Goal: Information Seeking & Learning: Compare options

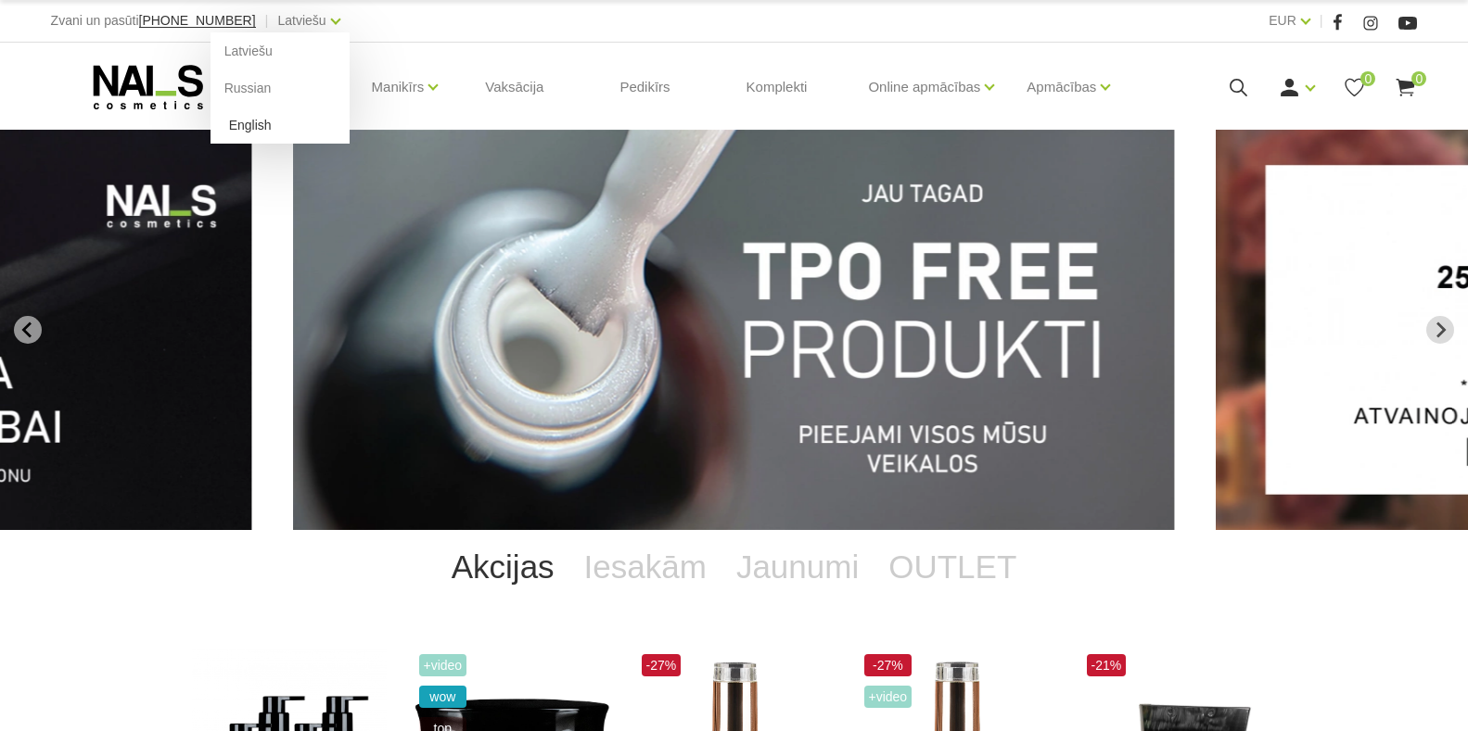
click at [227, 124] on link "English" at bounding box center [279, 125] width 139 height 37
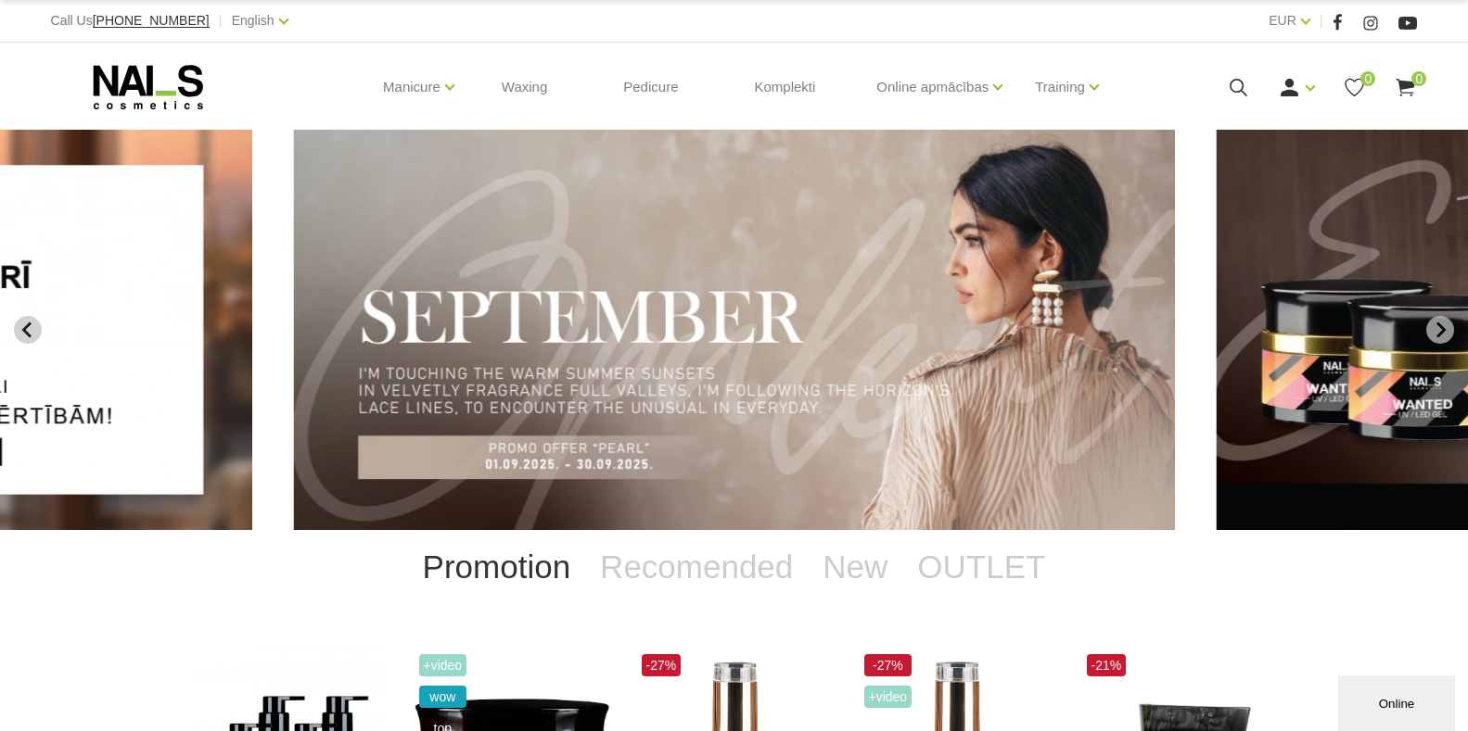
click at [23, 333] on icon "Previous slide" at bounding box center [27, 330] width 17 height 17
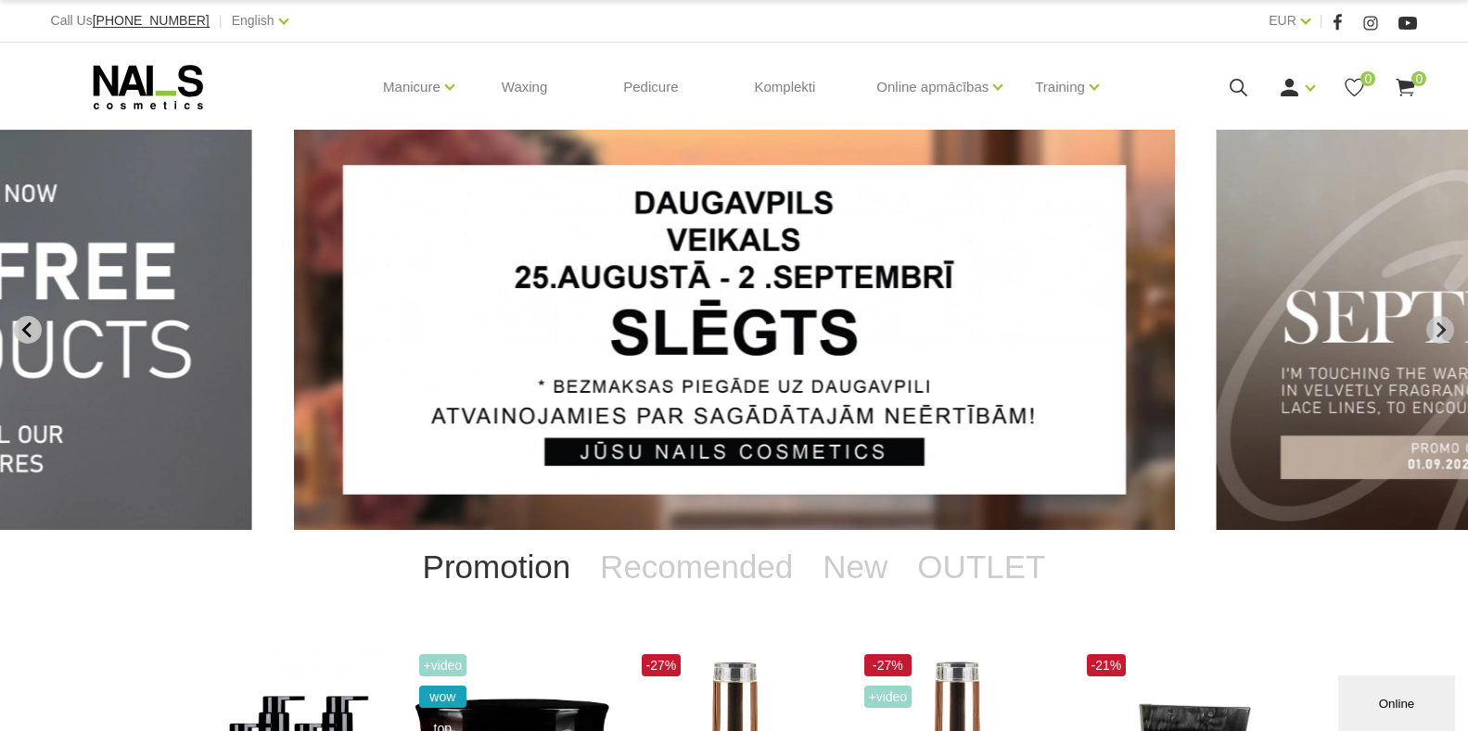
click at [24, 328] on icon "Previous slide" at bounding box center [25, 330] width 9 height 16
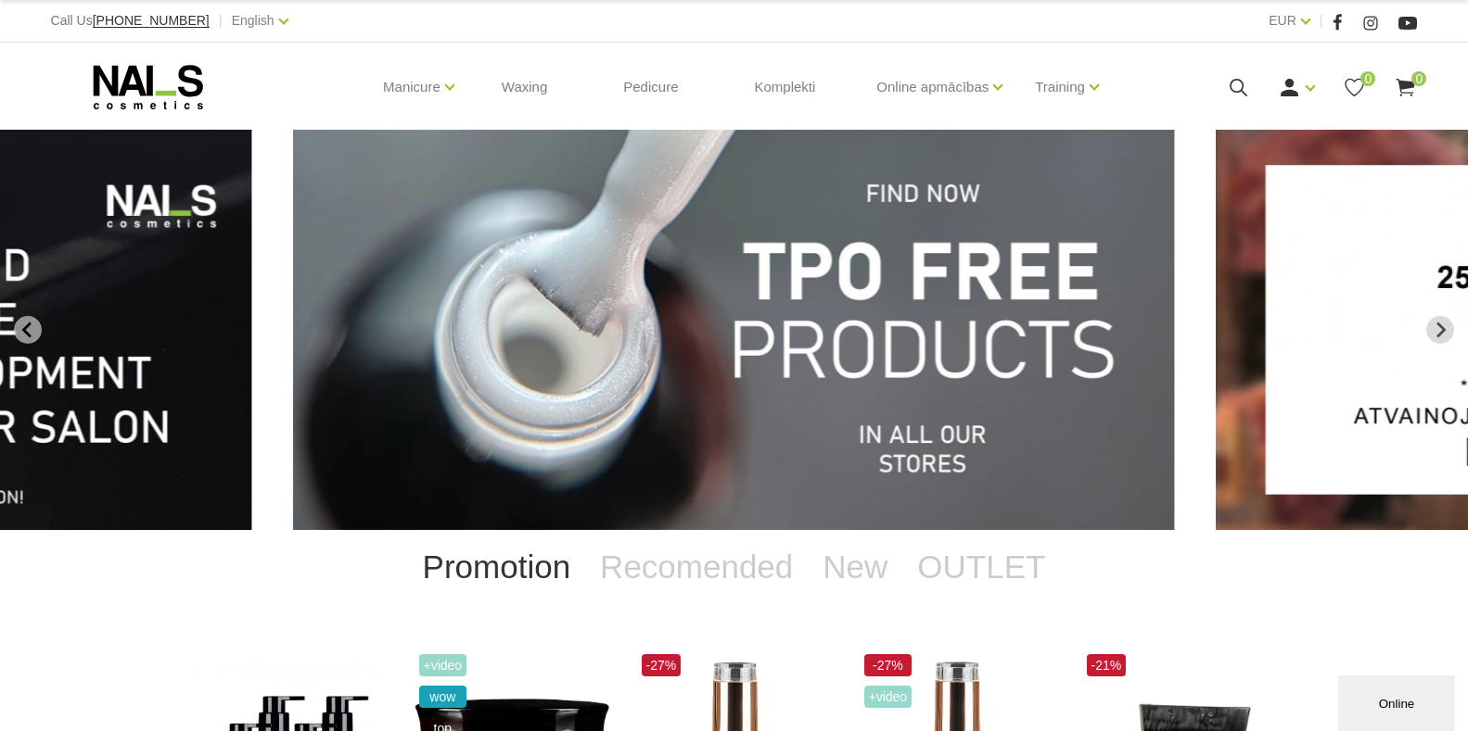
click at [613, 289] on img "1 of 12" at bounding box center [734, 330] width 881 height 400
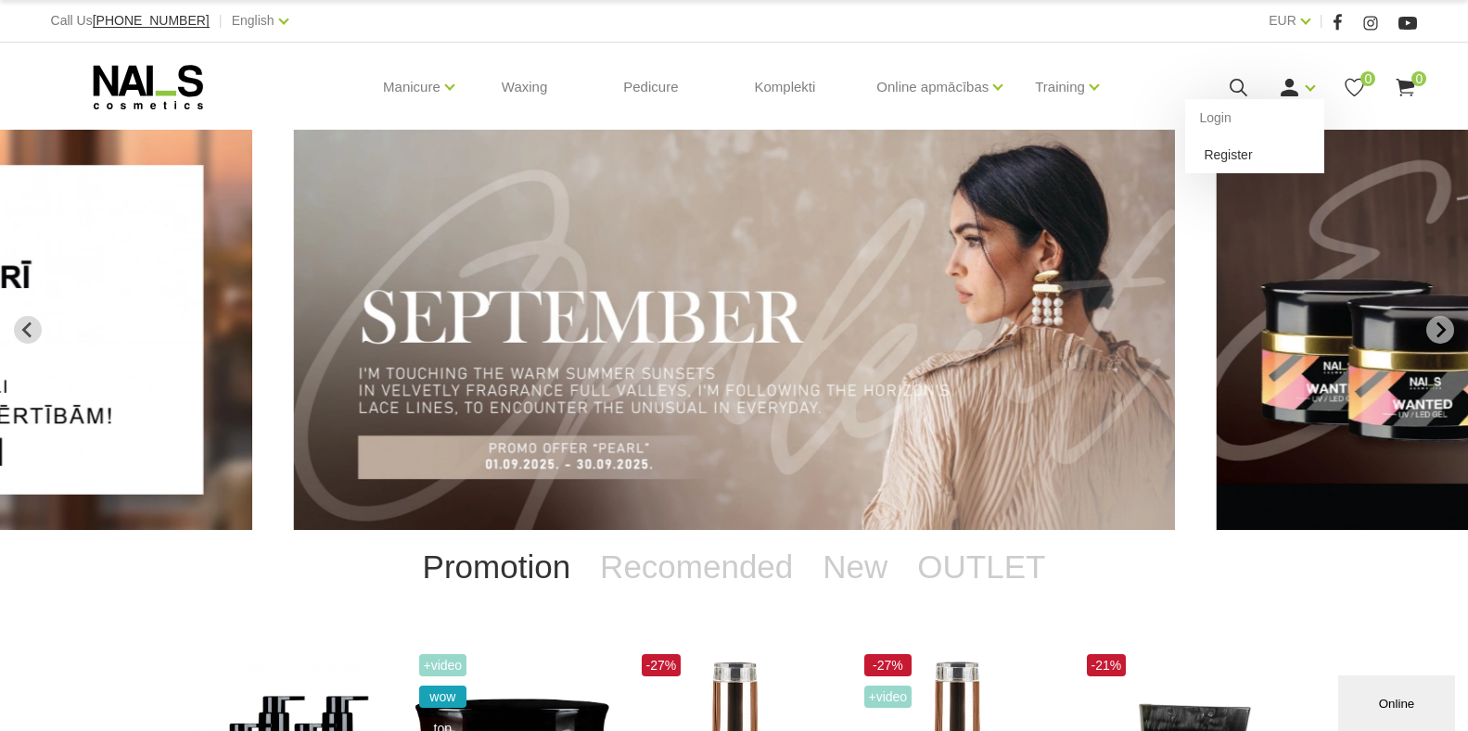
click at [1241, 149] on link "Register" at bounding box center [1254, 154] width 139 height 37
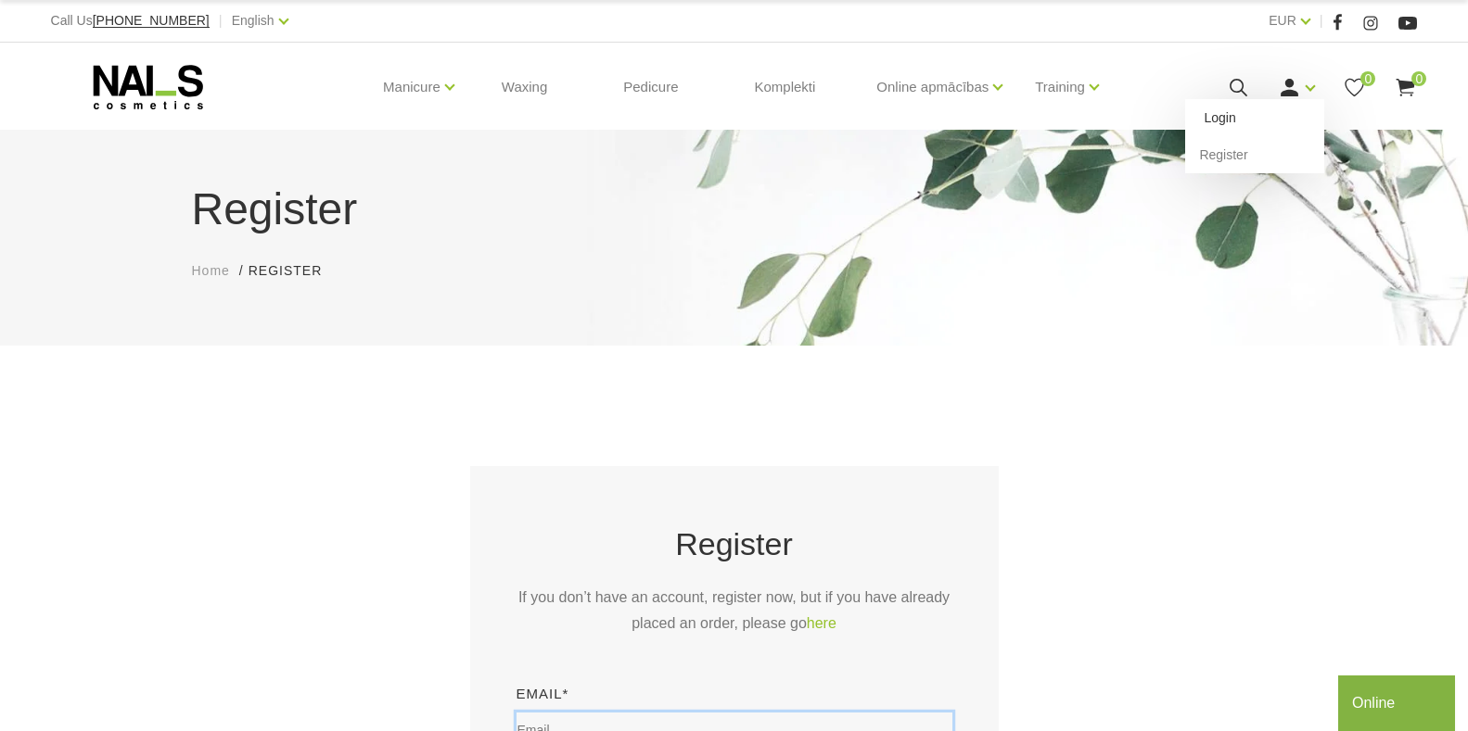
type input "[EMAIL_ADDRESS][DOMAIN_NAME]"
click at [1212, 119] on link "Login" at bounding box center [1254, 117] width 139 height 37
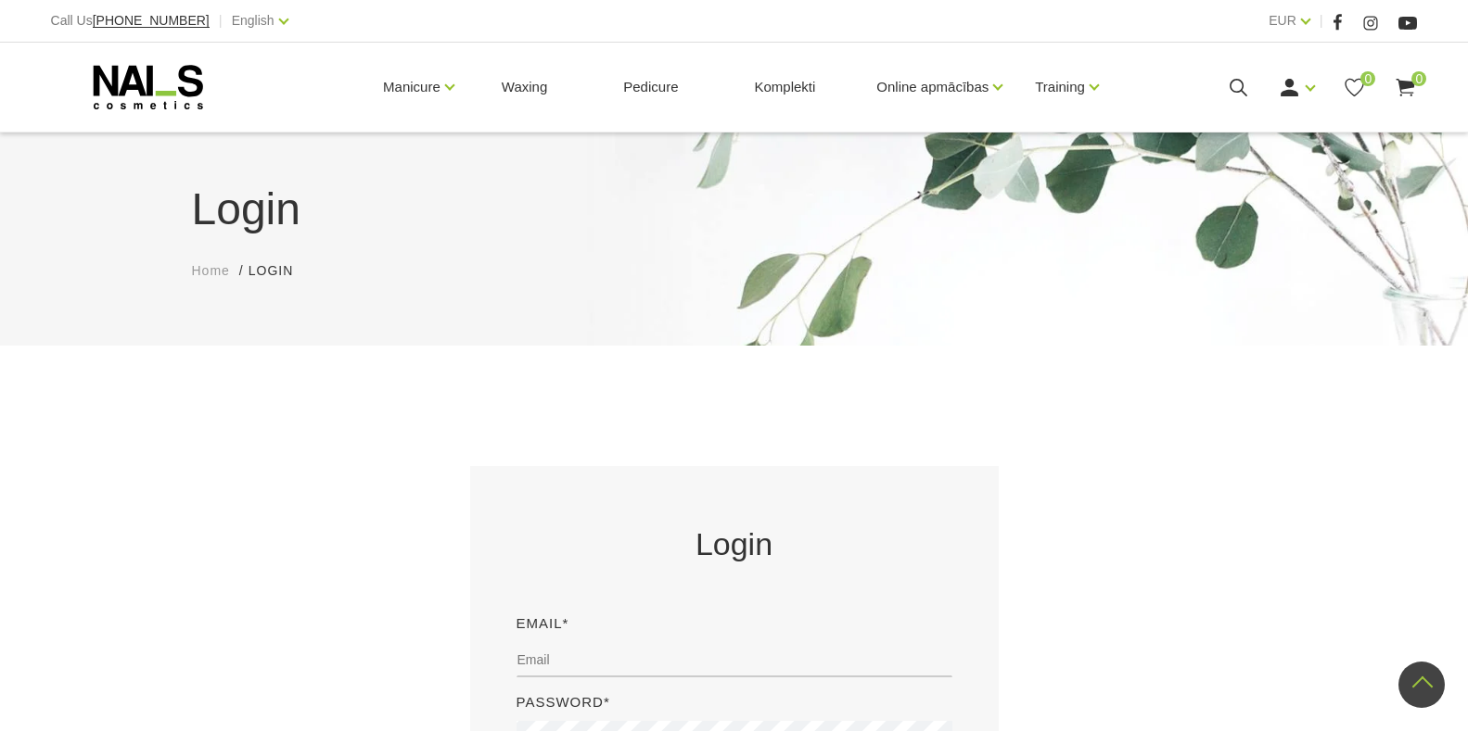
scroll to position [464, 0]
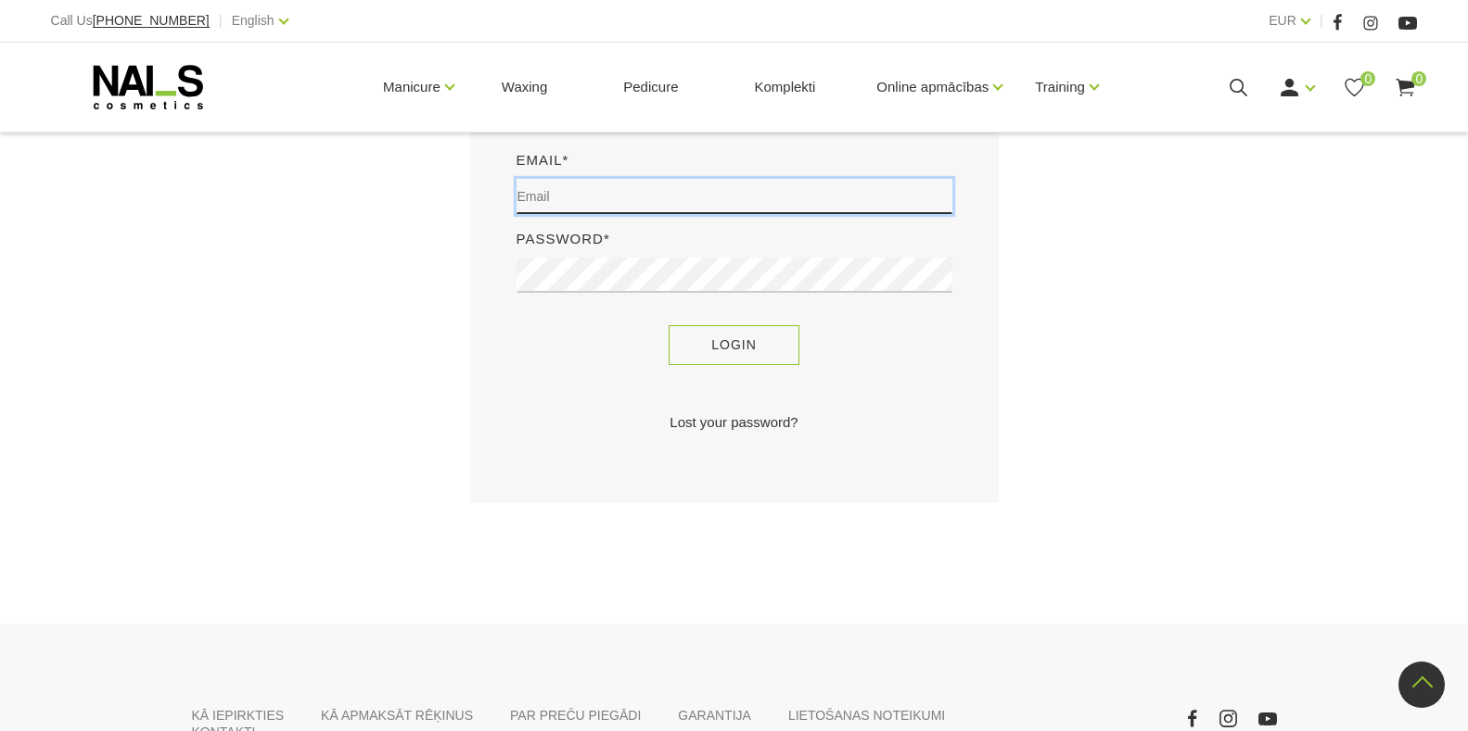
type input "[EMAIL_ADDRESS][DOMAIN_NAME]"
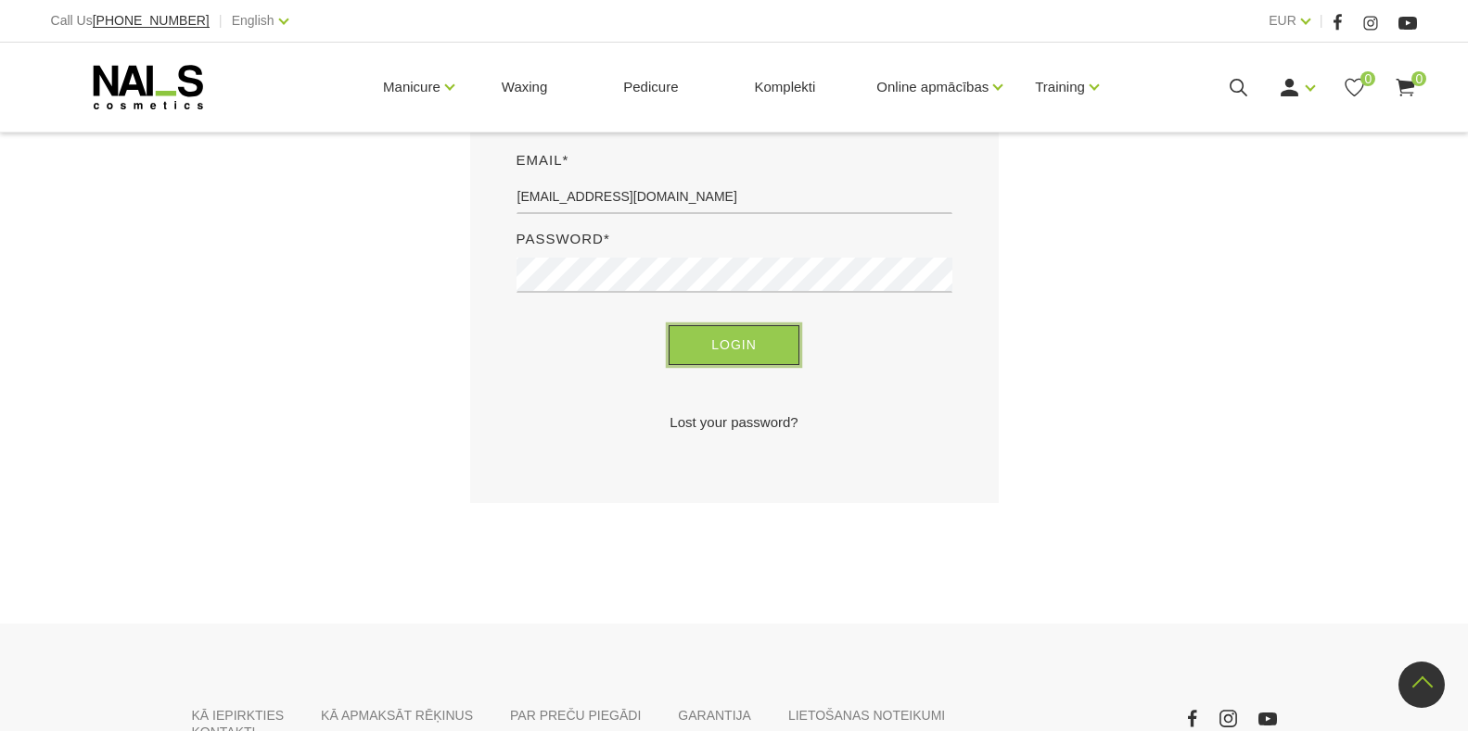
drag, startPoint x: 729, startPoint y: 353, endPoint x: 792, endPoint y: 476, distance: 137.7
click at [727, 353] on button "Login" at bounding box center [733, 345] width 131 height 40
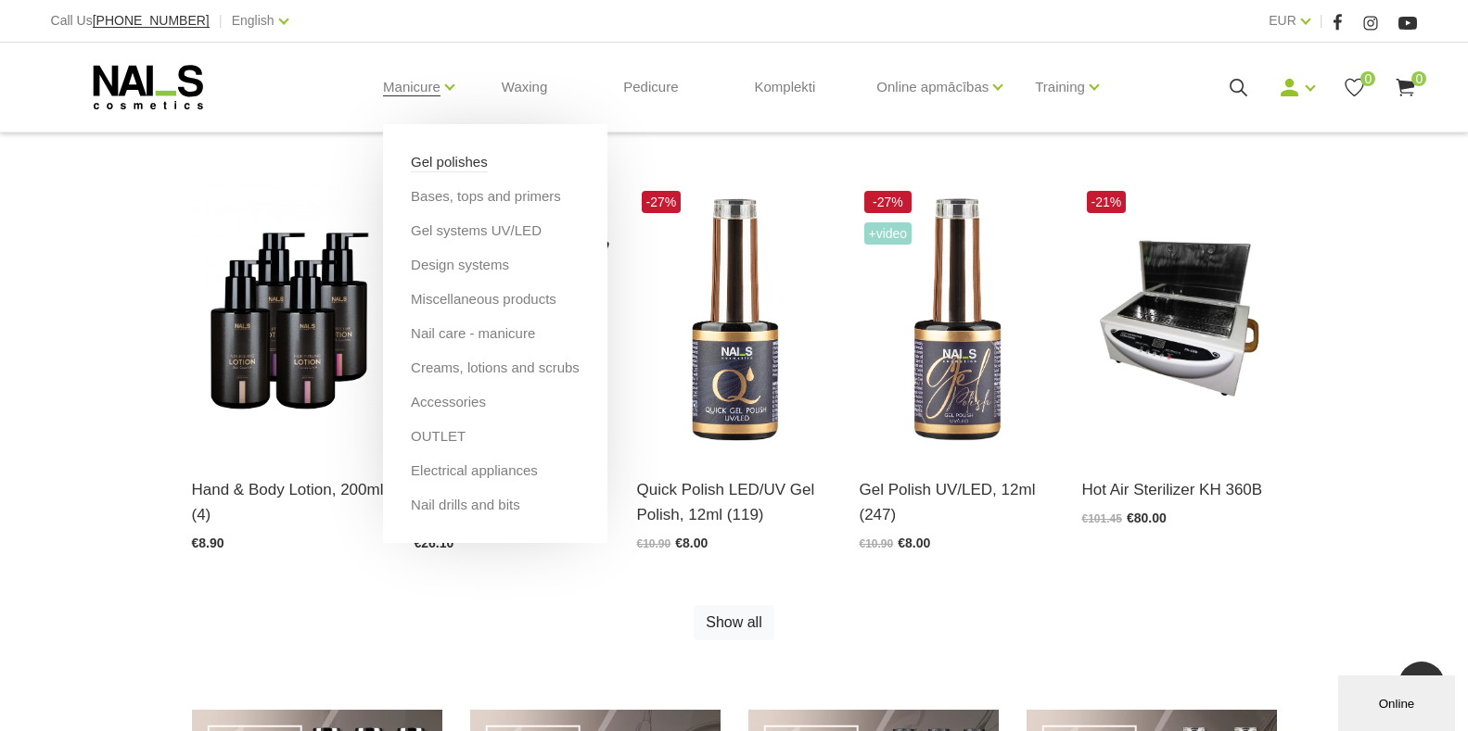
click at [427, 159] on link "Gel polishes" at bounding box center [449, 162] width 77 height 20
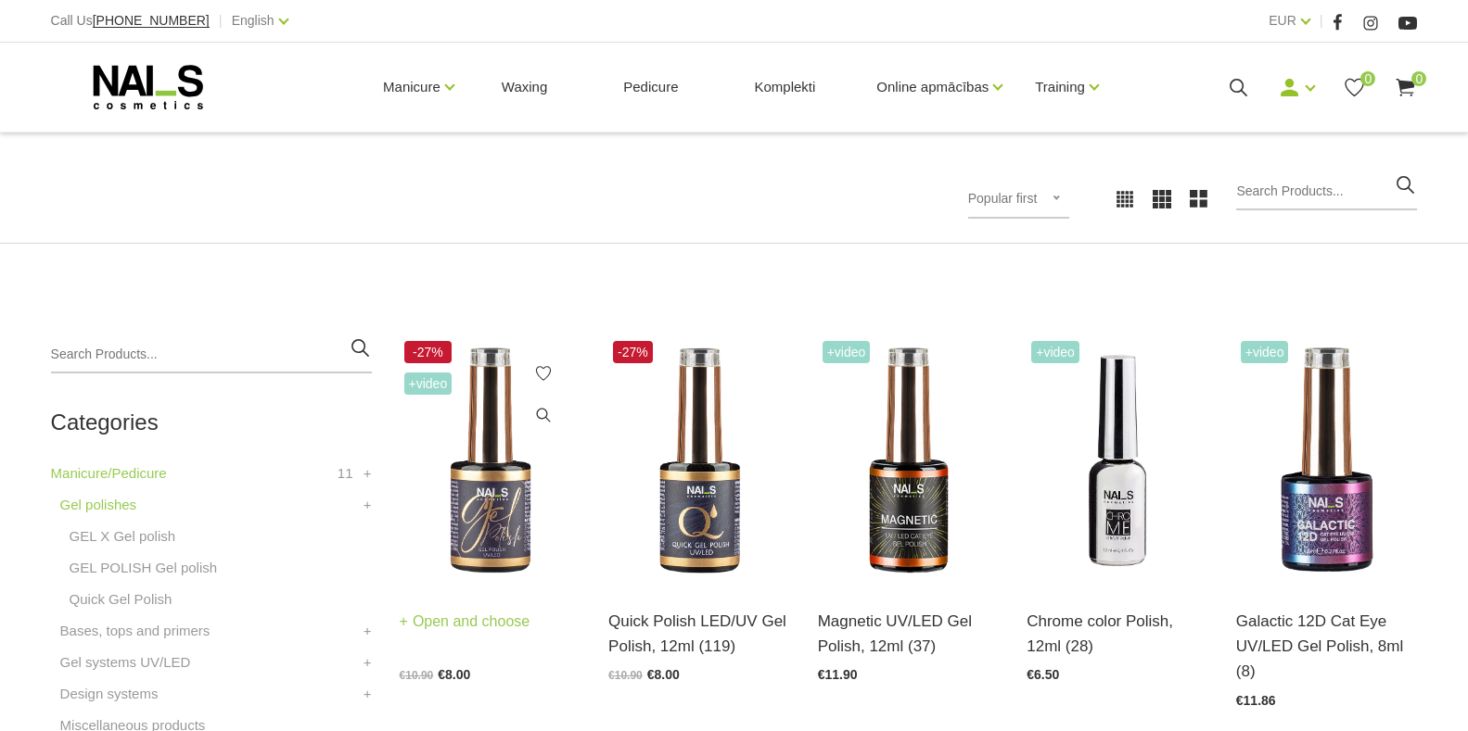
scroll to position [278, 0]
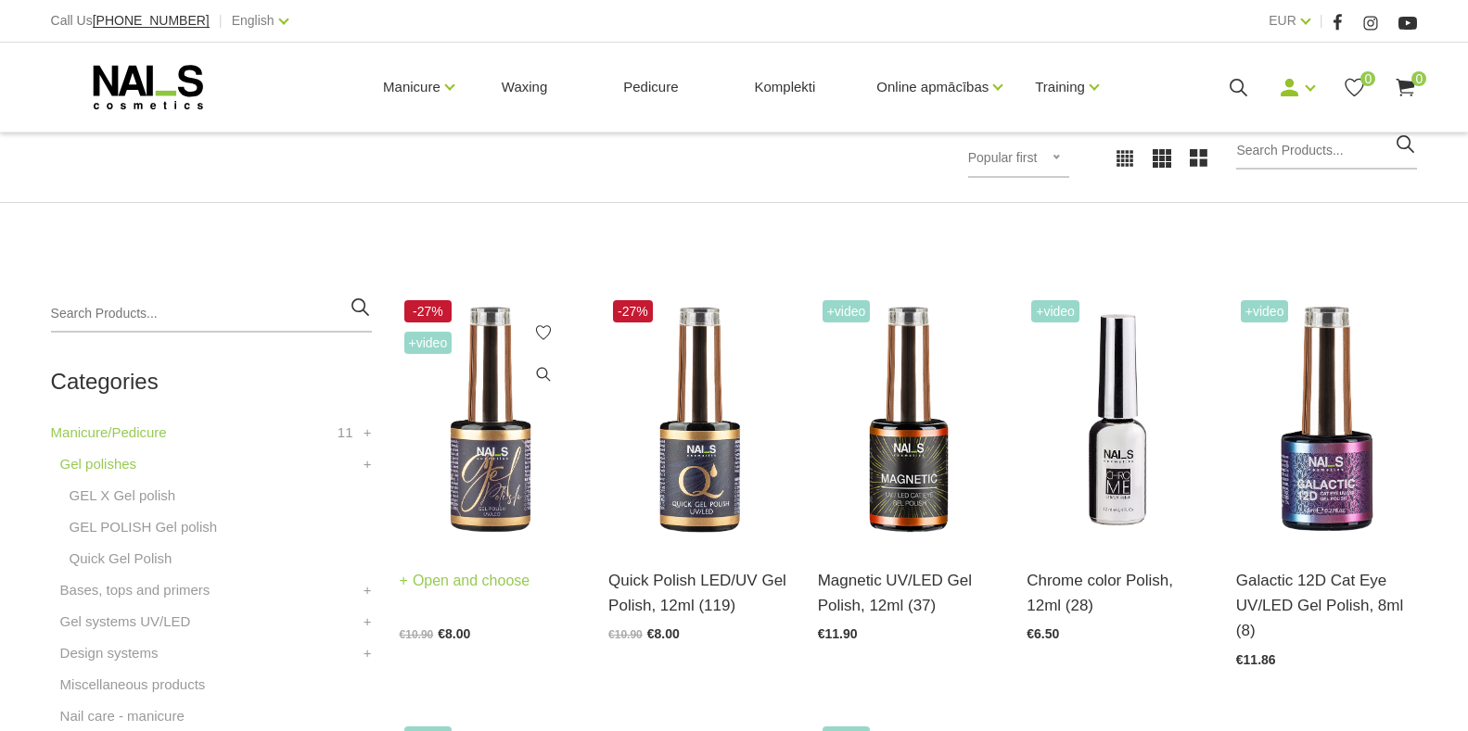
click at [484, 584] on link "Open and choose" at bounding box center [465, 581] width 131 height 26
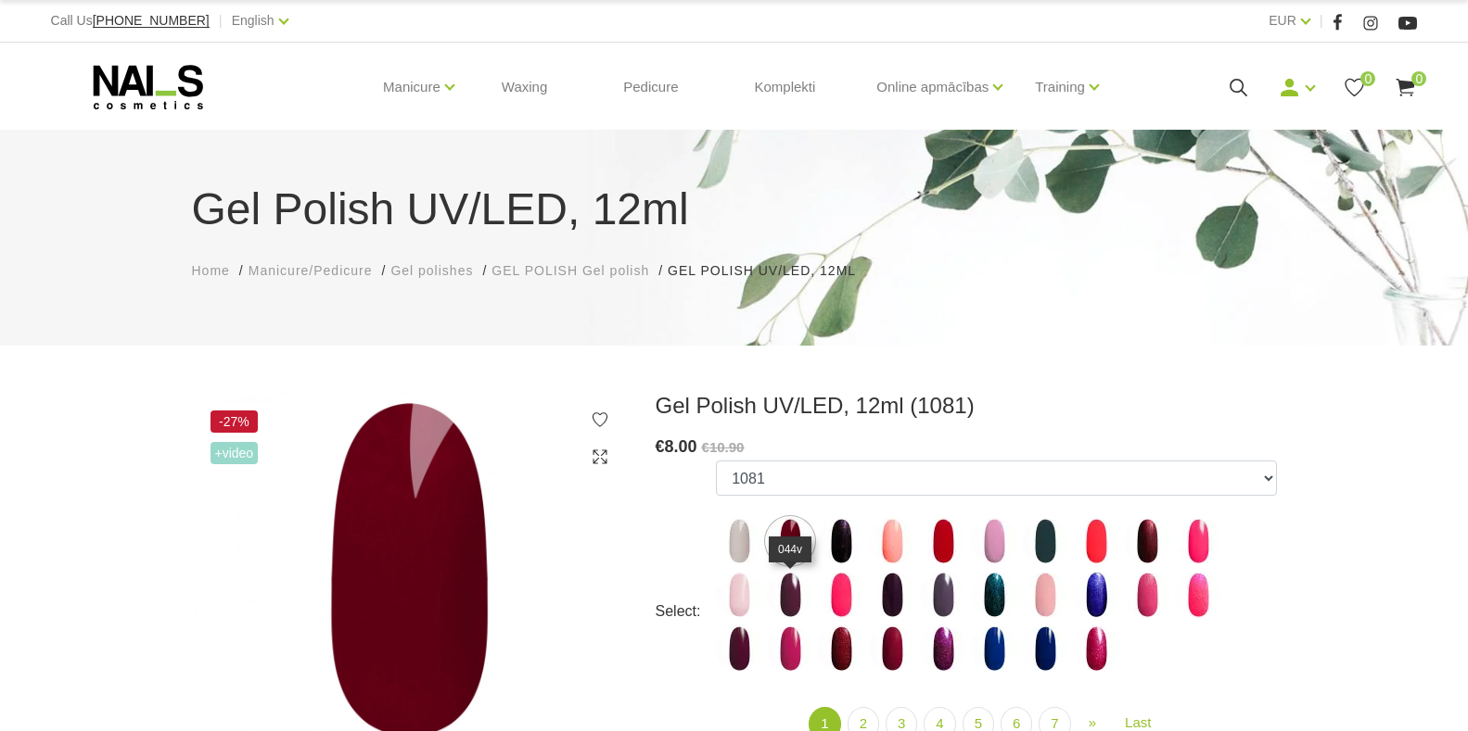
click at [794, 603] on img at bounding box center [790, 595] width 46 height 46
select select "3984"
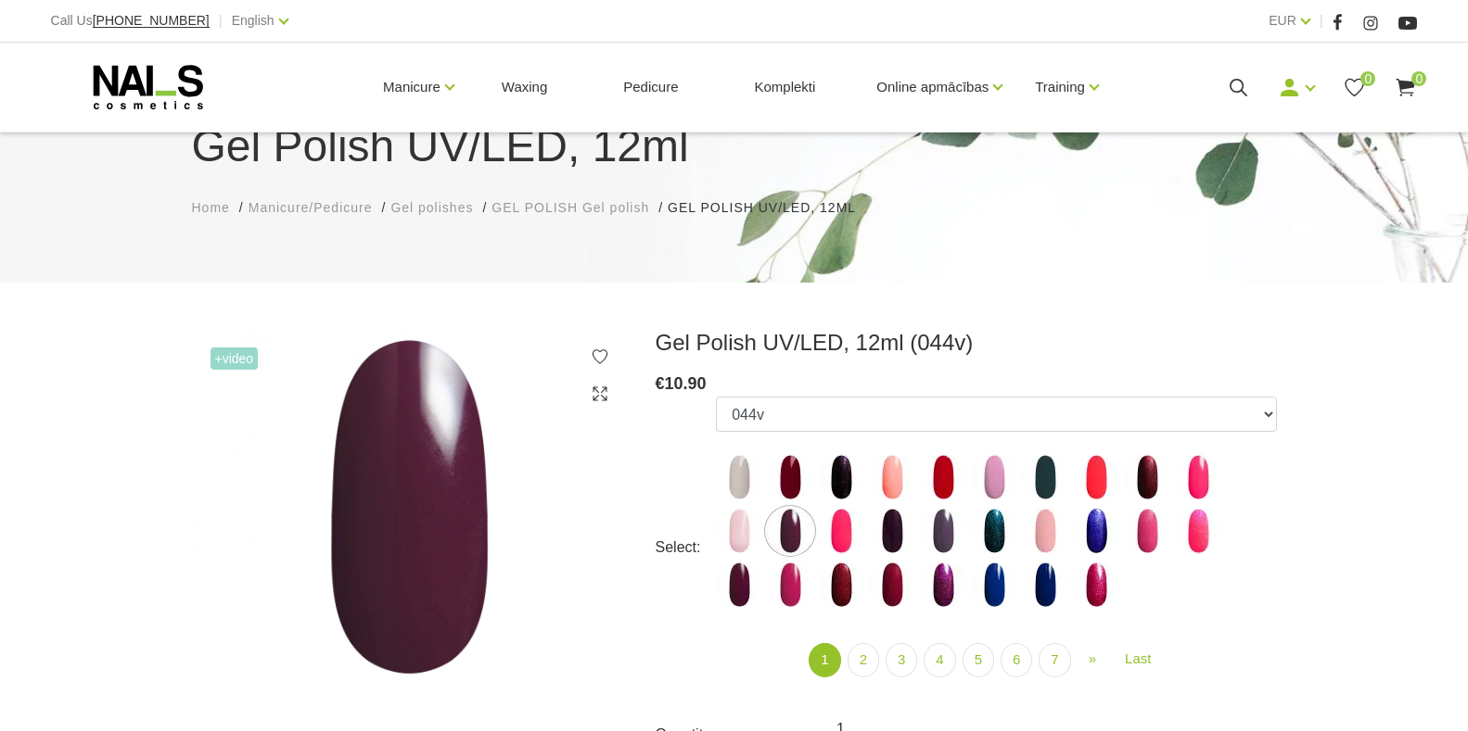
scroll to position [185, 0]
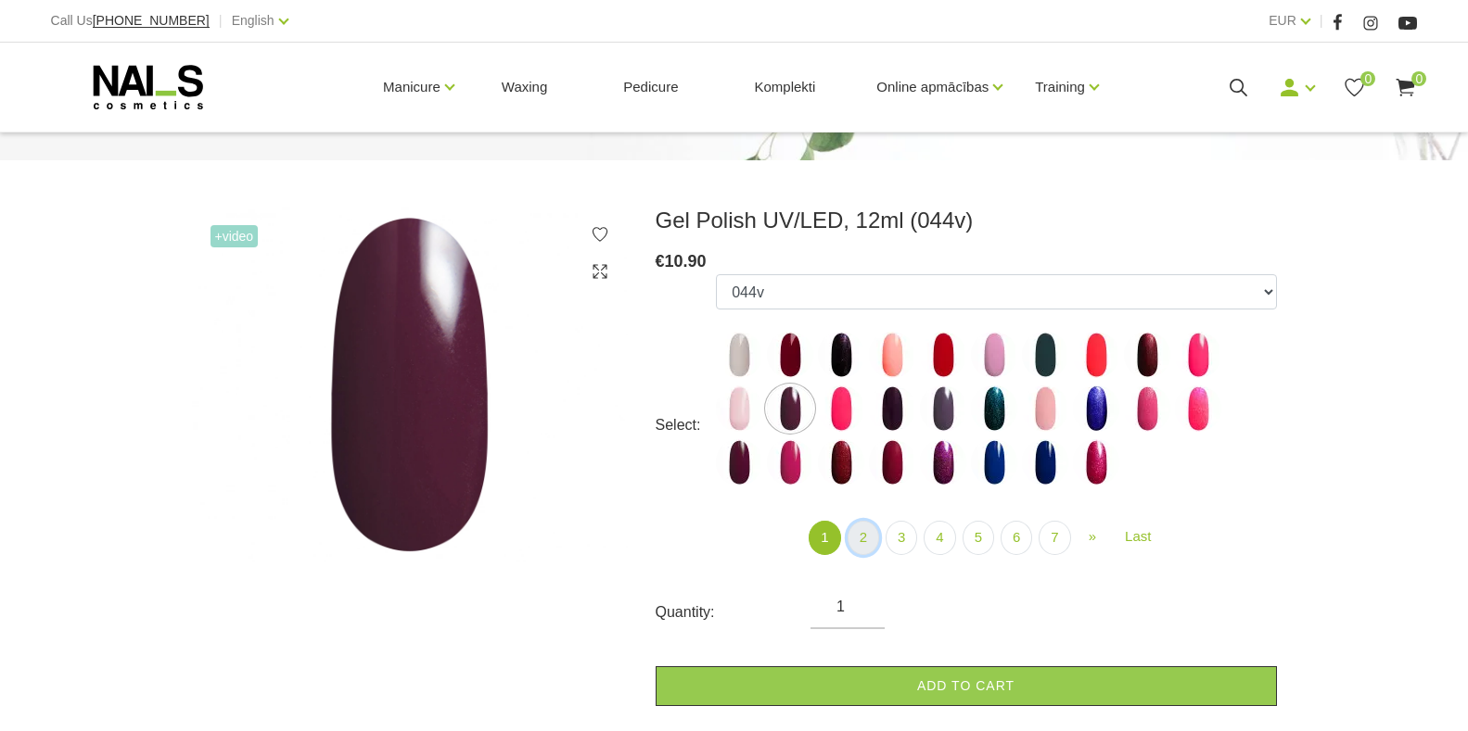
click at [859, 533] on link "2" at bounding box center [863, 538] width 32 height 34
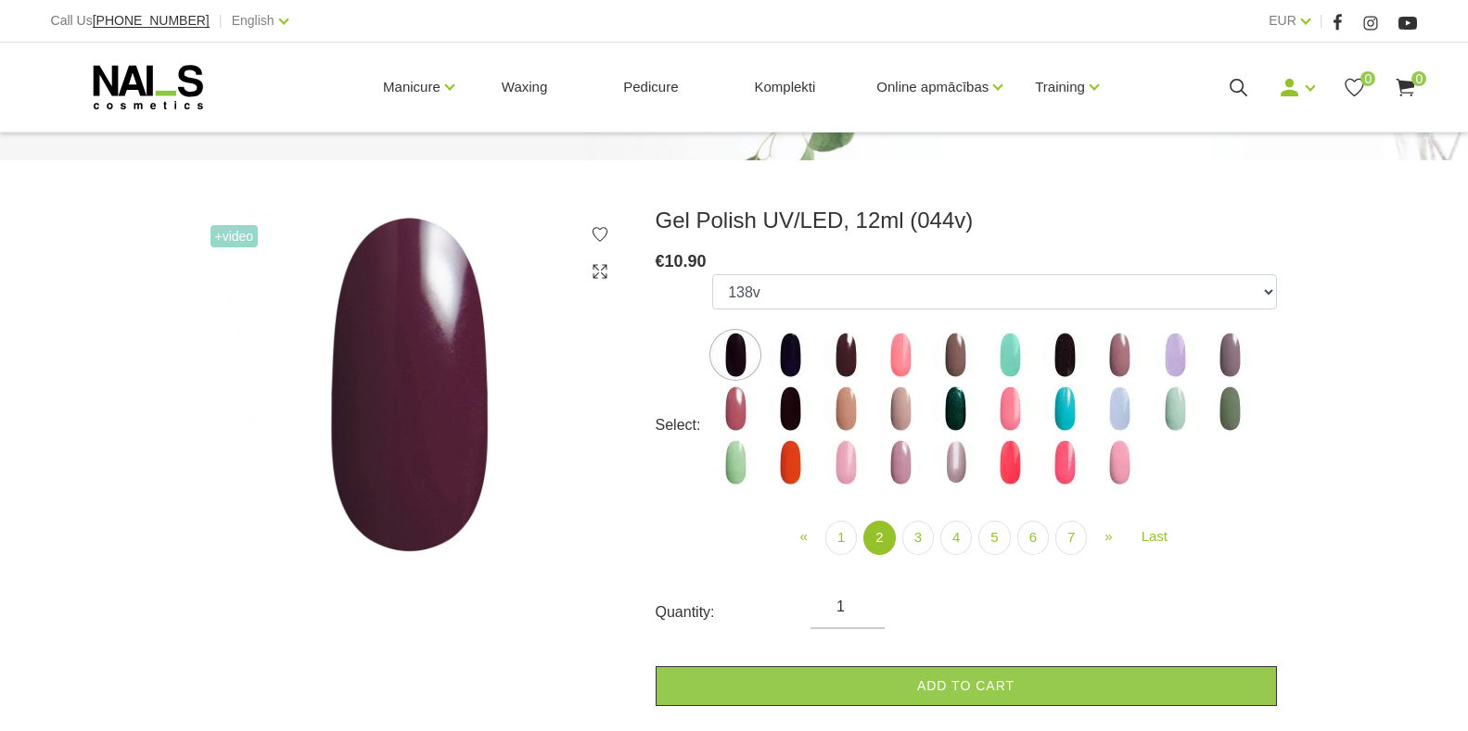
click at [737, 347] on img at bounding box center [735, 355] width 46 height 46
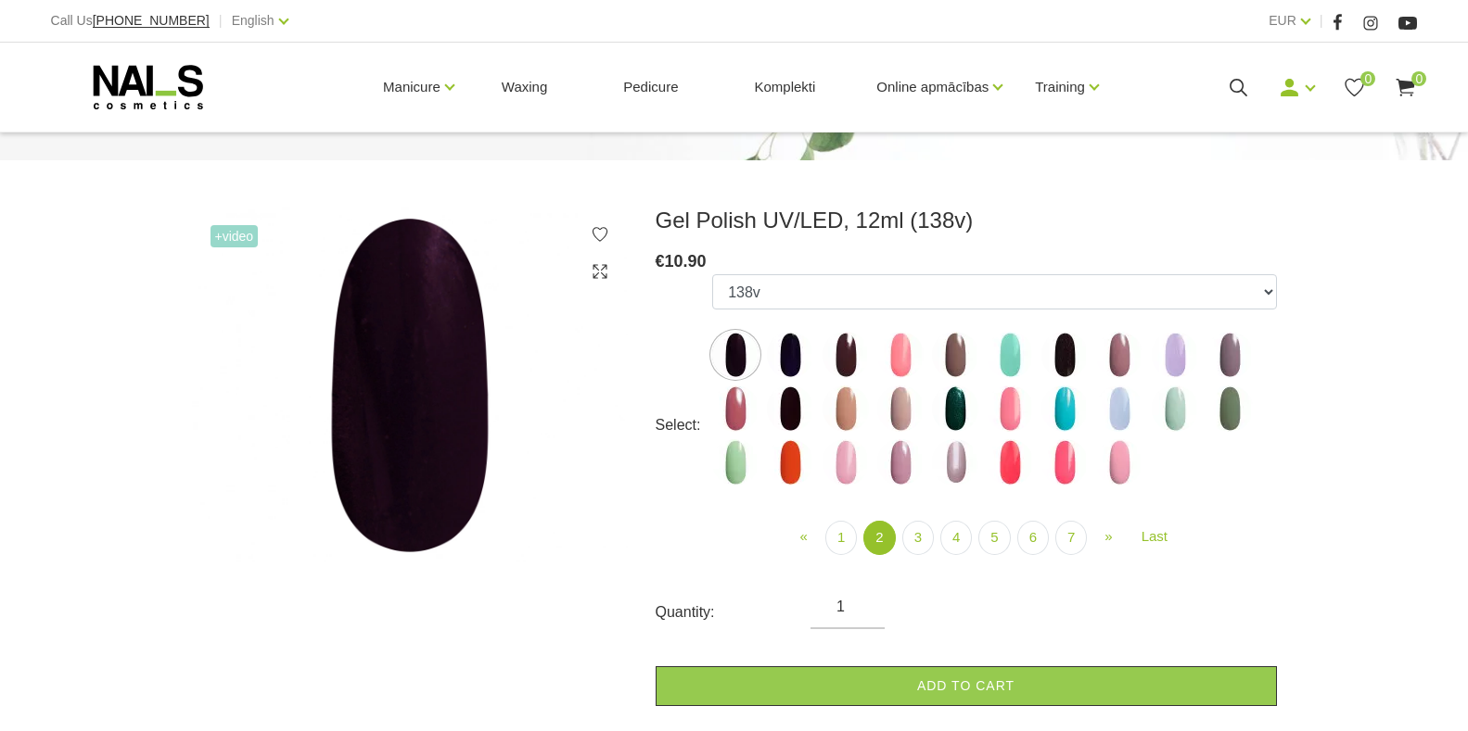
click at [797, 345] on img at bounding box center [790, 355] width 46 height 46
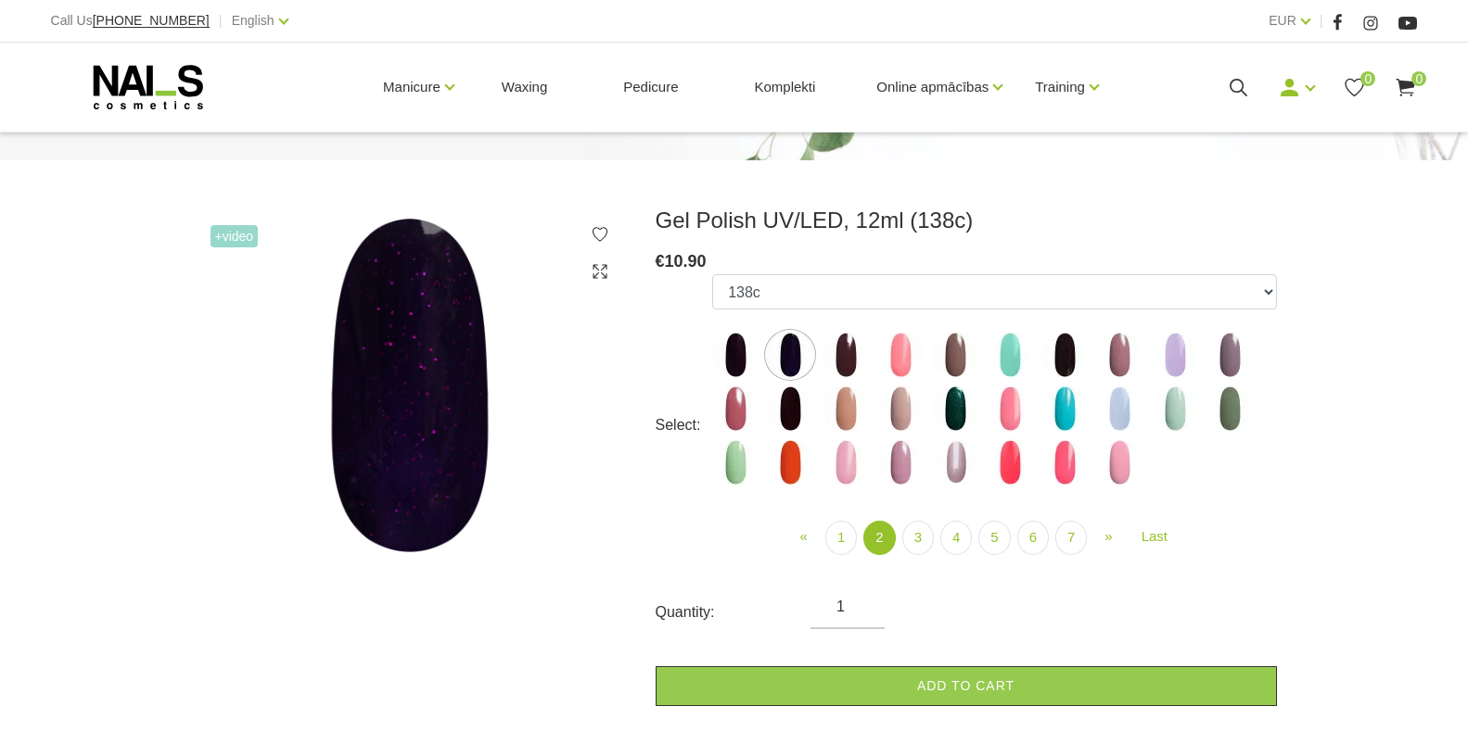
click at [837, 354] on img at bounding box center [845, 355] width 46 height 46
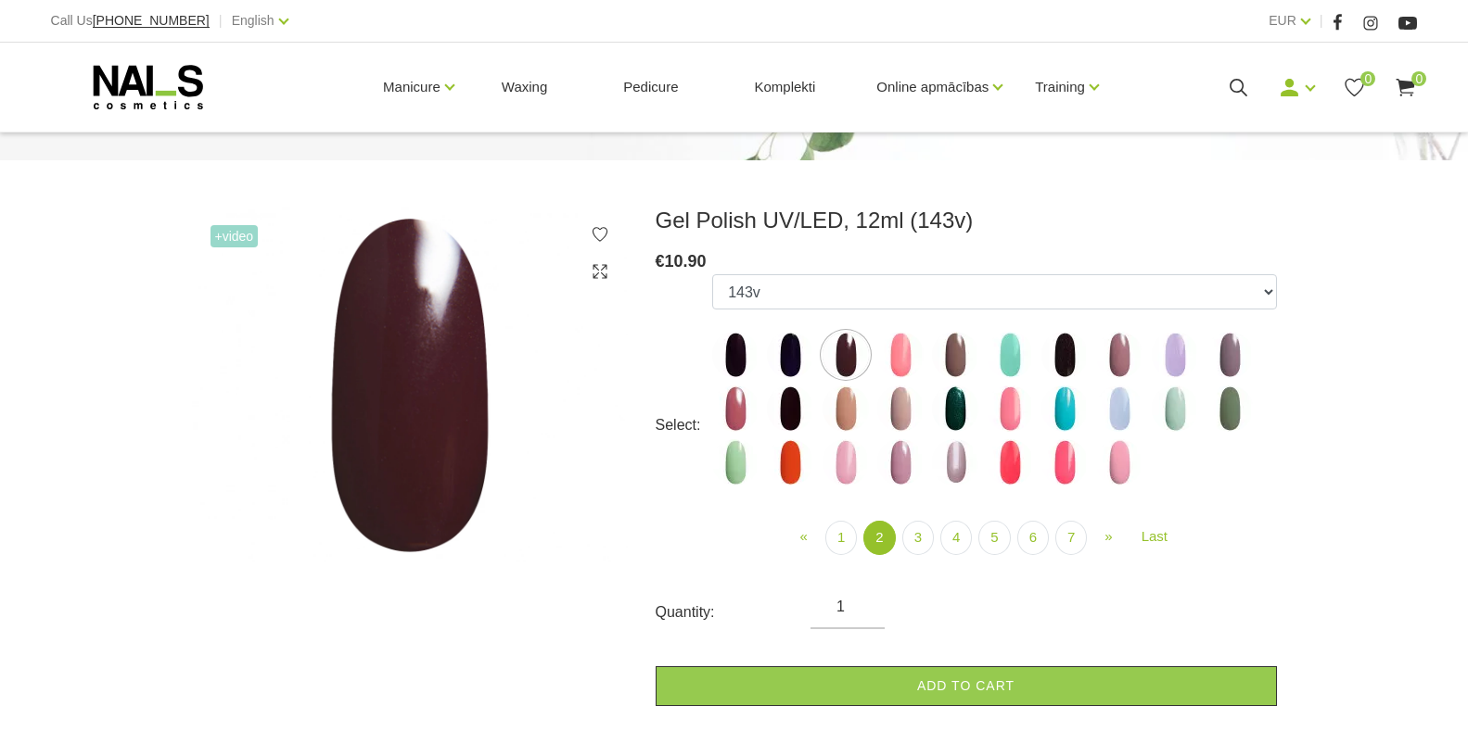
click at [1057, 366] on img at bounding box center [1064, 355] width 46 height 46
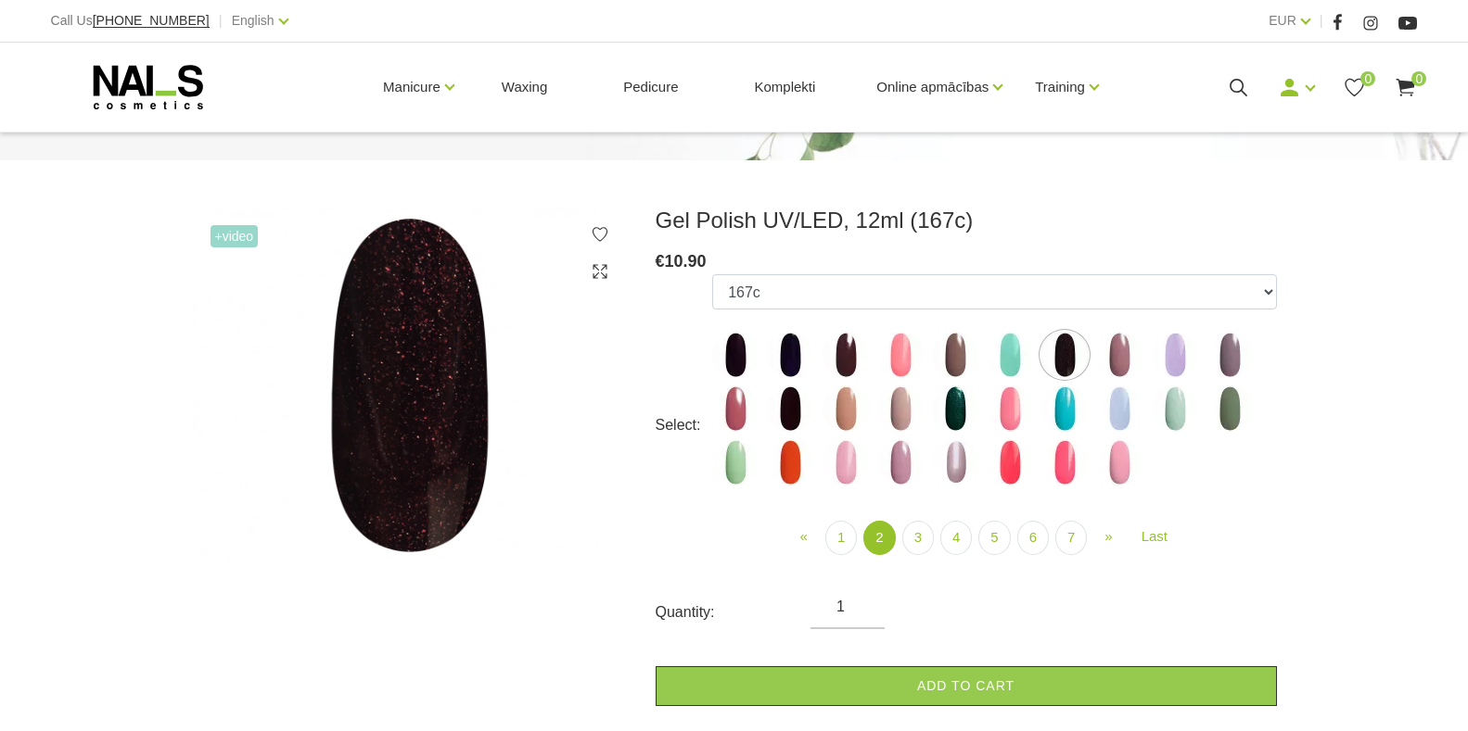
click at [789, 393] on img at bounding box center [790, 409] width 46 height 46
select select "4065"
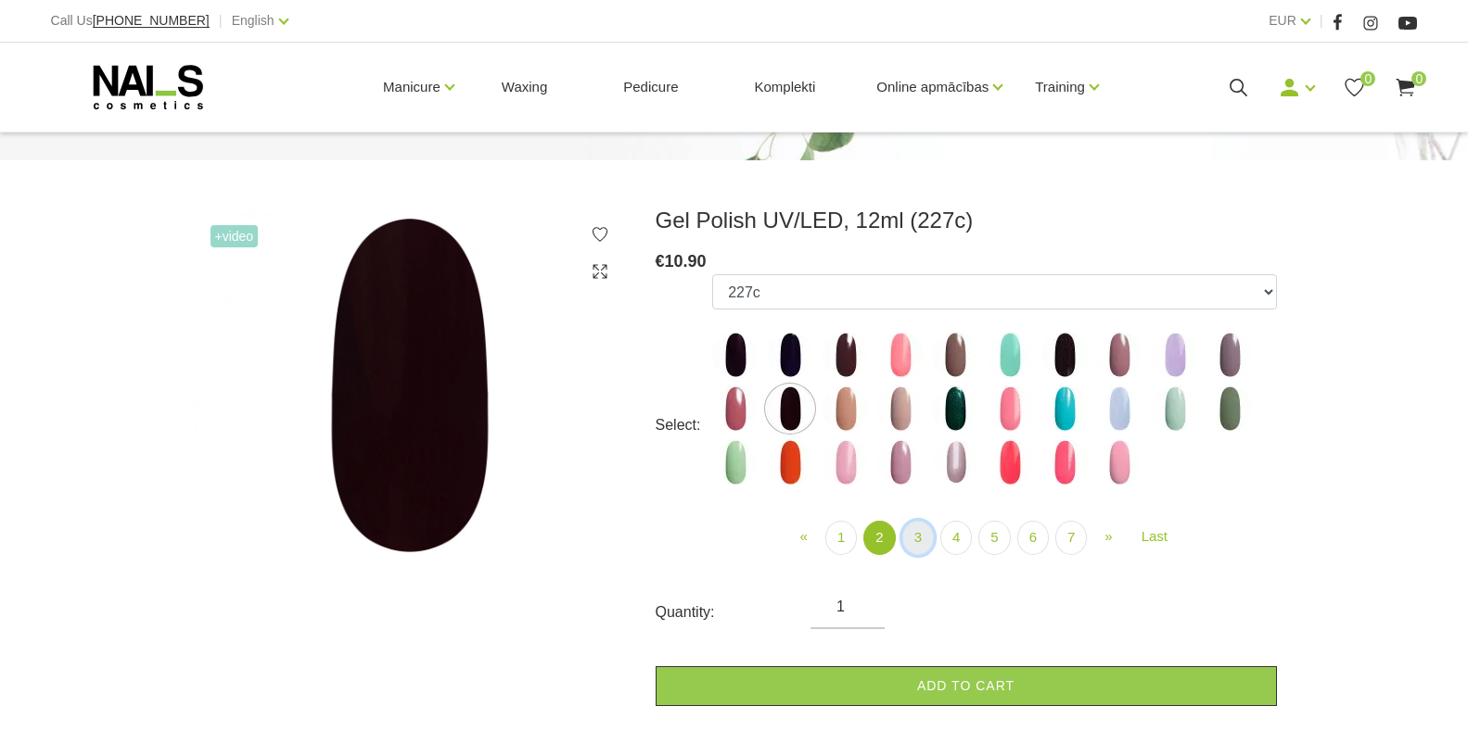
click at [922, 534] on link "3" at bounding box center [918, 538] width 32 height 34
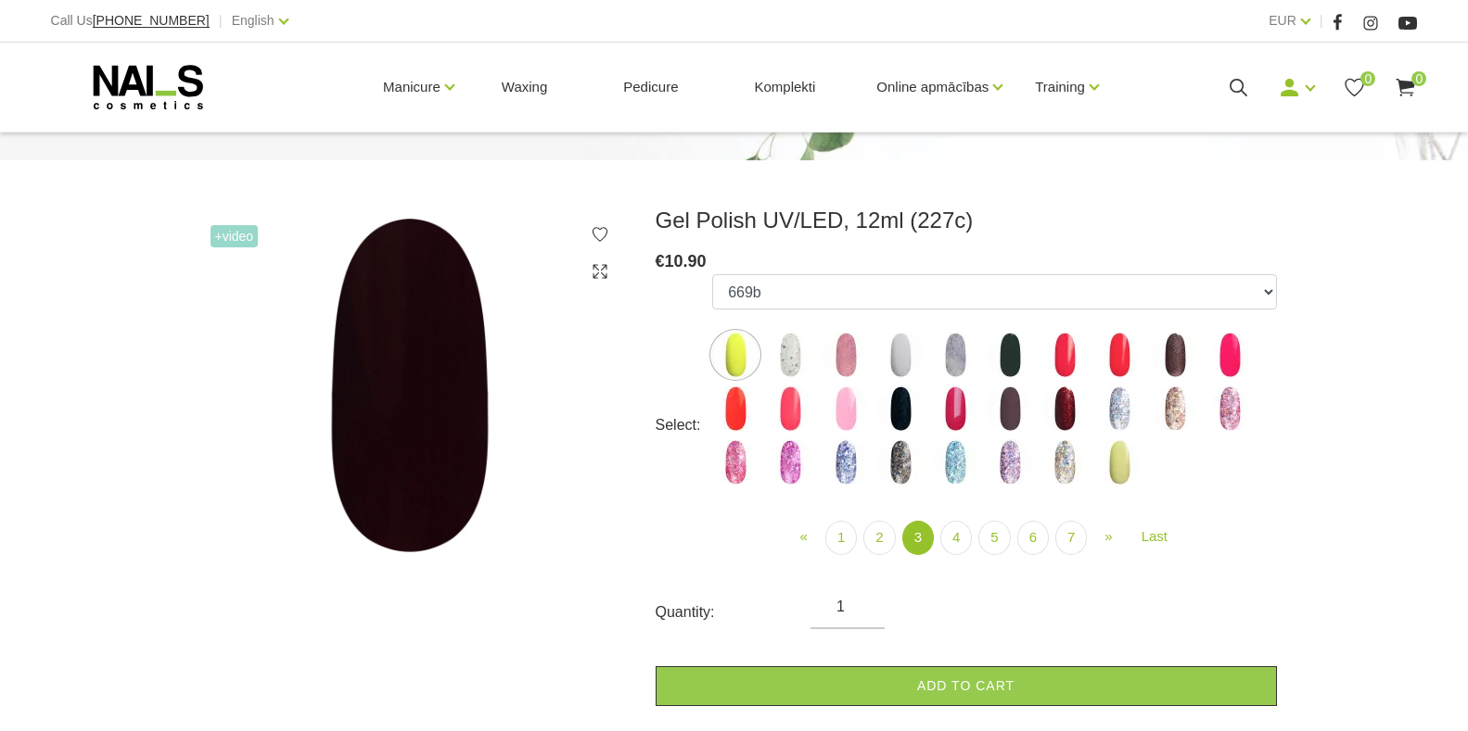
click at [893, 415] on img at bounding box center [900, 409] width 46 height 46
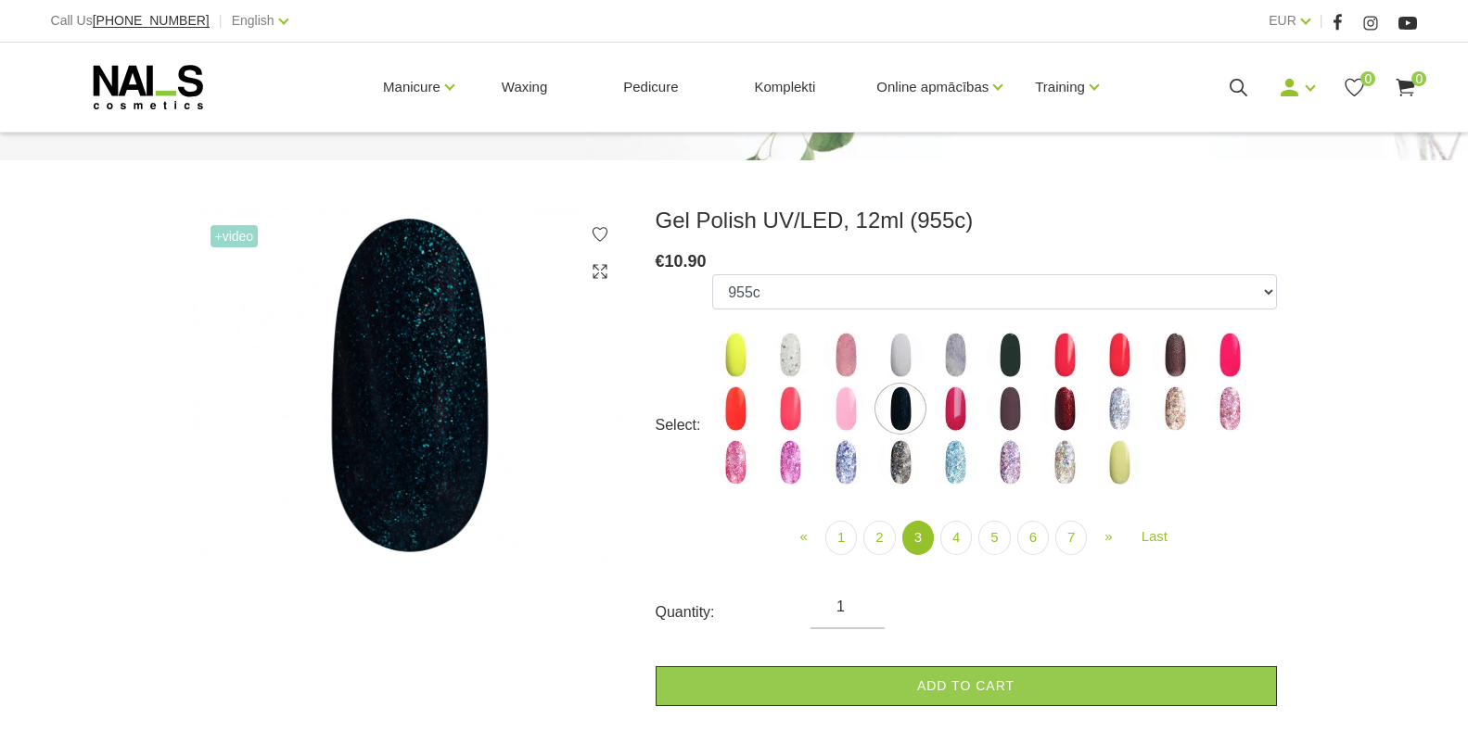
click at [1008, 349] on img at bounding box center [1009, 355] width 46 height 46
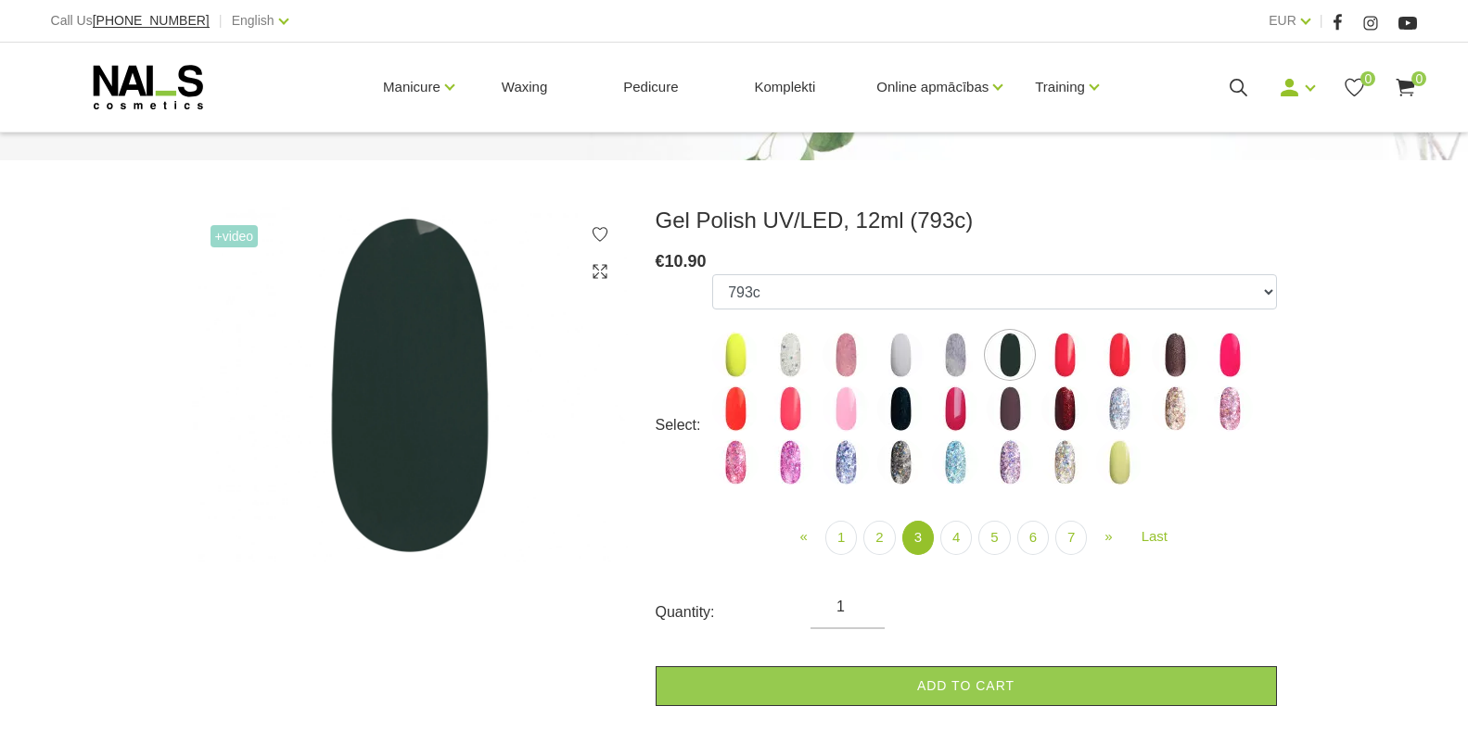
click at [1177, 354] on img at bounding box center [1174, 355] width 46 height 46
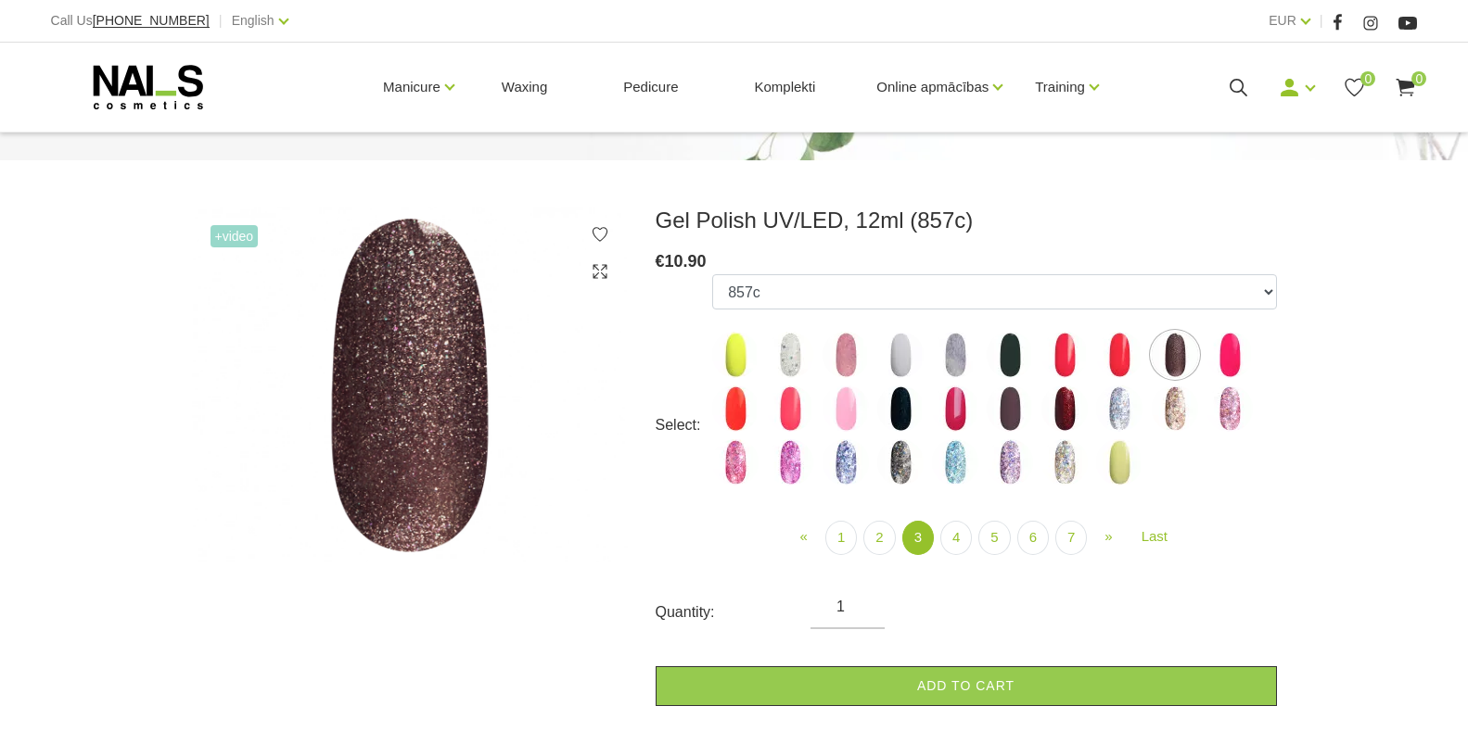
click at [899, 412] on img at bounding box center [900, 409] width 46 height 46
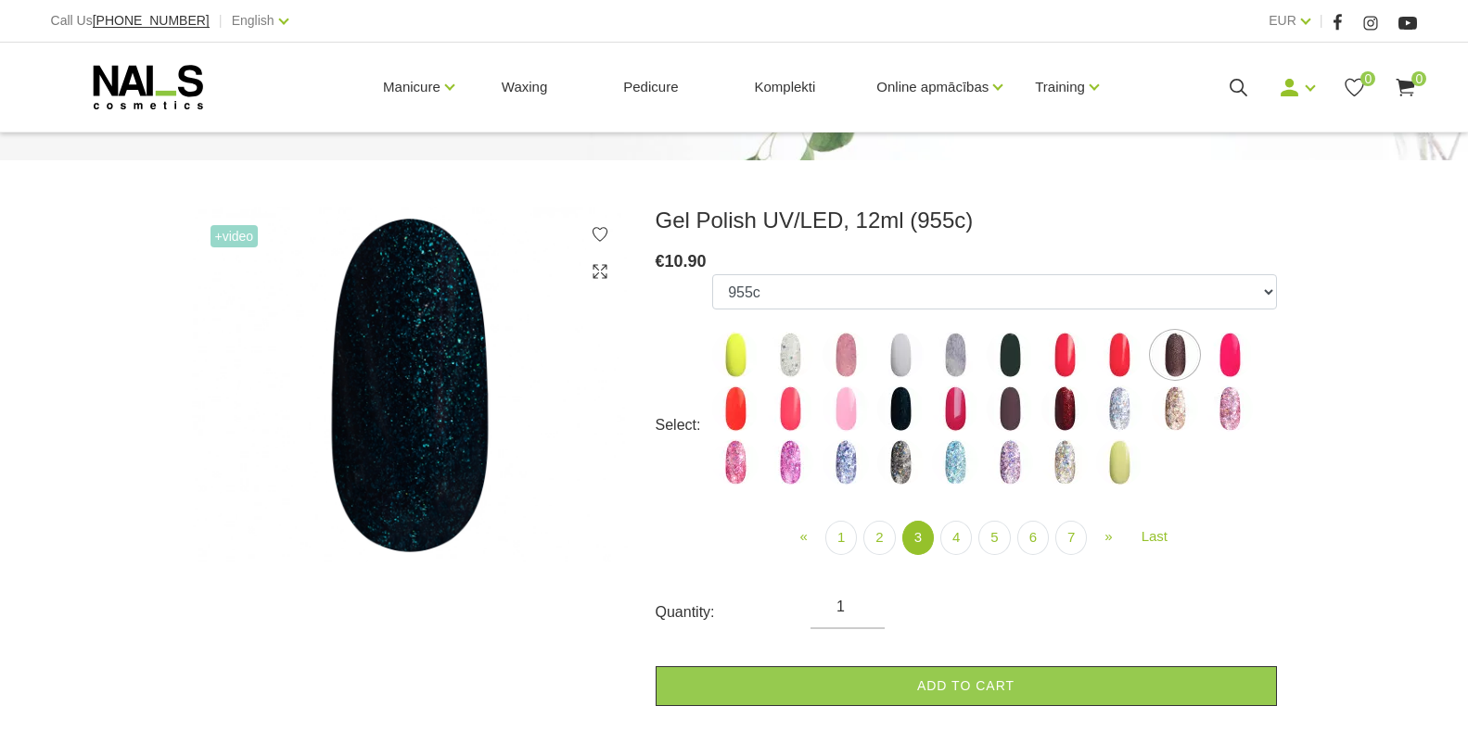
click at [1007, 415] on img at bounding box center [1009, 409] width 46 height 46
select select "4143"
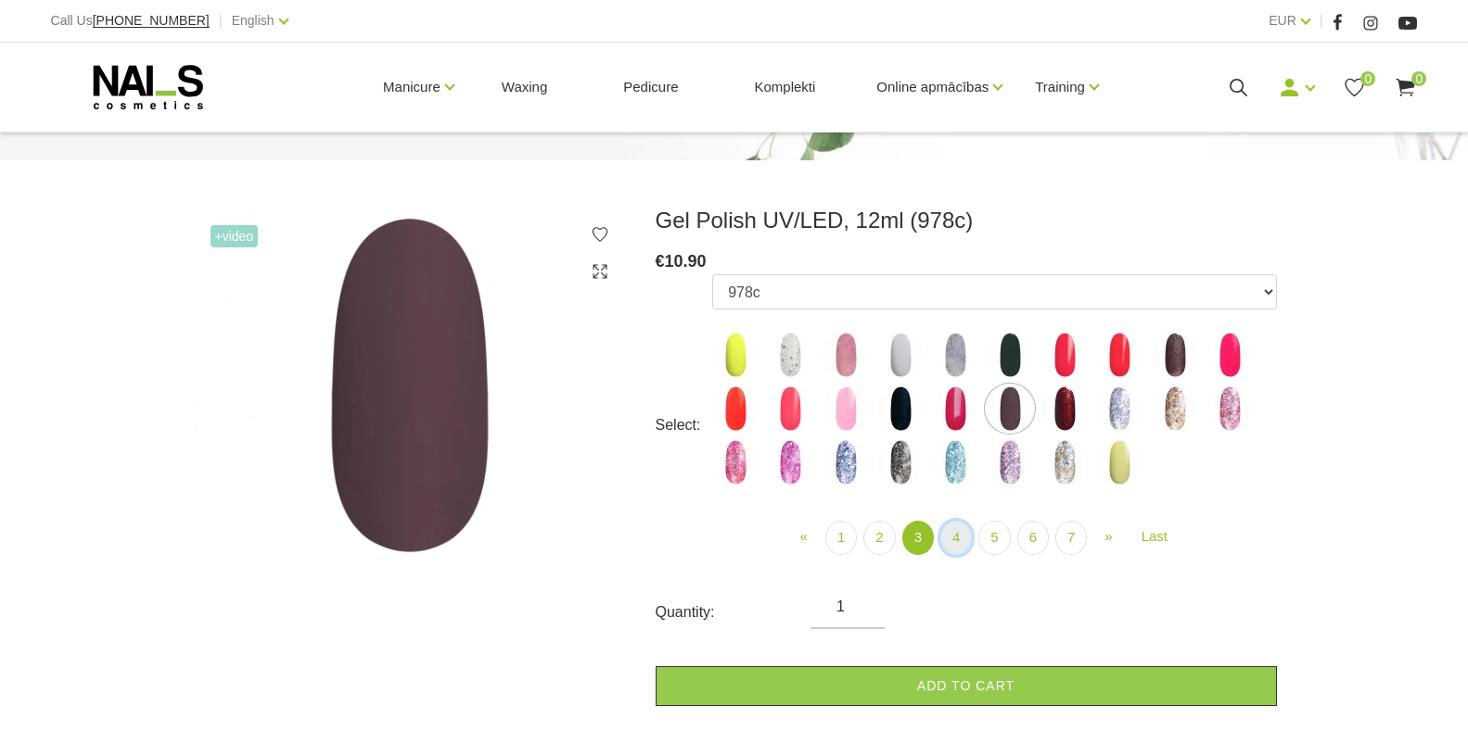
click at [948, 531] on link "4" at bounding box center [956, 538] width 32 height 34
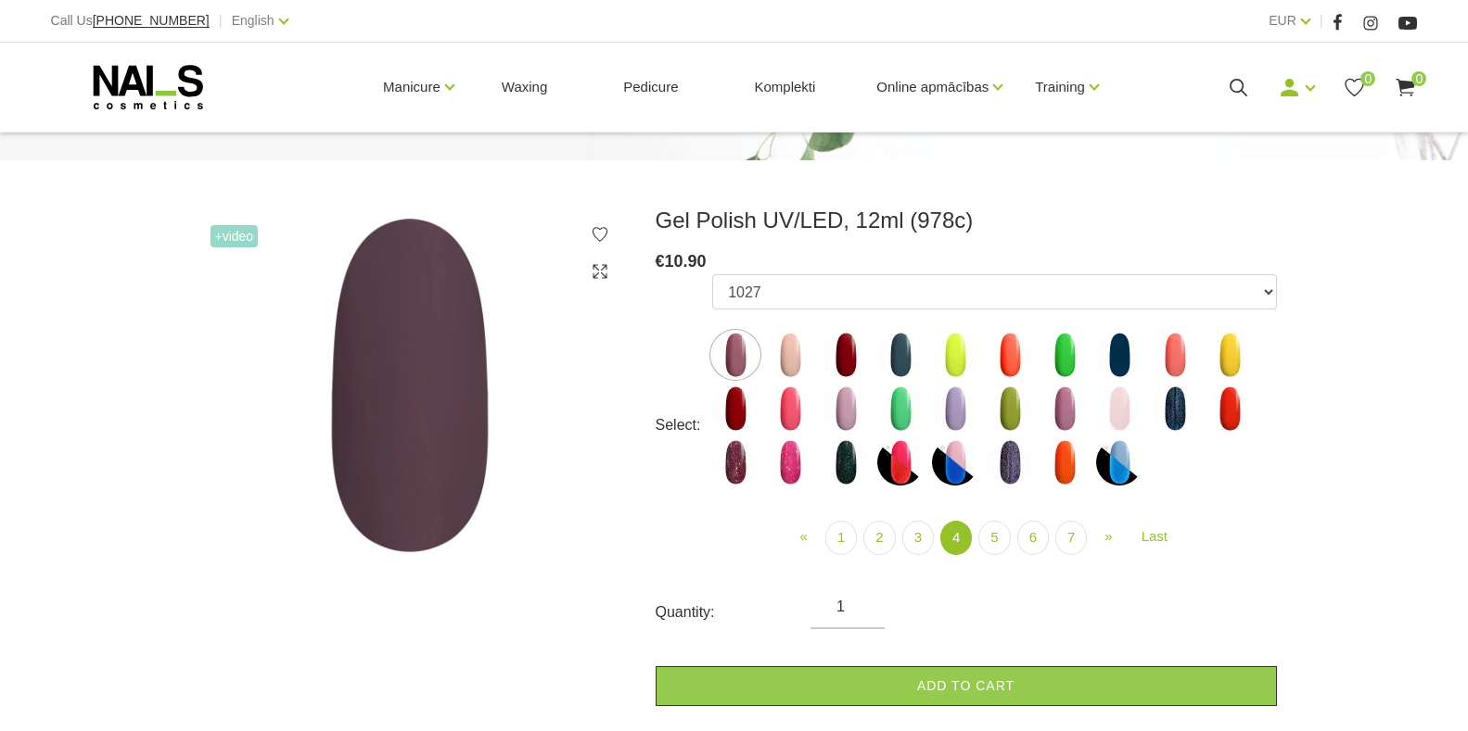
drag, startPoint x: 855, startPoint y: 355, endPoint x: 866, endPoint y: 401, distance: 47.7
click at [855, 355] on img at bounding box center [845, 355] width 46 height 46
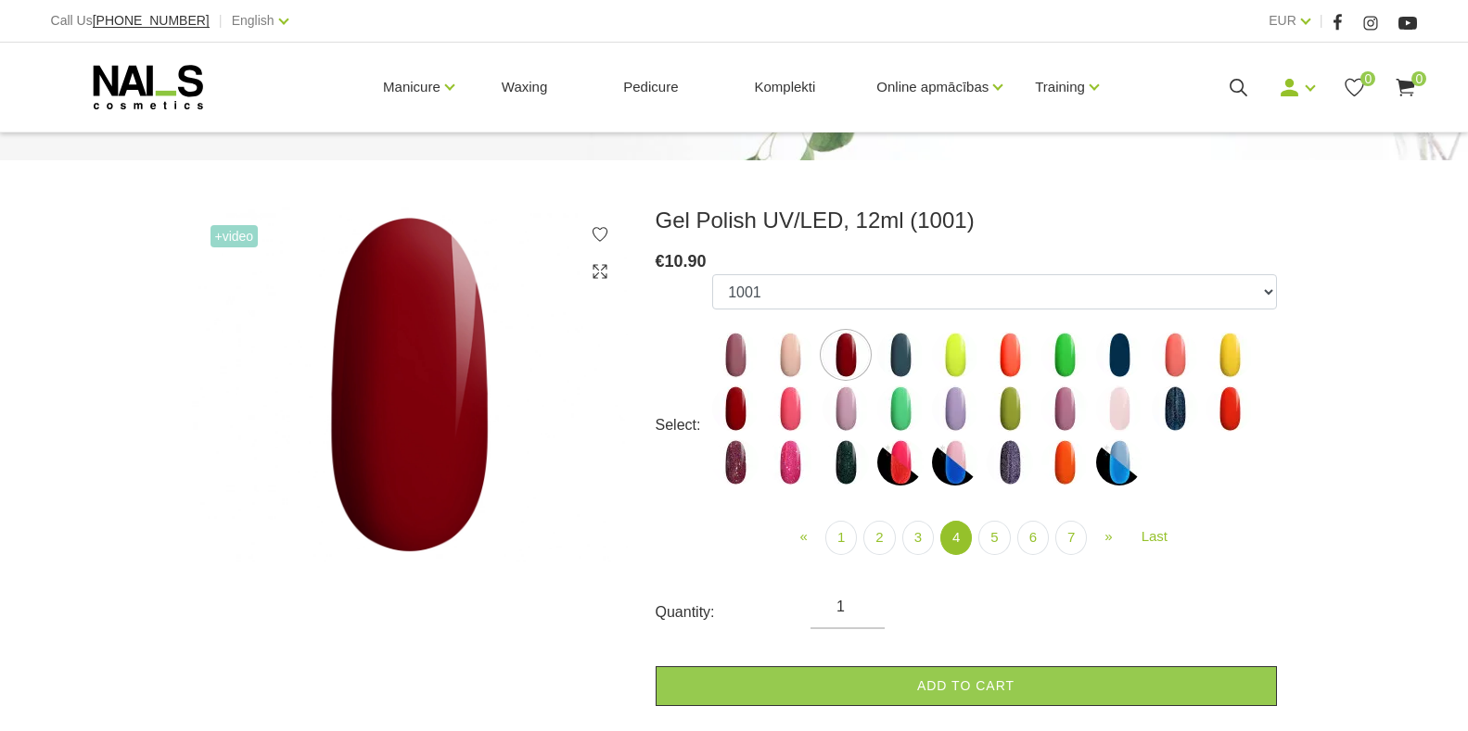
click at [1119, 365] on img at bounding box center [1119, 355] width 46 height 46
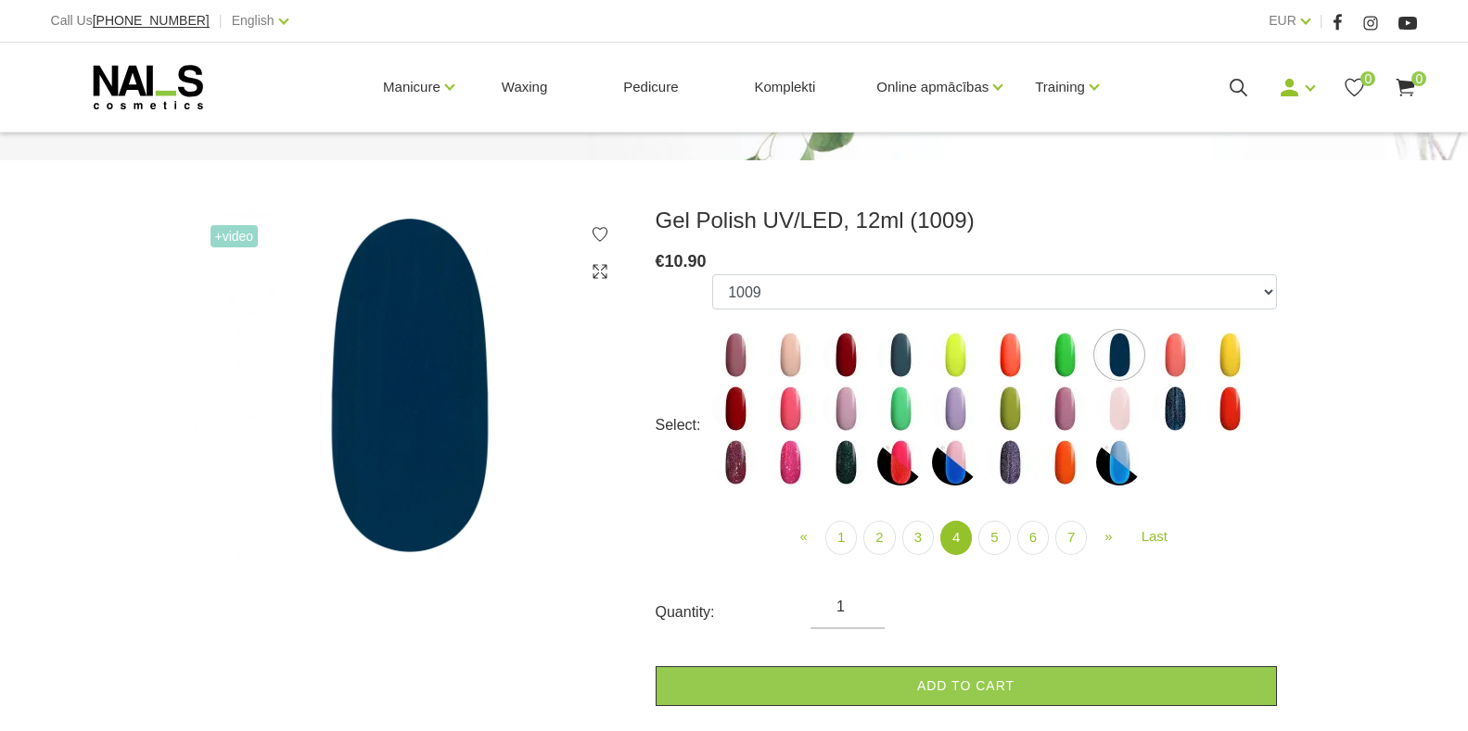
click at [736, 403] on img at bounding box center [735, 409] width 46 height 46
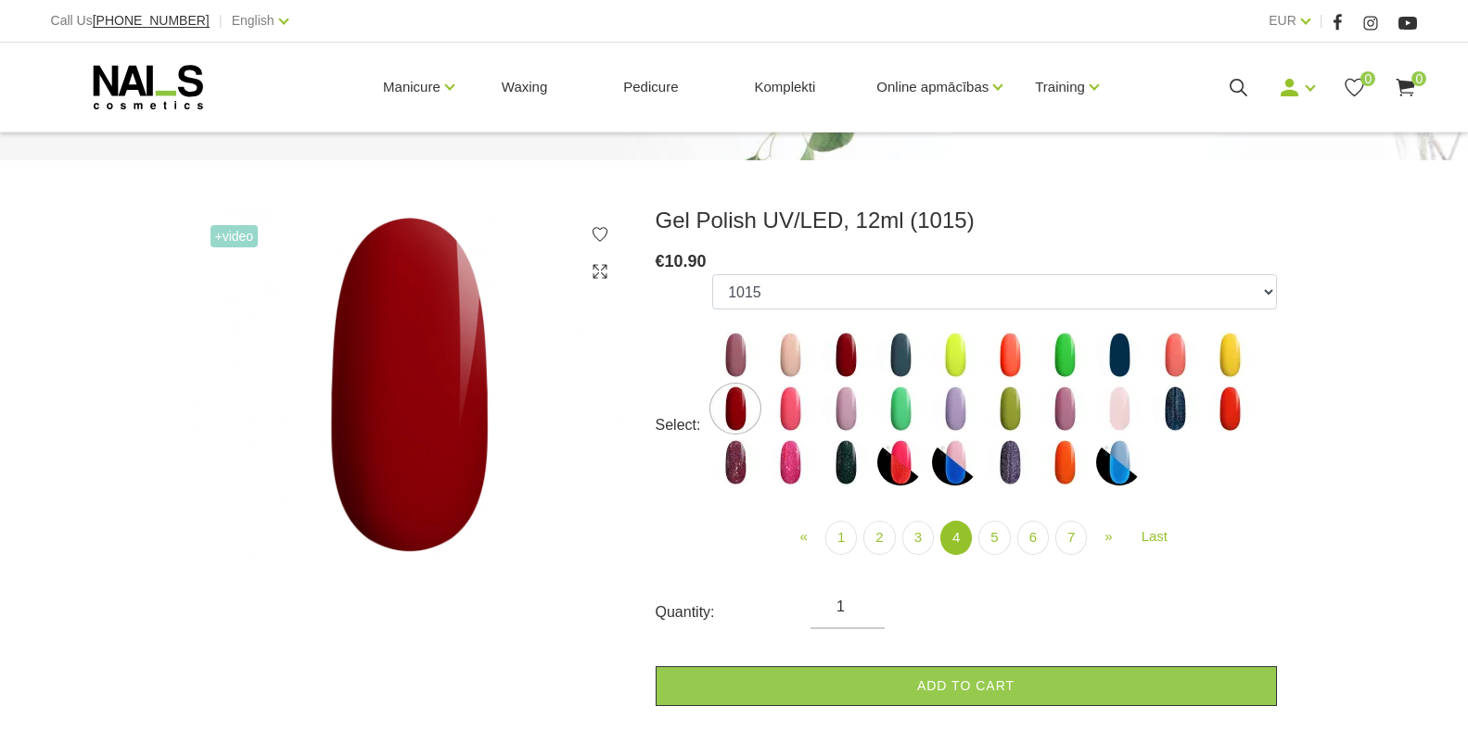
click at [1223, 412] on img at bounding box center [1229, 409] width 46 height 46
select select "4446"
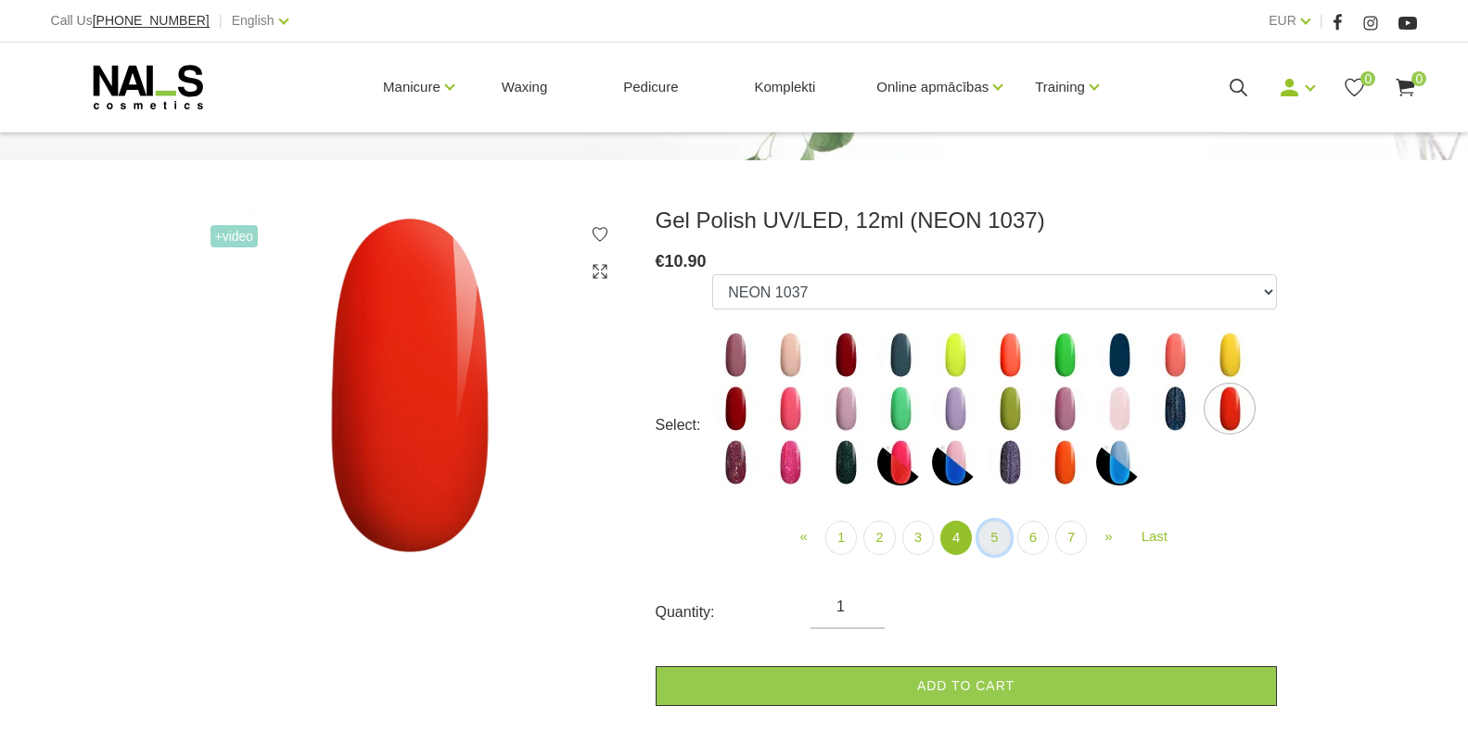
click at [996, 545] on link "5" at bounding box center [994, 538] width 32 height 34
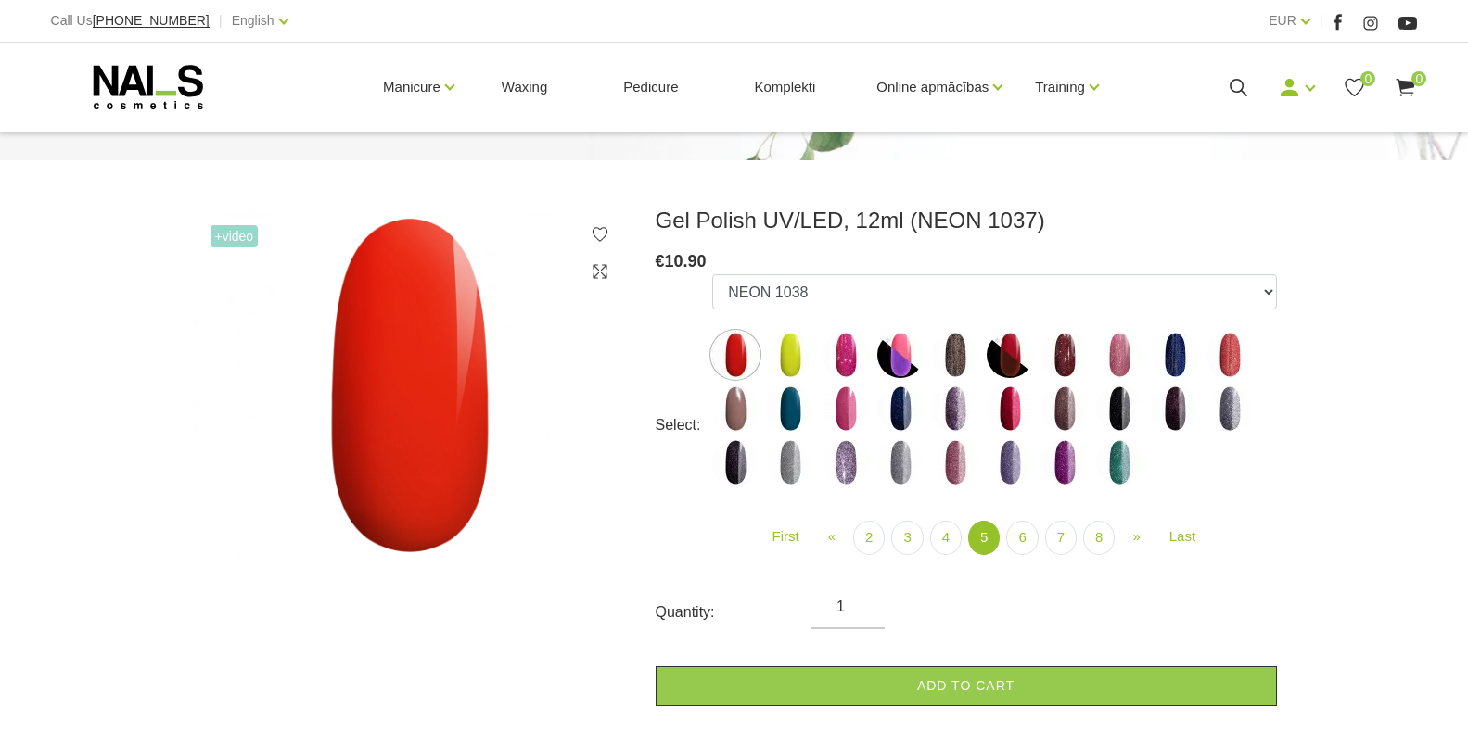
click at [731, 414] on img at bounding box center [735, 409] width 46 height 46
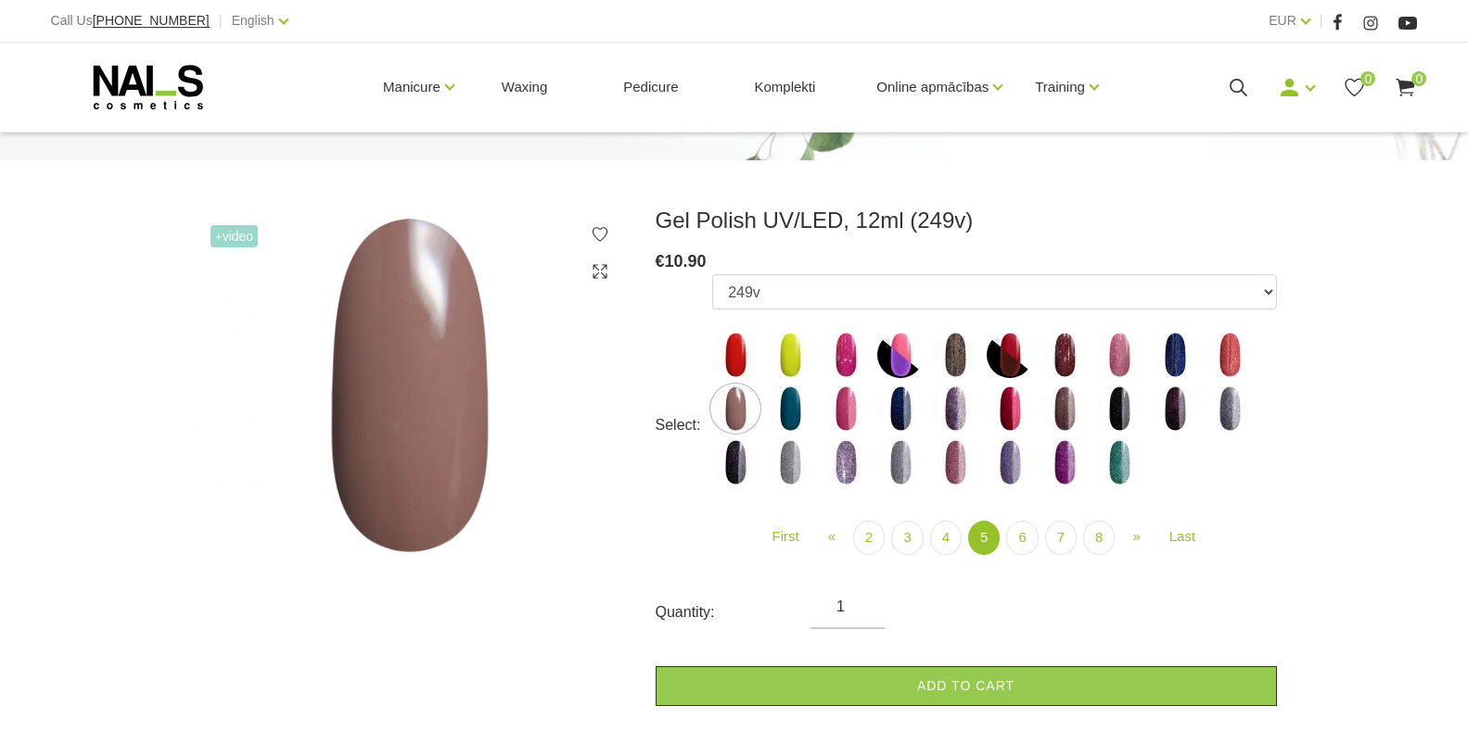
click at [1054, 411] on img at bounding box center [1064, 409] width 46 height 46
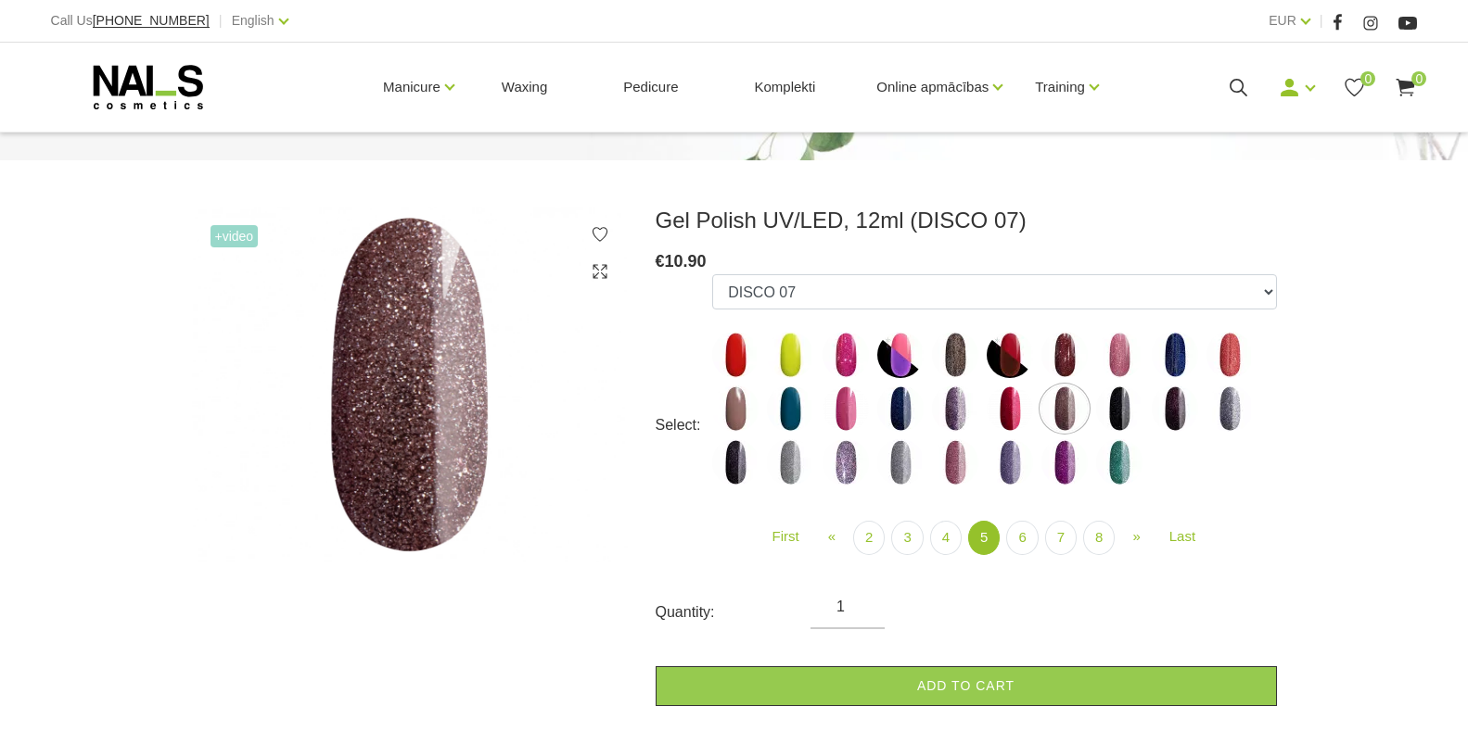
click at [1116, 416] on img at bounding box center [1119, 409] width 46 height 46
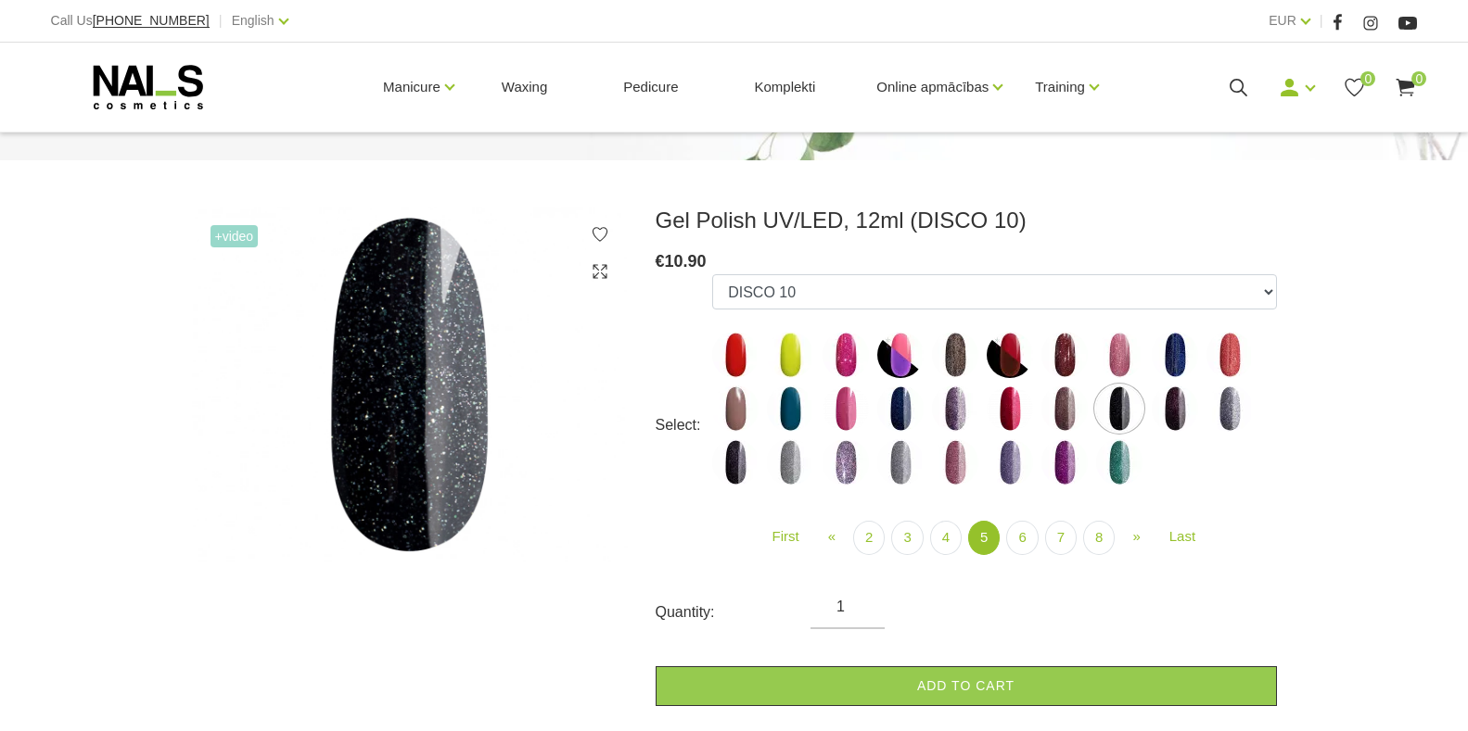
click at [1175, 403] on img at bounding box center [1174, 409] width 46 height 46
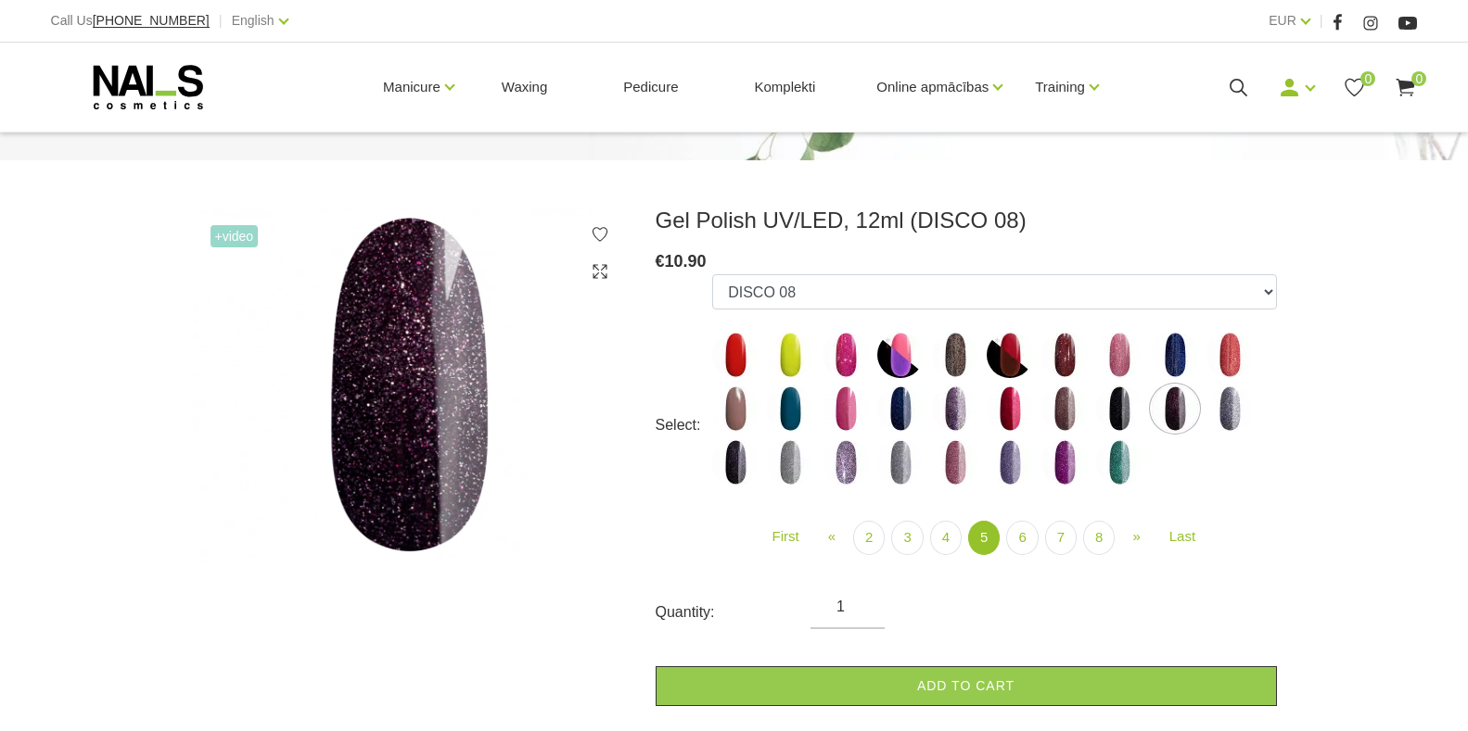
click at [1224, 409] on img at bounding box center [1229, 409] width 46 height 46
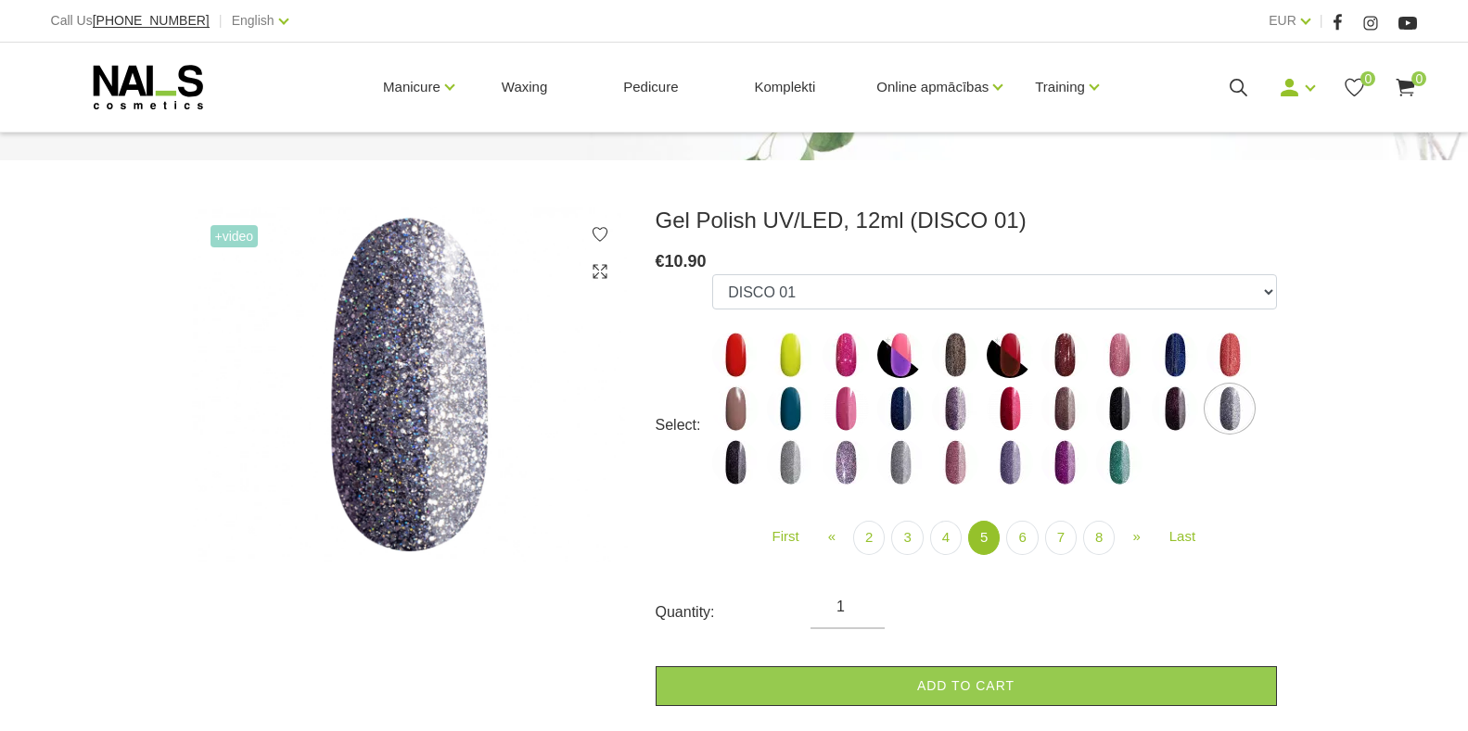
click at [734, 464] on img at bounding box center [735, 462] width 46 height 46
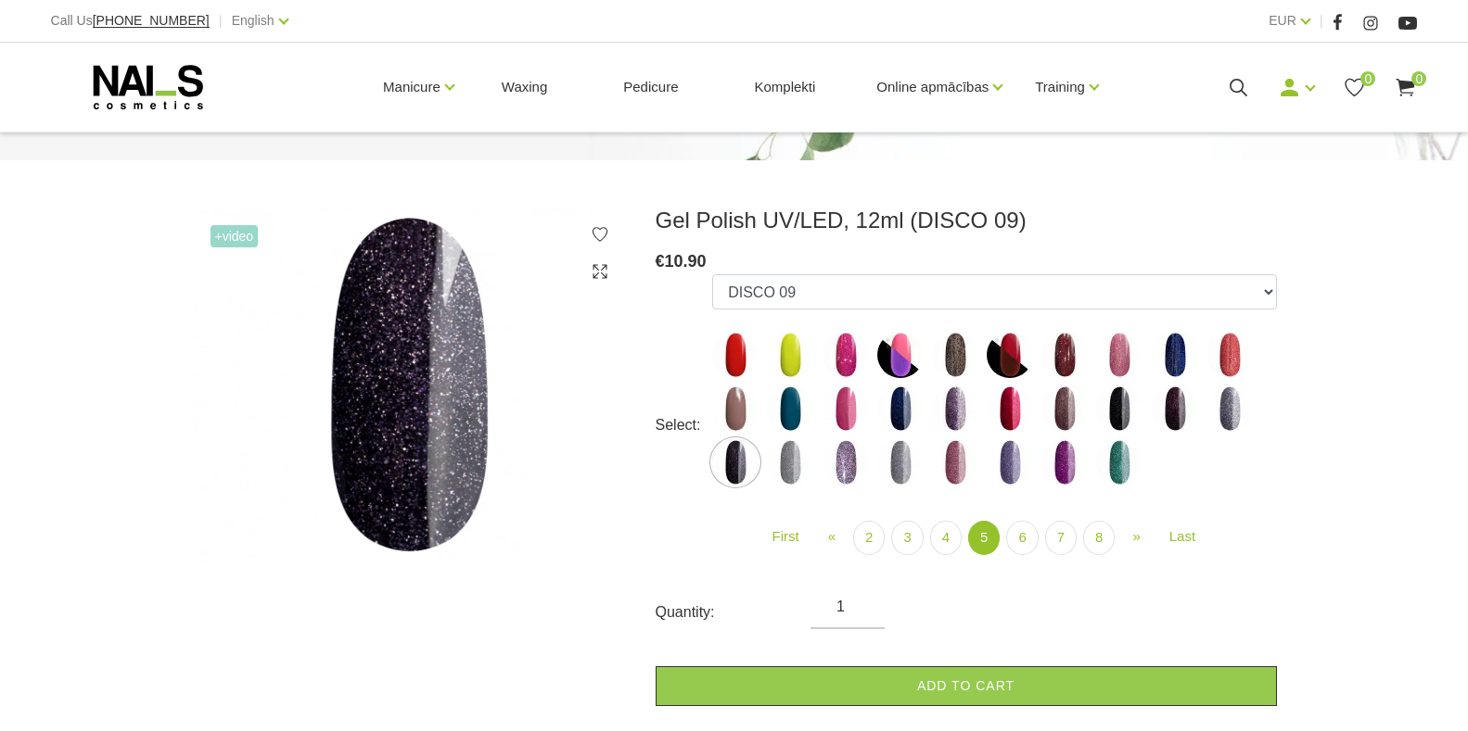
click at [792, 465] on img at bounding box center [790, 462] width 46 height 46
select select "5043"
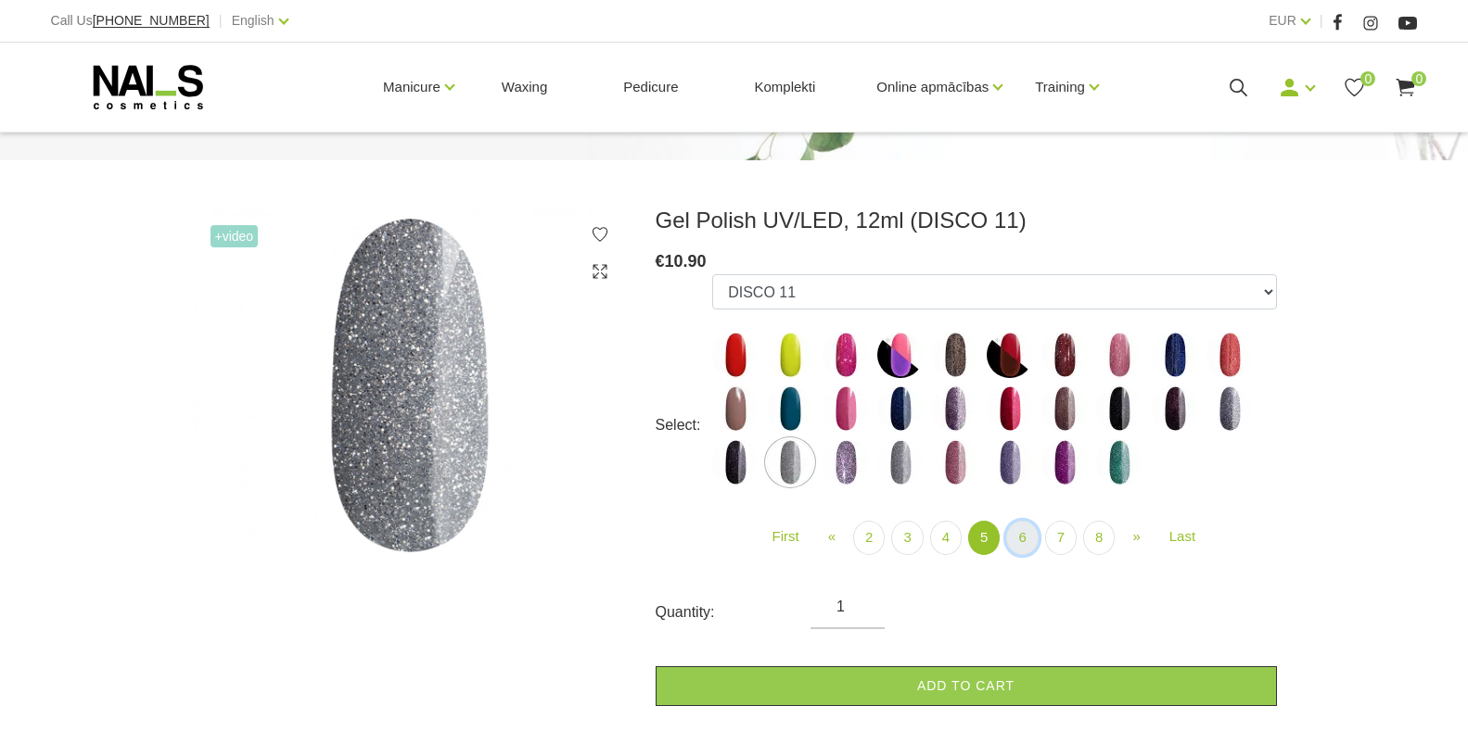
click at [1020, 536] on link "6" at bounding box center [1022, 538] width 32 height 34
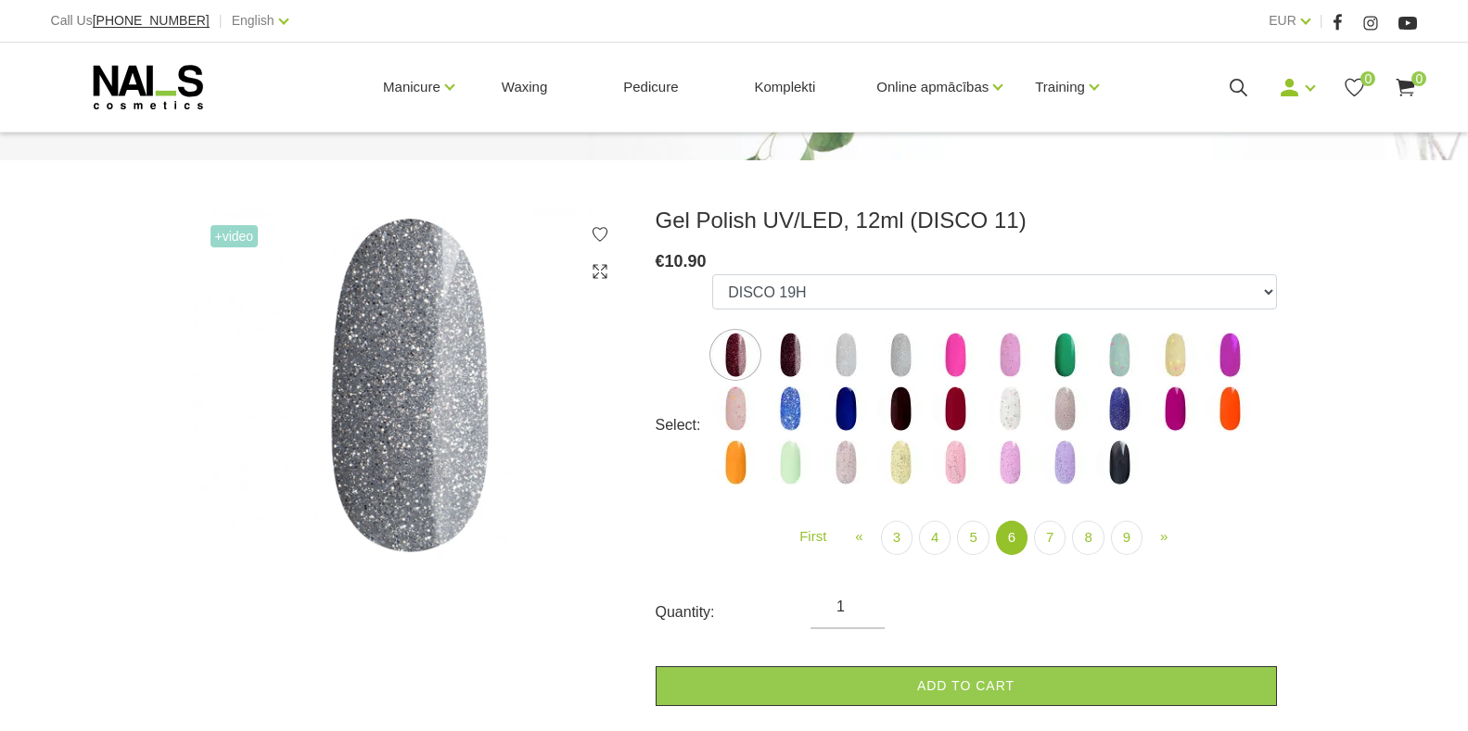
click at [794, 355] on img at bounding box center [790, 355] width 46 height 46
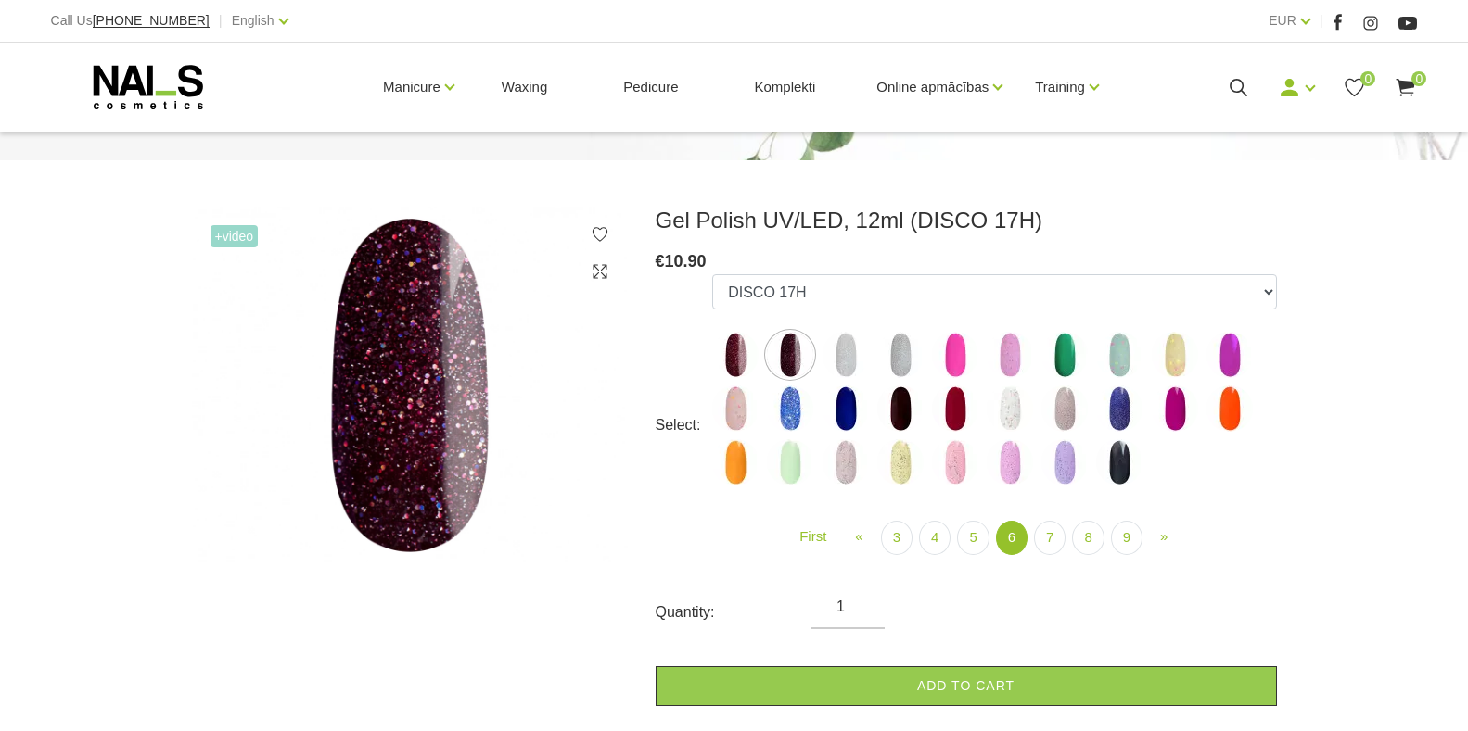
click at [958, 408] on img at bounding box center [955, 409] width 46 height 46
select select "5284"
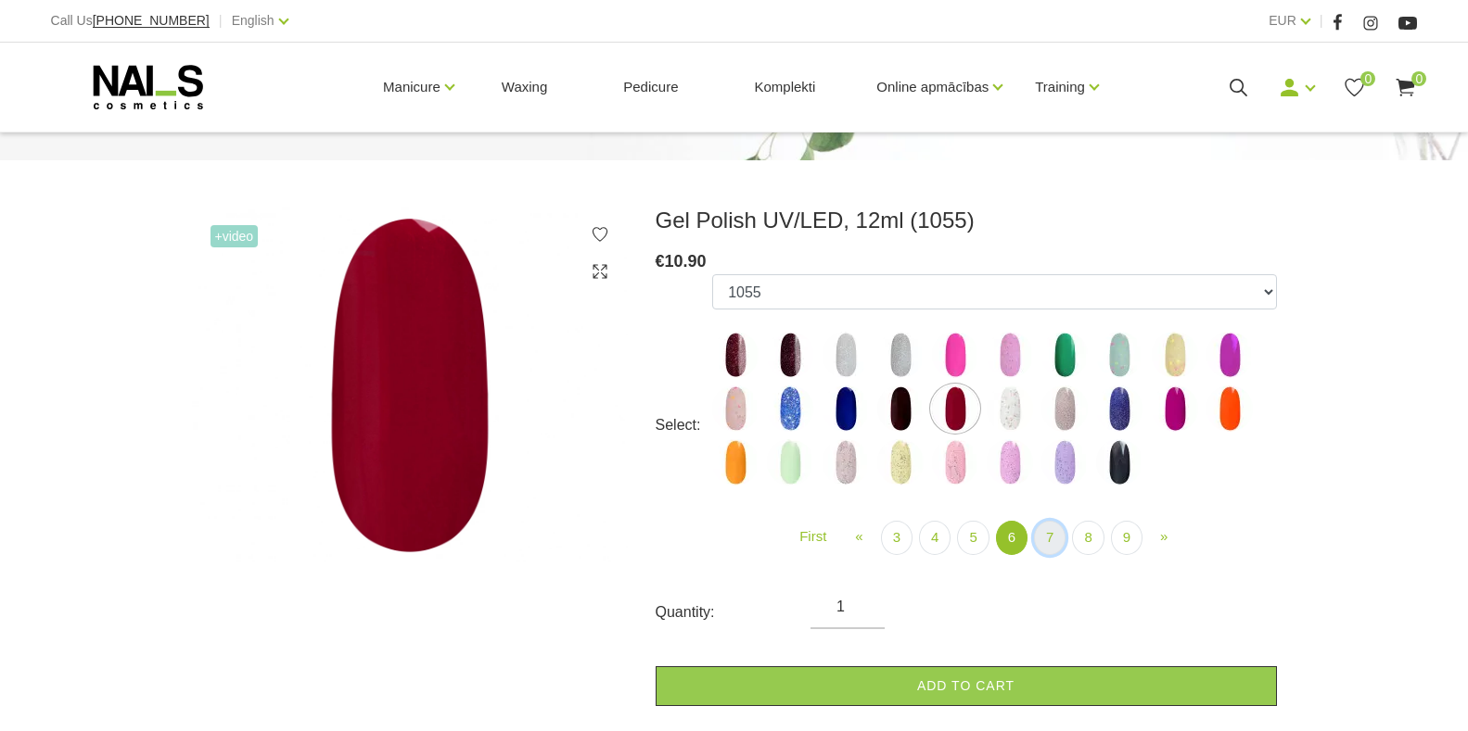
click at [1046, 527] on link "7" at bounding box center [1050, 538] width 32 height 34
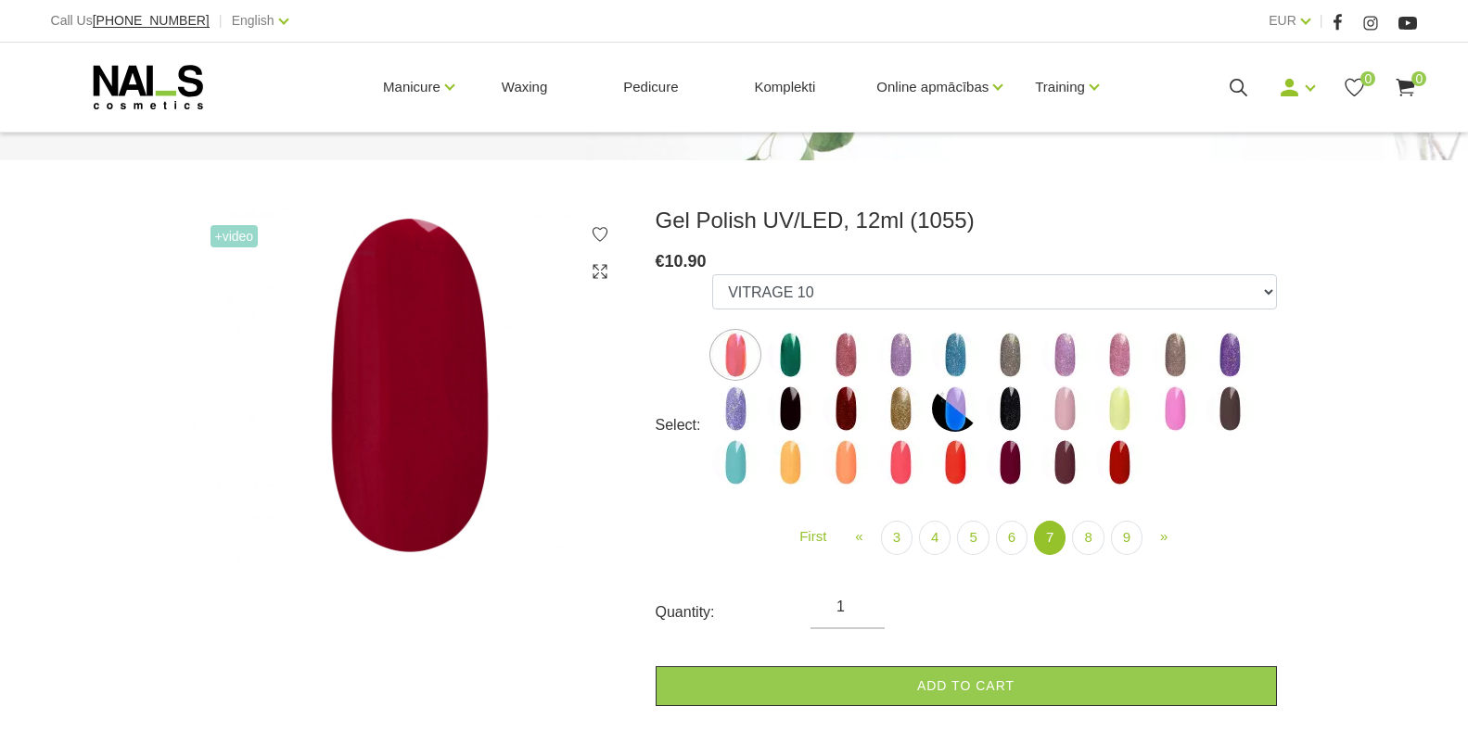
click at [790, 408] on img at bounding box center [790, 409] width 46 height 46
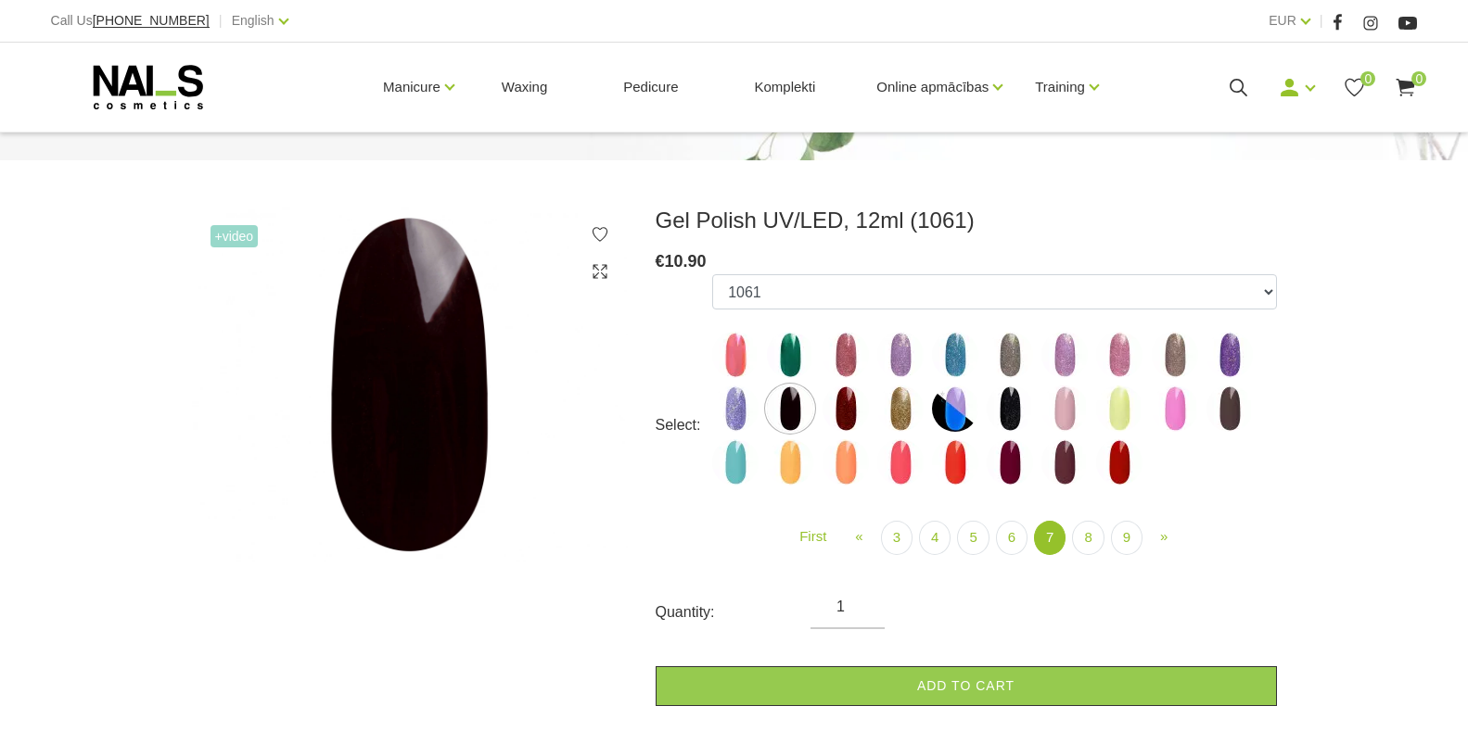
click at [846, 402] on img at bounding box center [845, 409] width 46 height 46
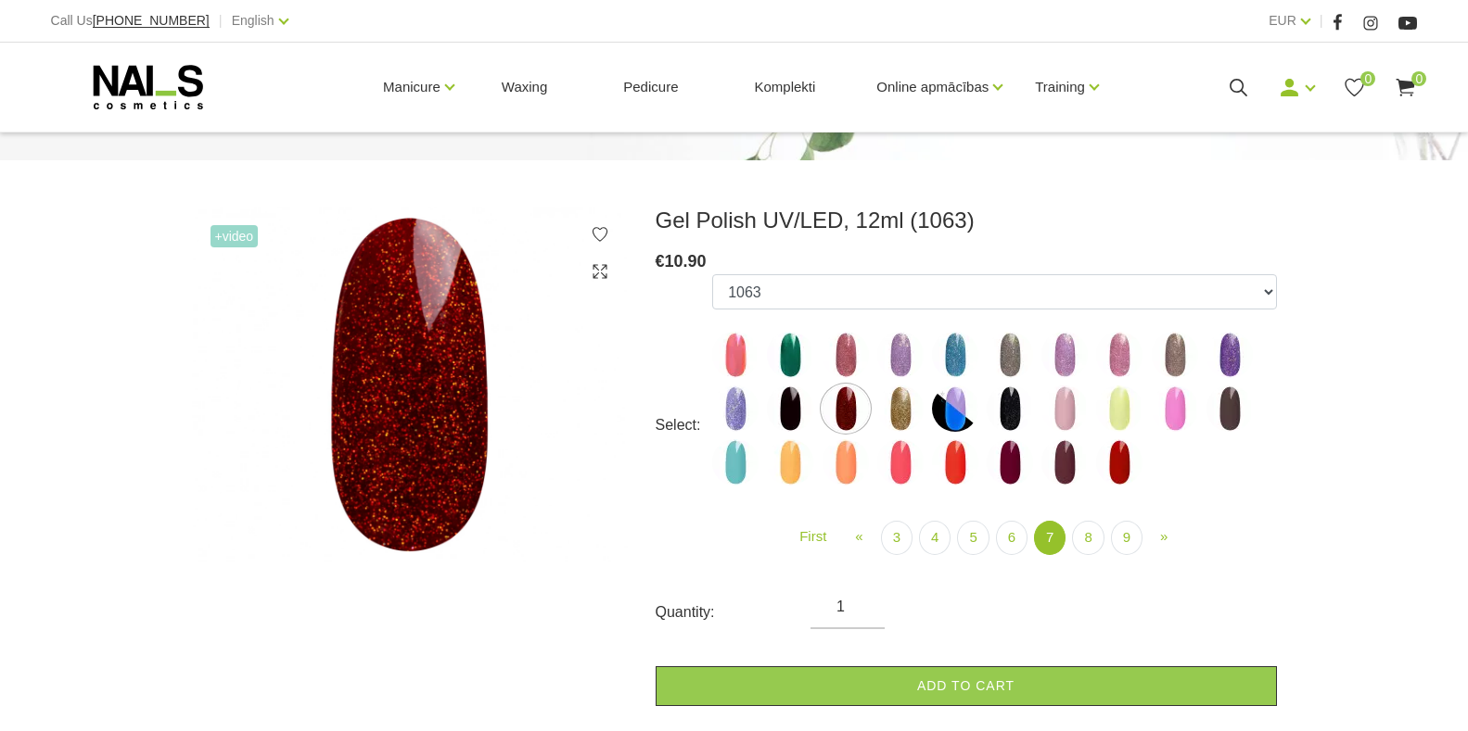
click at [1229, 419] on img at bounding box center [1229, 409] width 46 height 46
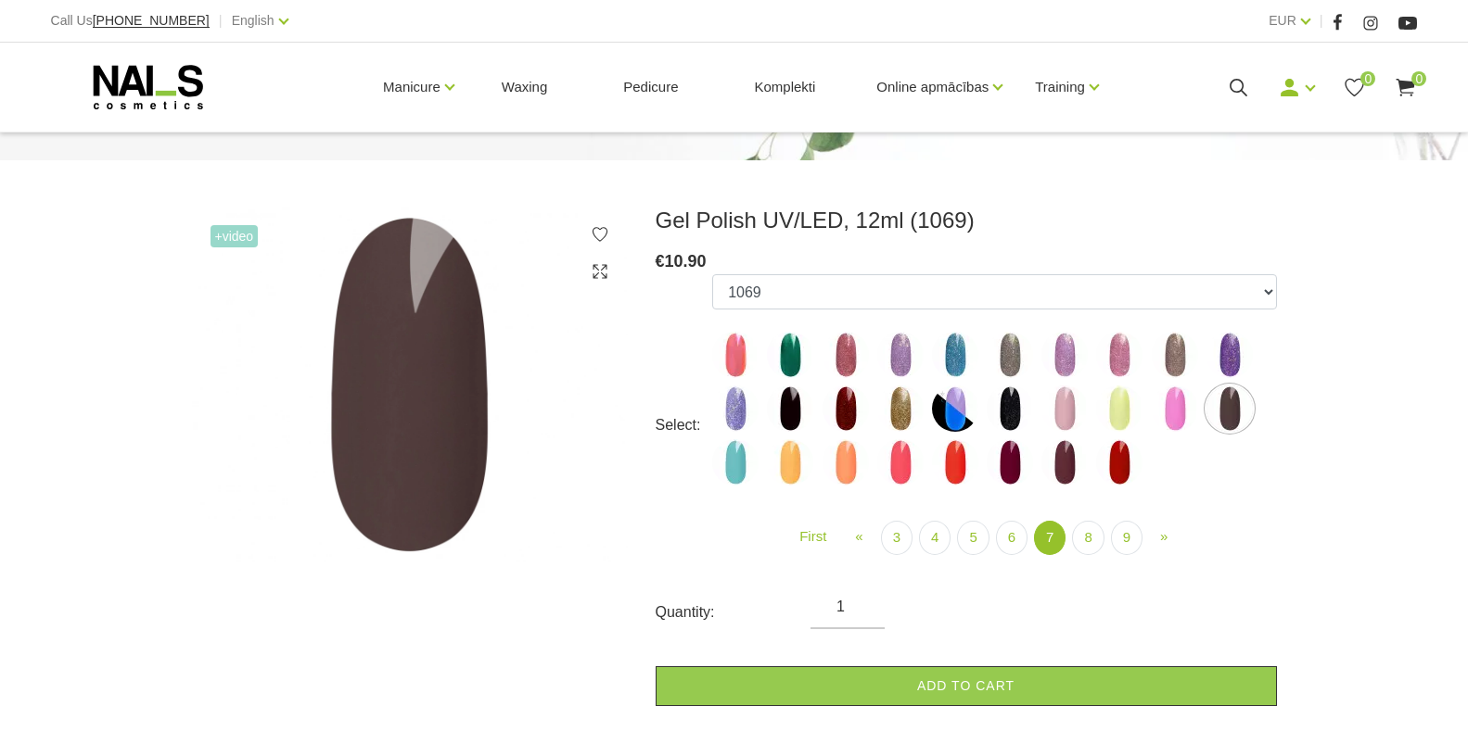
click at [1010, 469] on img at bounding box center [1009, 462] width 46 height 46
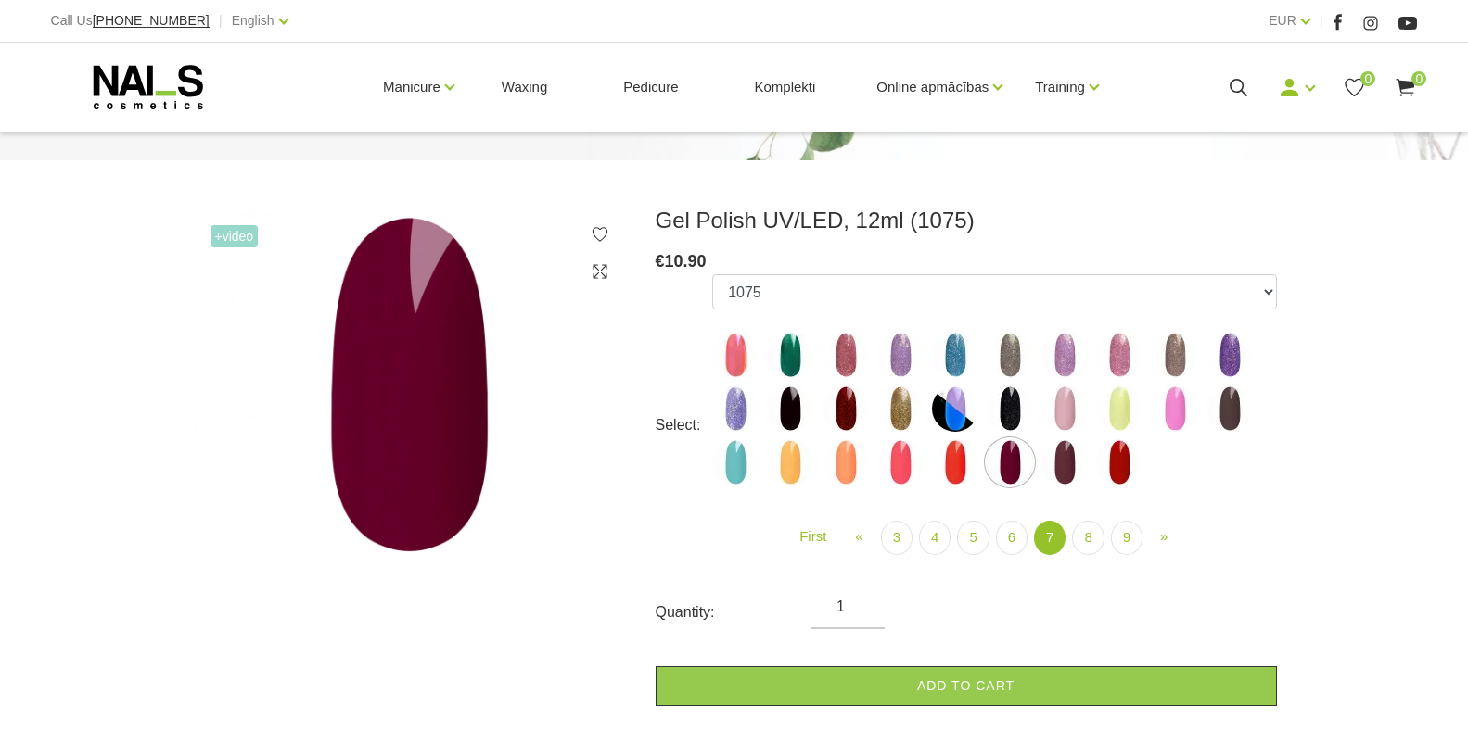
click at [1061, 465] on img at bounding box center [1064, 462] width 46 height 46
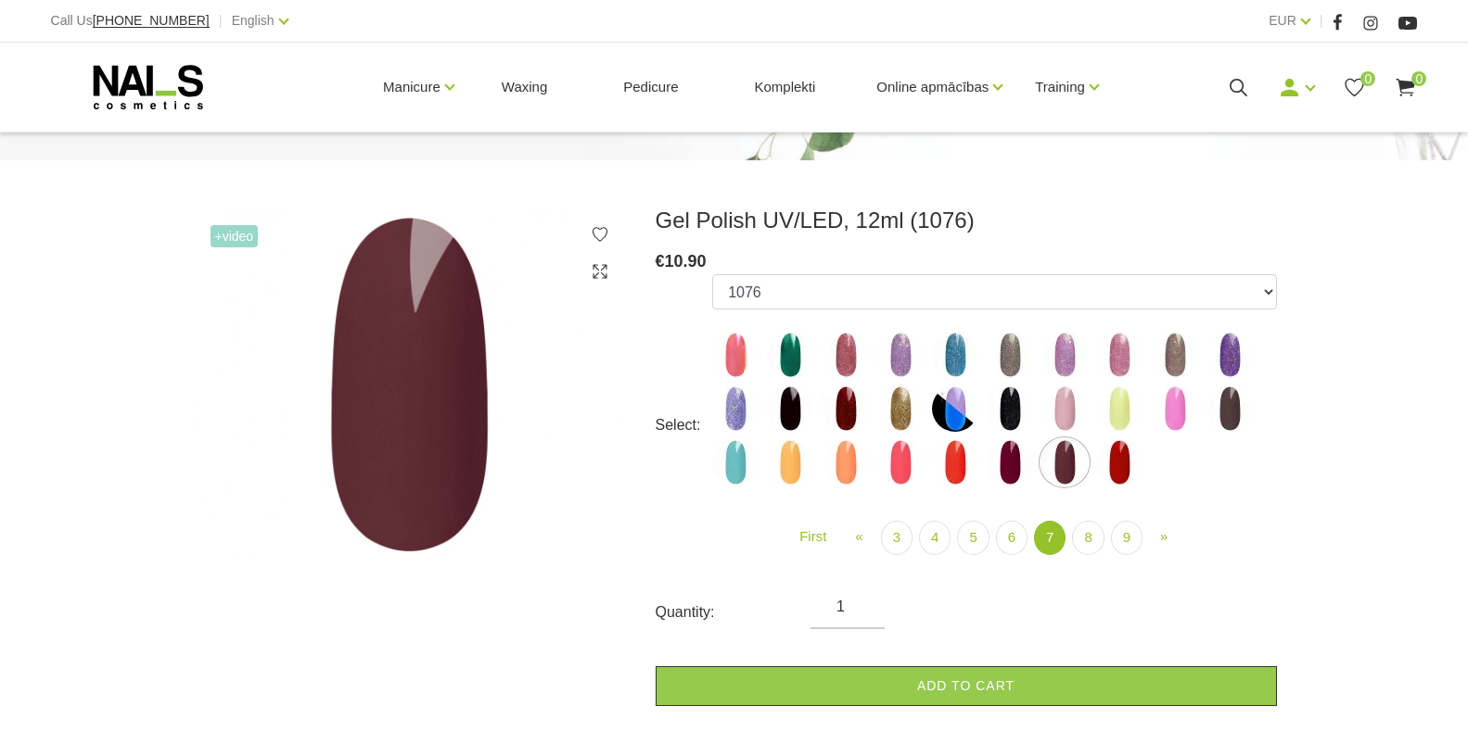
click at [1107, 459] on img at bounding box center [1119, 462] width 46 height 46
select select "5892"
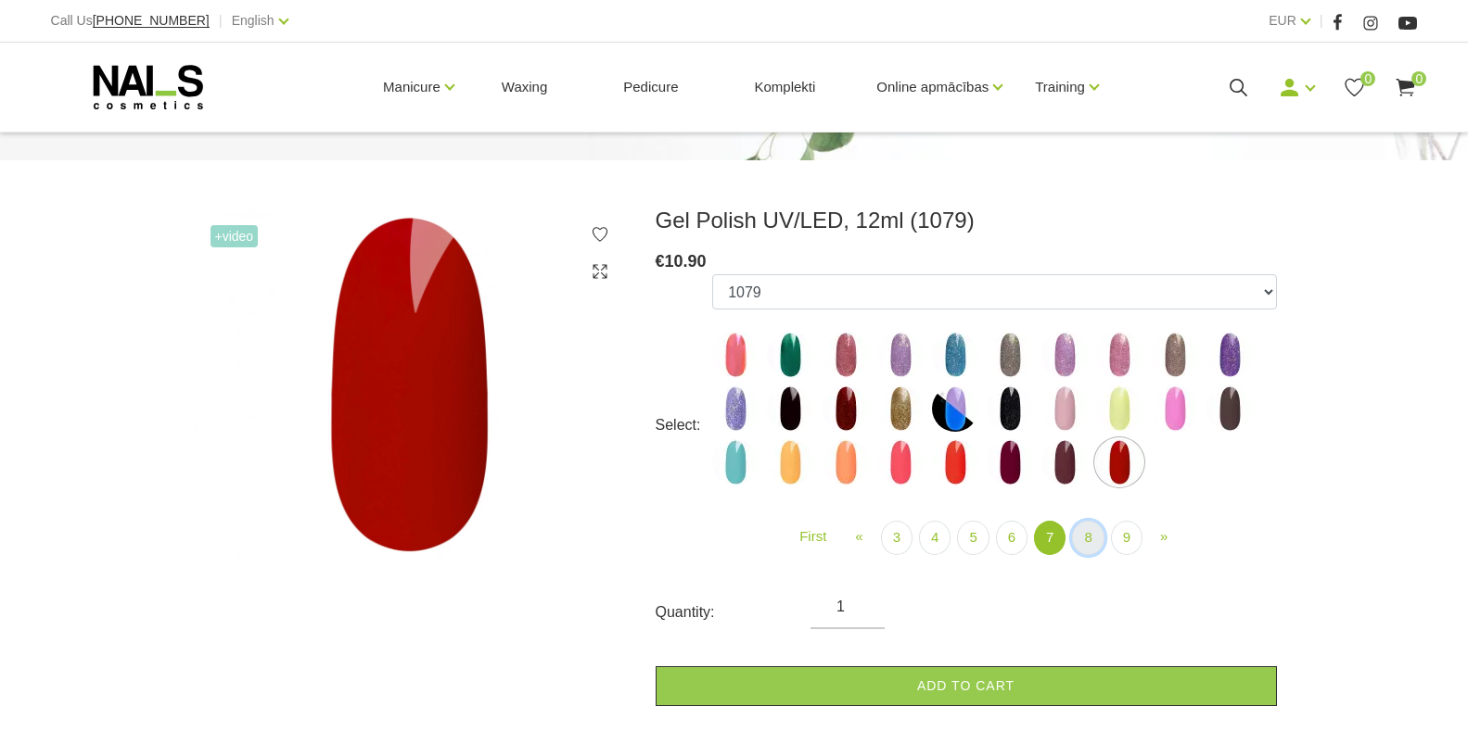
click at [1083, 541] on link "8" at bounding box center [1088, 538] width 32 height 34
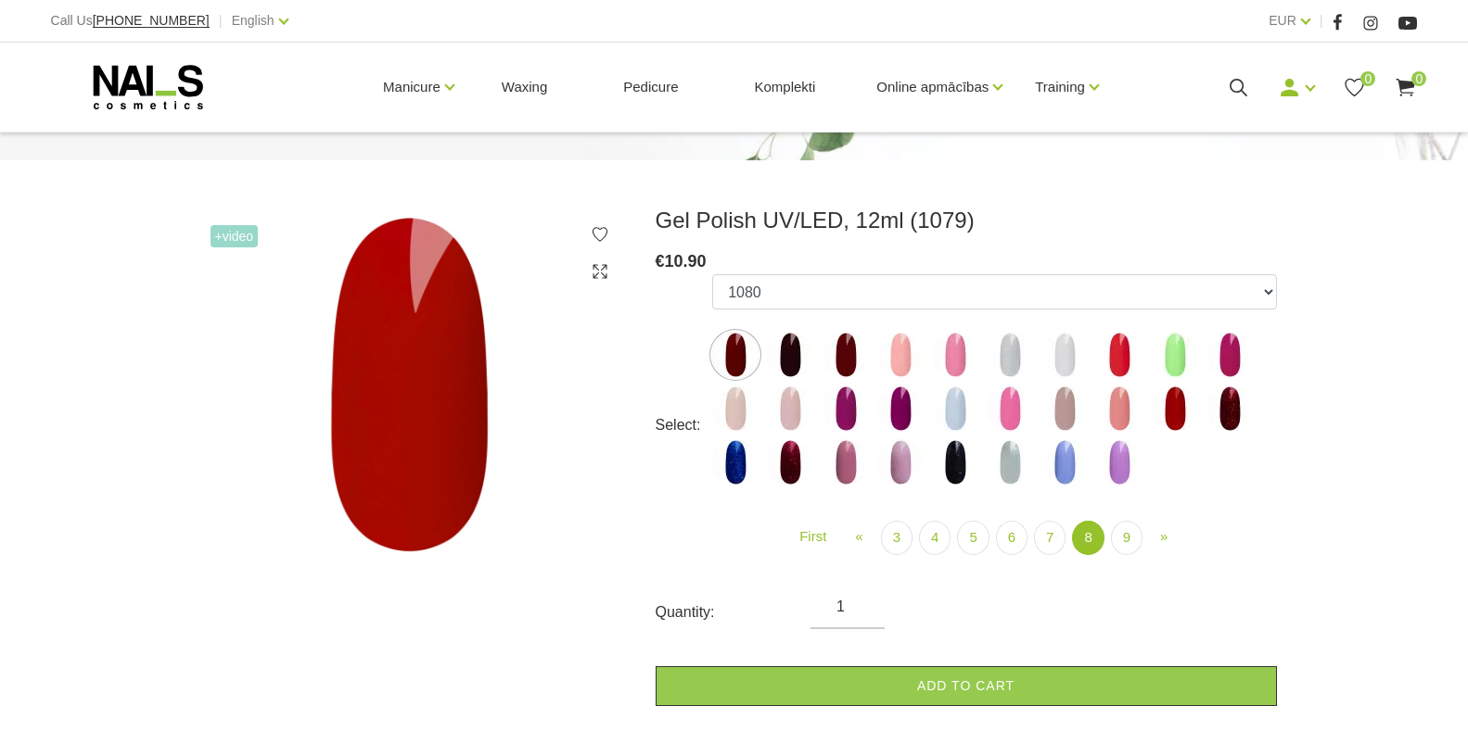
click at [741, 350] on img at bounding box center [735, 355] width 46 height 46
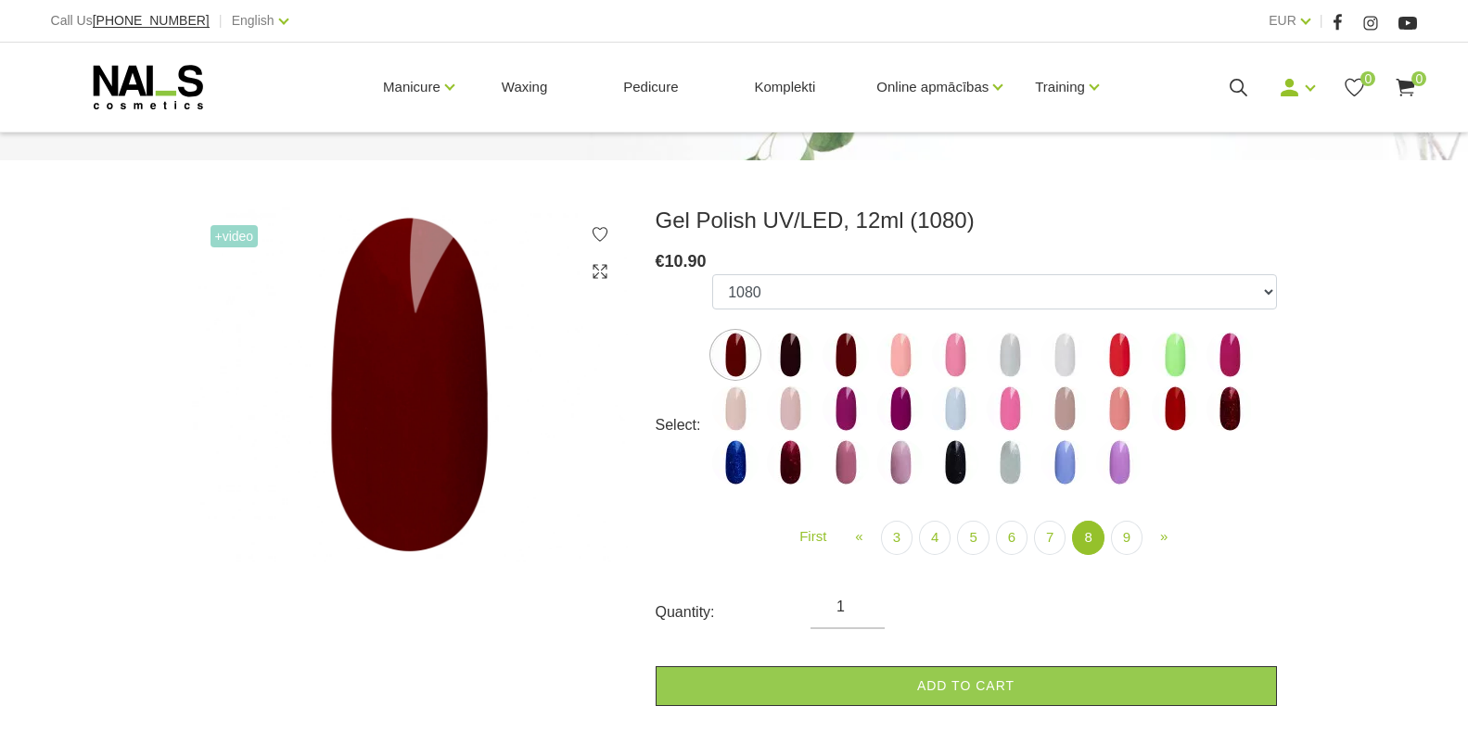
click at [779, 343] on img at bounding box center [790, 355] width 46 height 46
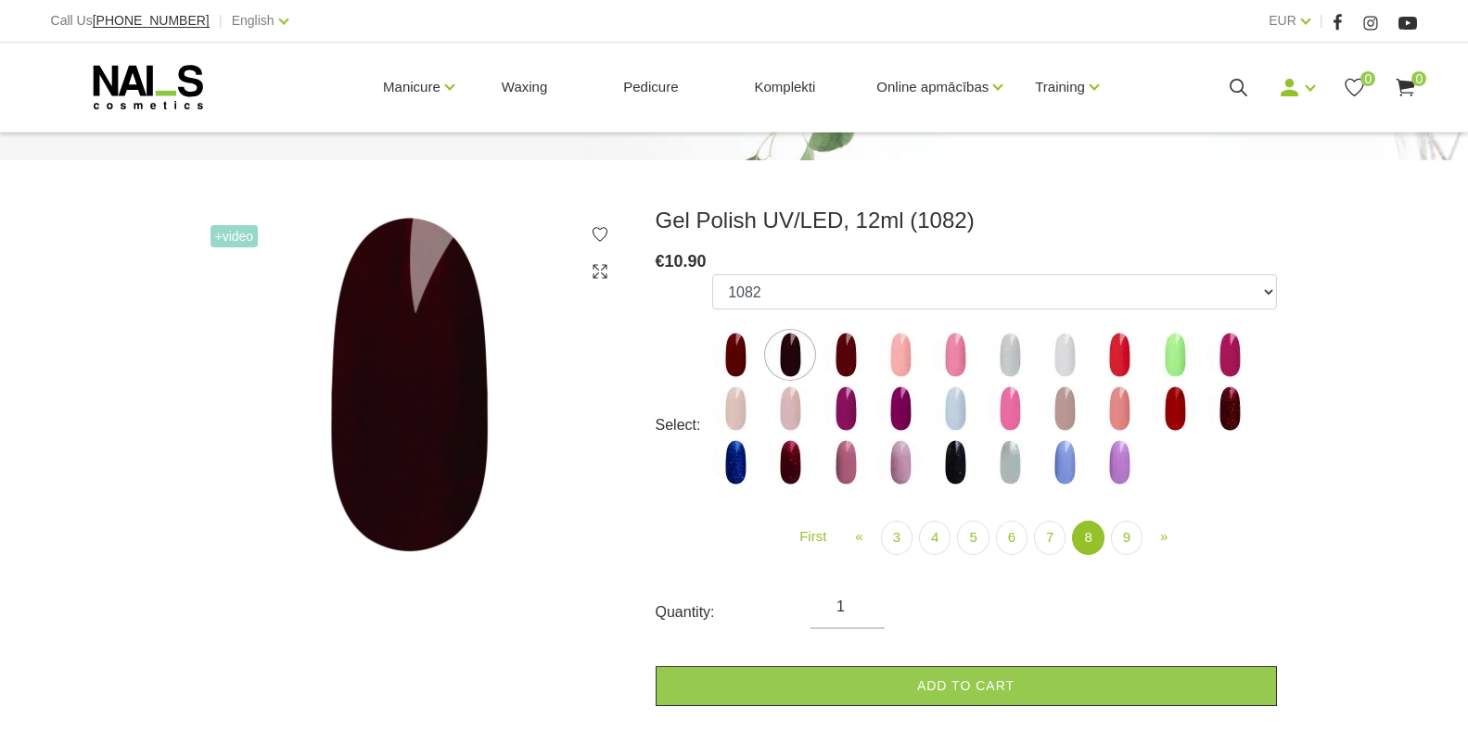
click at [851, 355] on img at bounding box center [845, 355] width 46 height 46
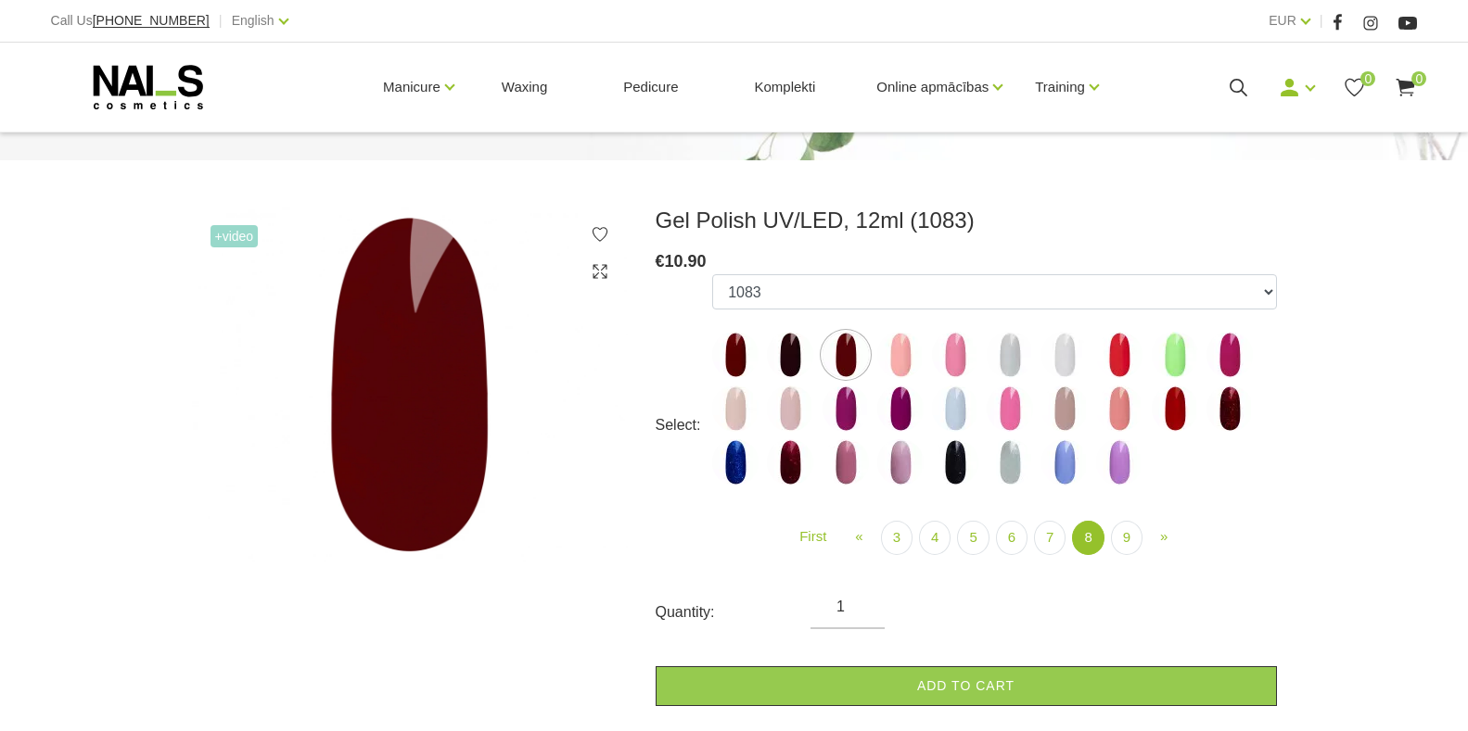
click at [906, 362] on img at bounding box center [900, 355] width 46 height 46
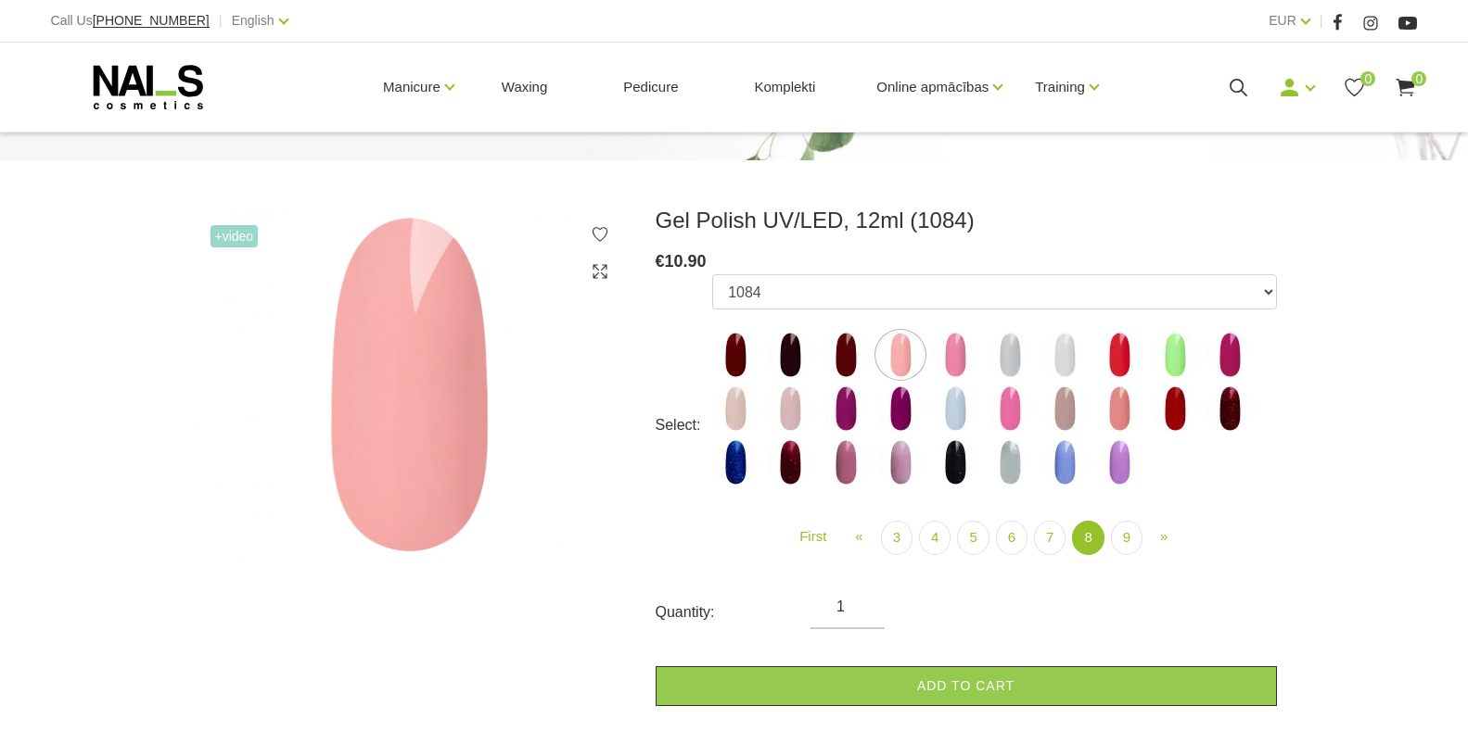
click at [956, 362] on img at bounding box center [955, 355] width 46 height 46
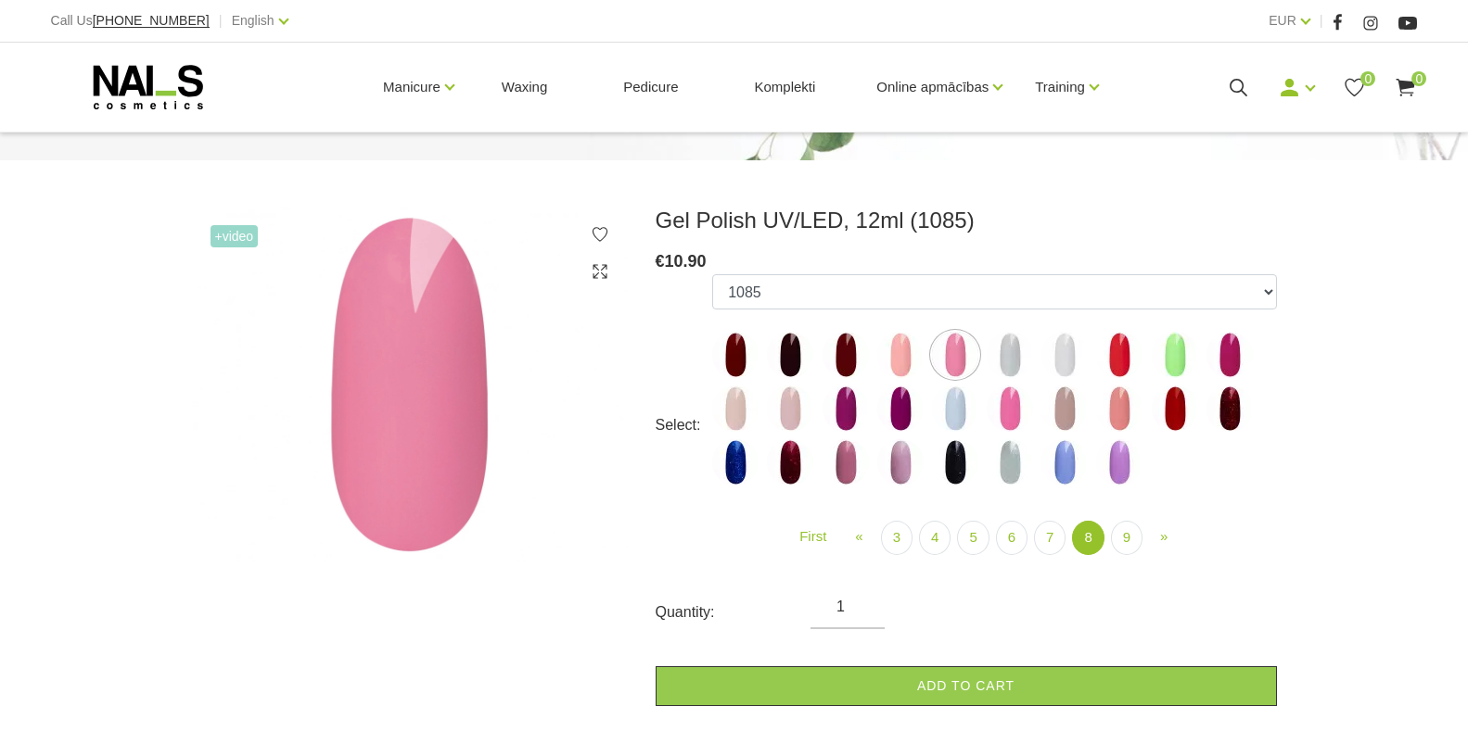
click at [1000, 347] on img at bounding box center [1009, 355] width 46 height 46
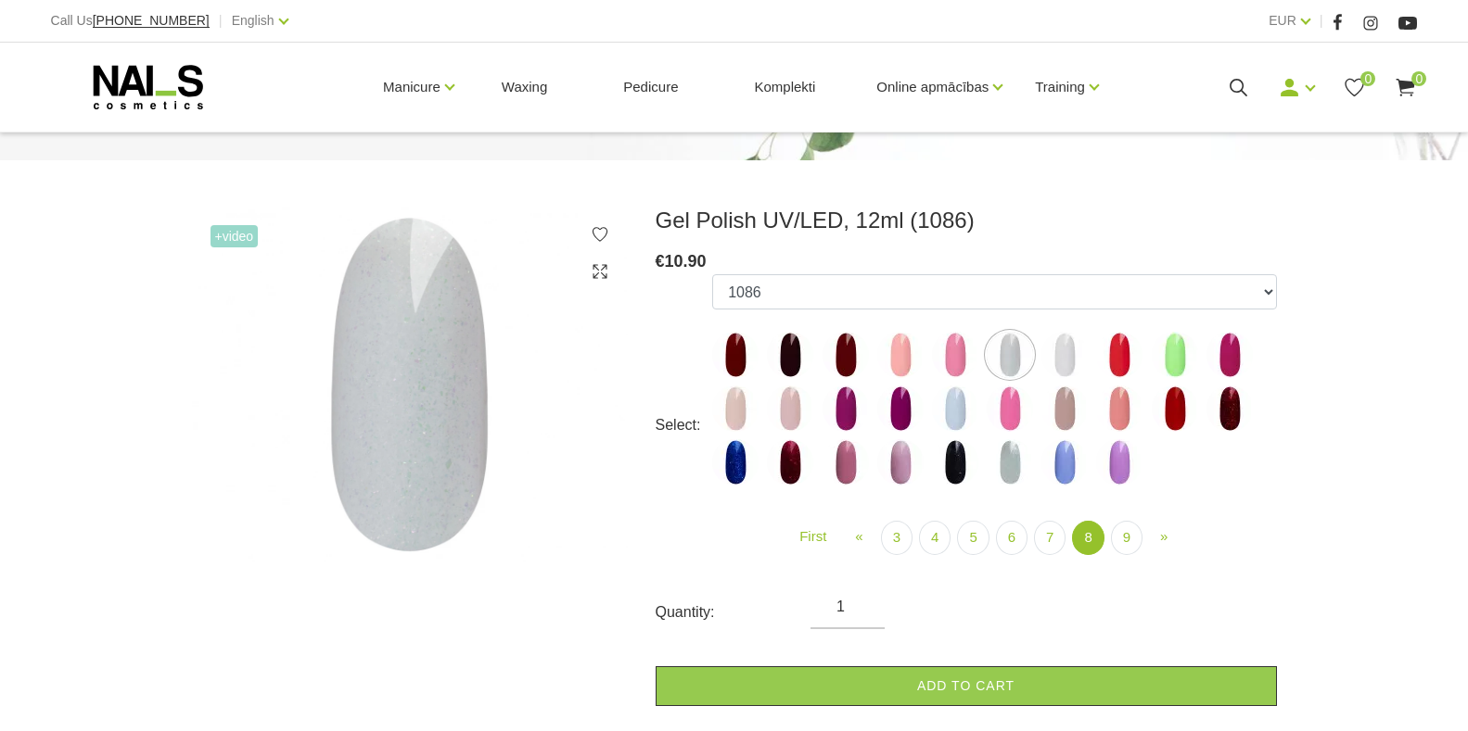
click at [1121, 350] on img at bounding box center [1119, 355] width 46 height 46
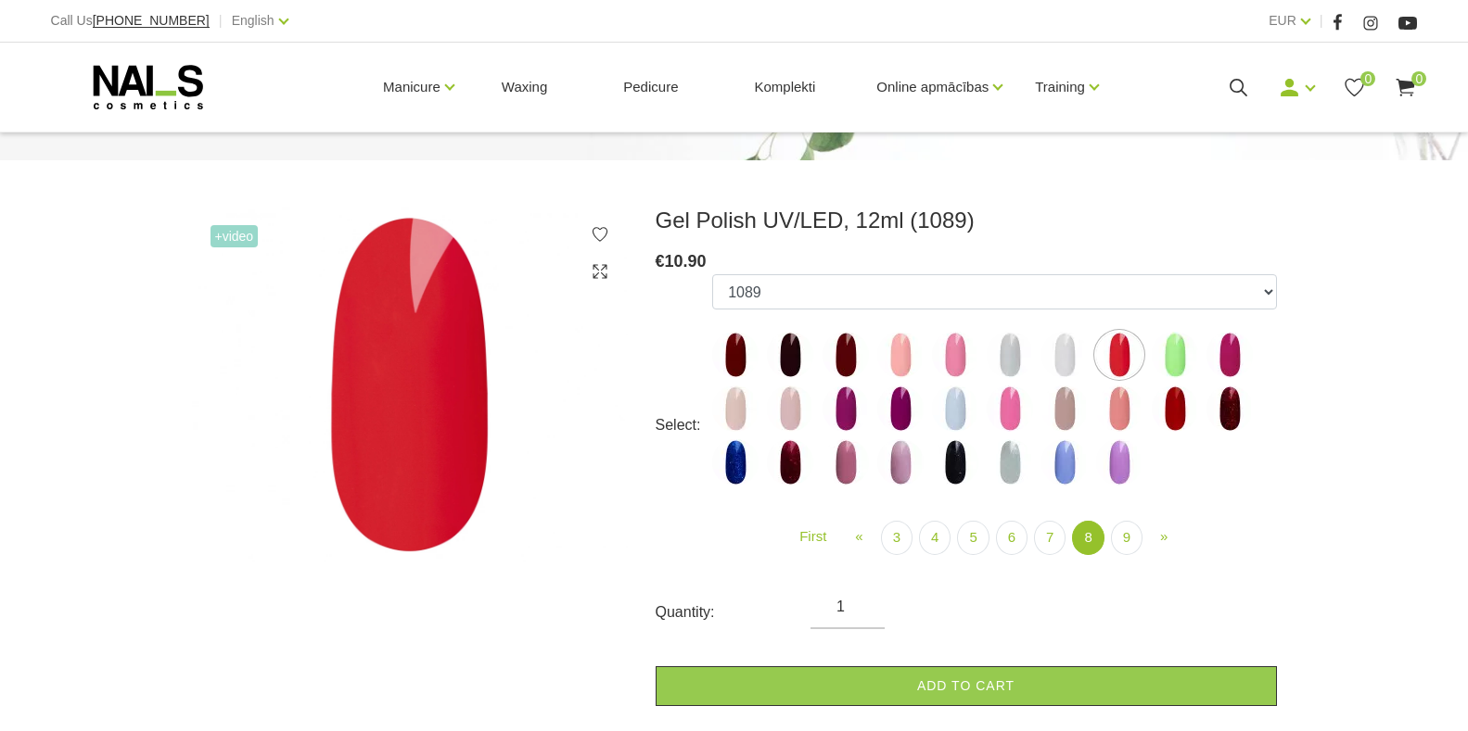
click at [1232, 361] on img at bounding box center [1229, 355] width 46 height 46
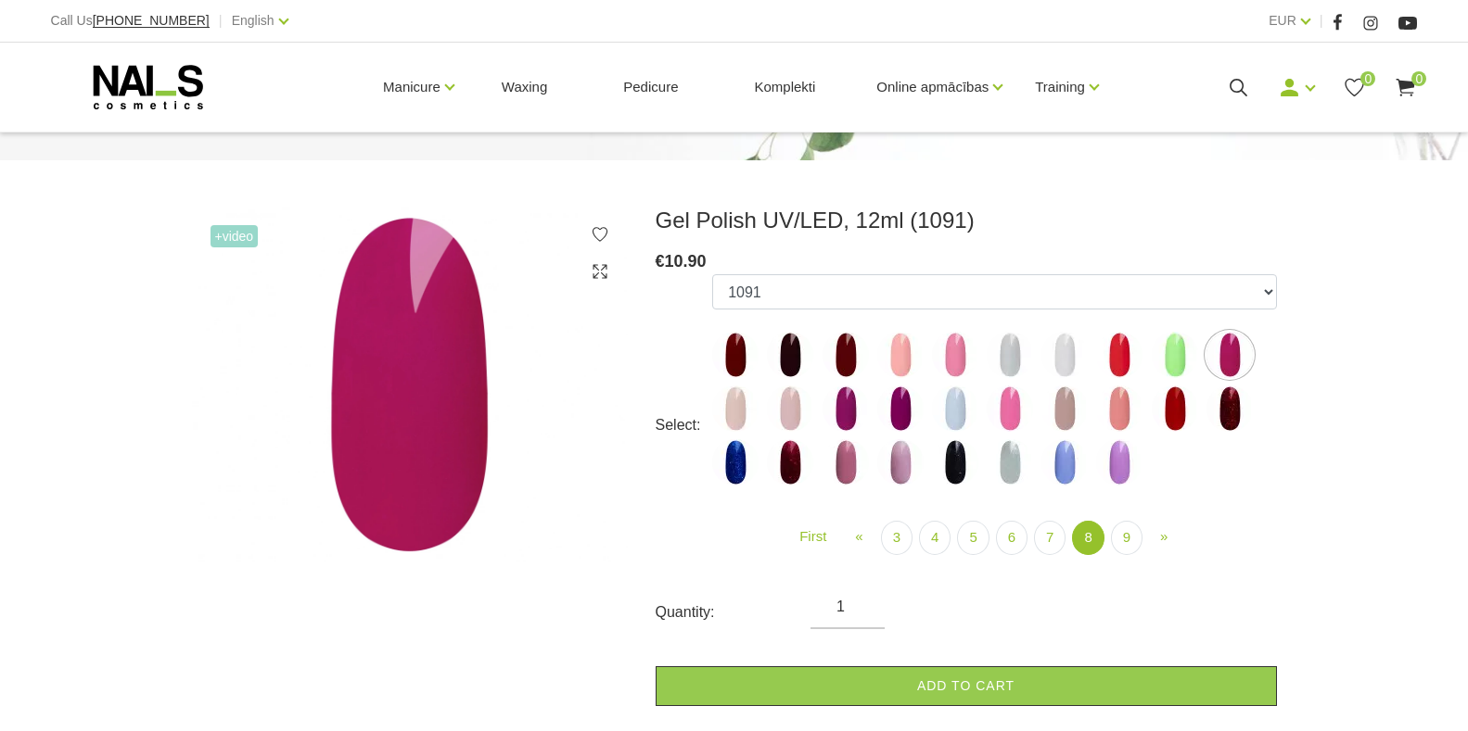
click at [839, 403] on img at bounding box center [845, 409] width 46 height 46
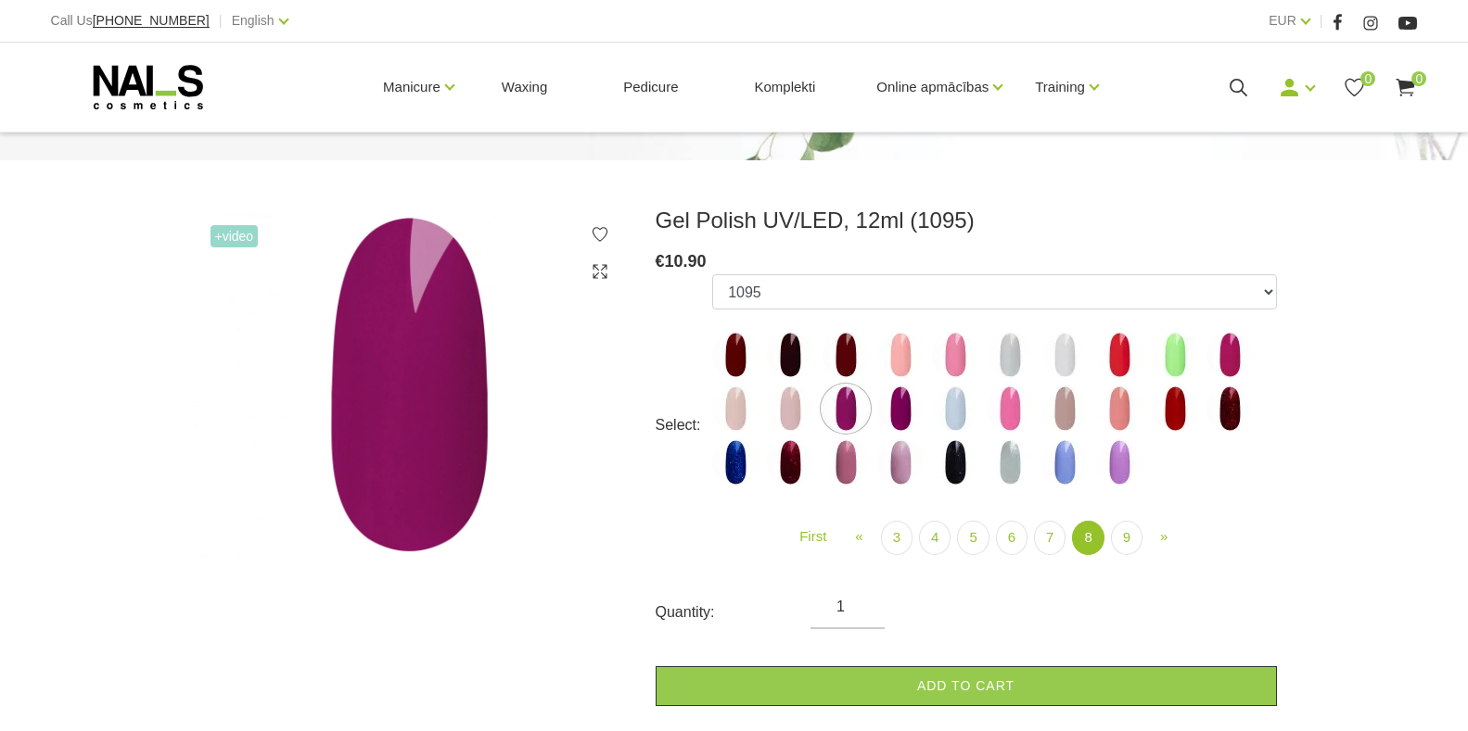
click at [909, 400] on img at bounding box center [900, 409] width 46 height 46
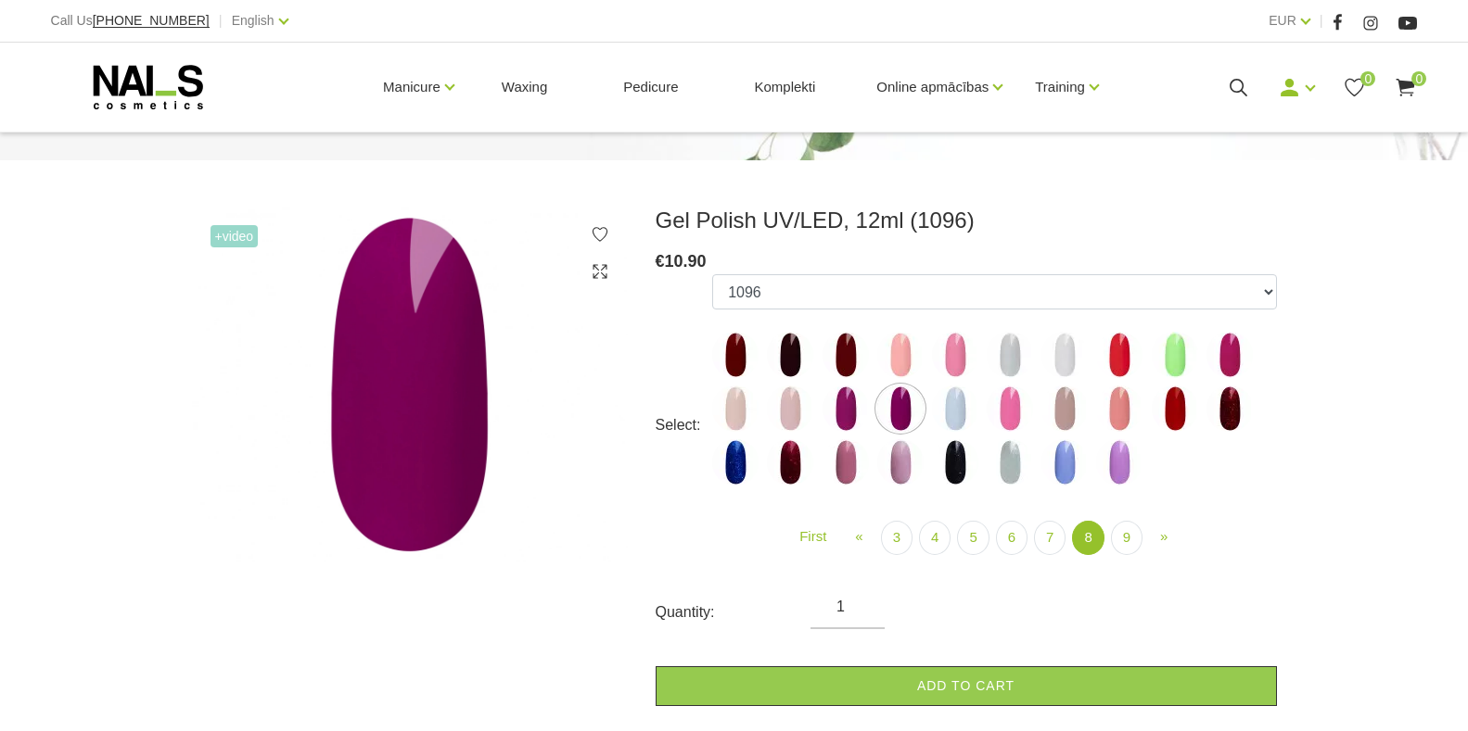
click at [1173, 420] on img at bounding box center [1174, 409] width 46 height 46
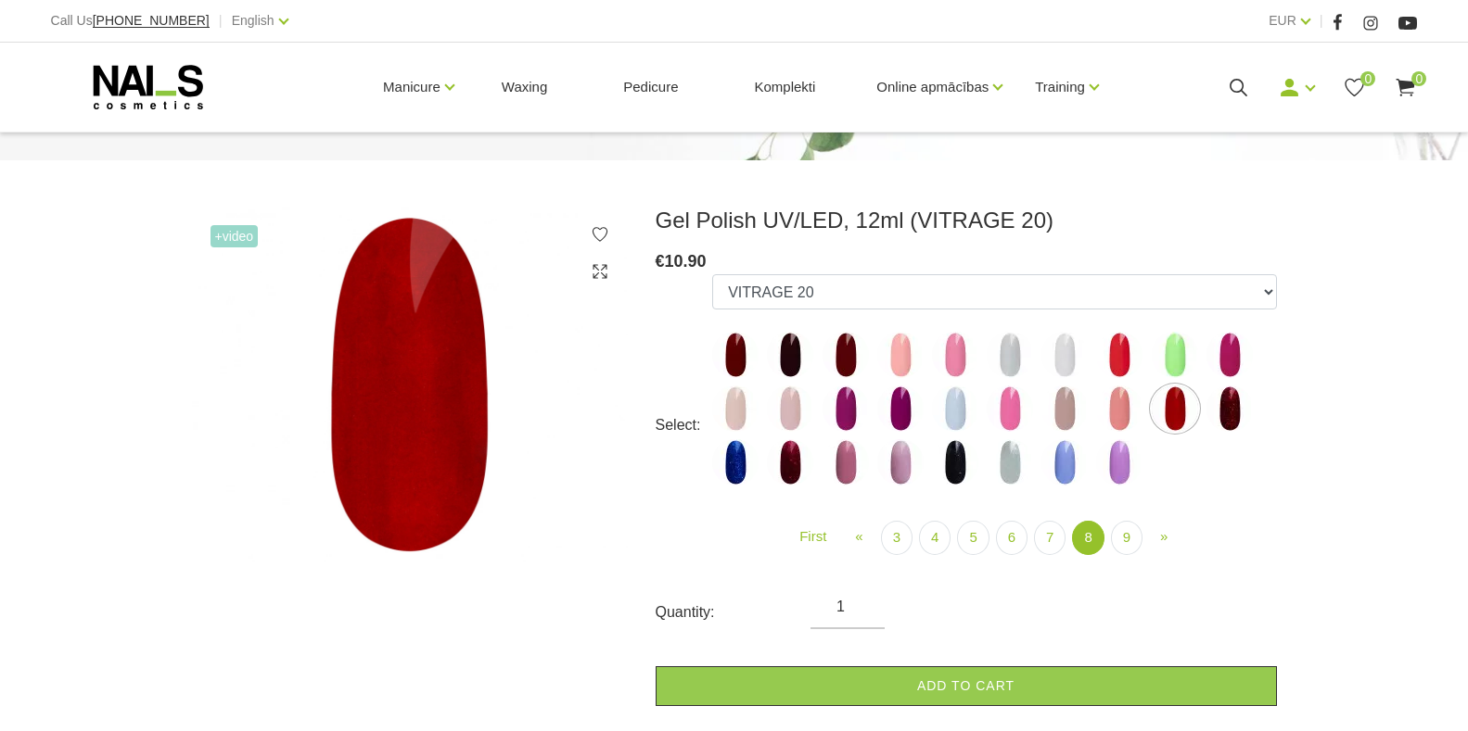
click at [1229, 407] on img at bounding box center [1229, 409] width 46 height 46
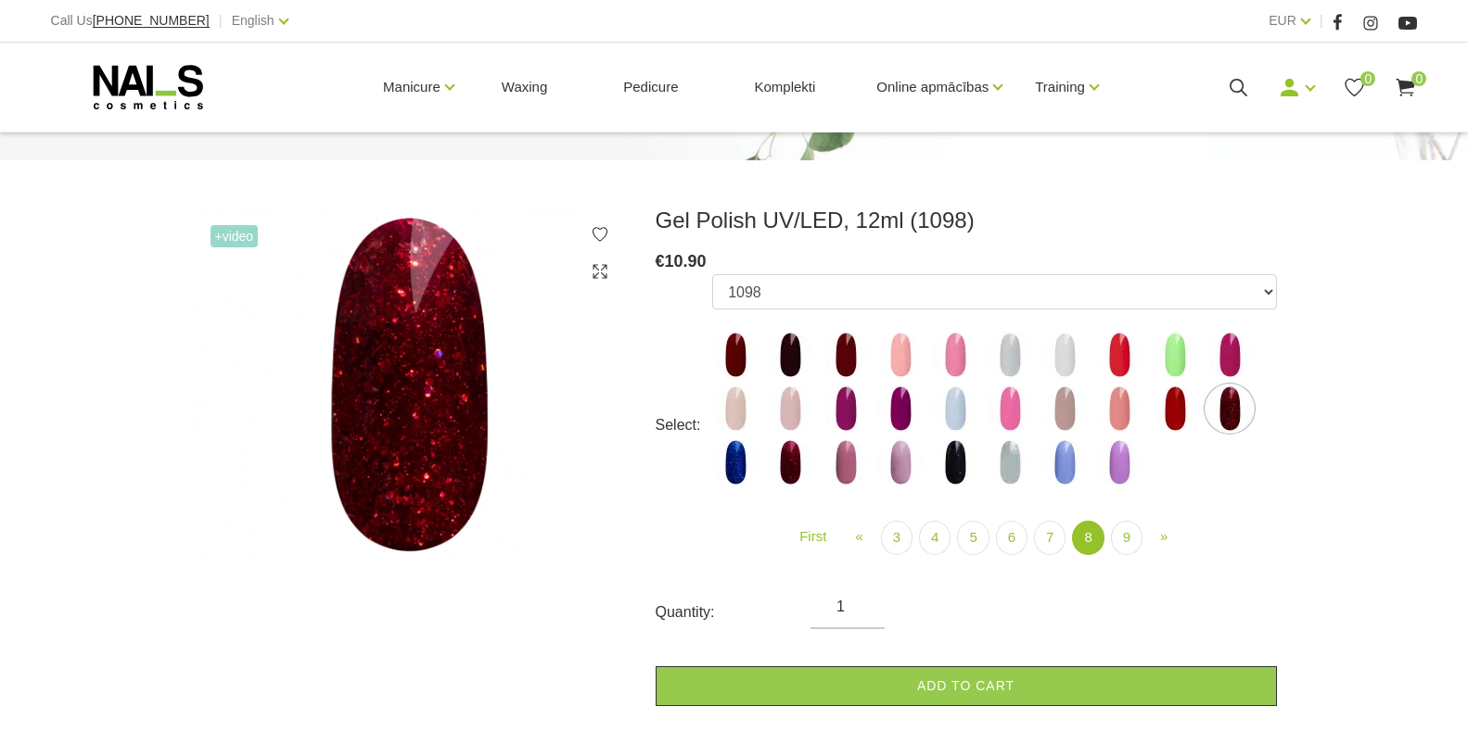
click at [794, 461] on img at bounding box center [790, 462] width 46 height 46
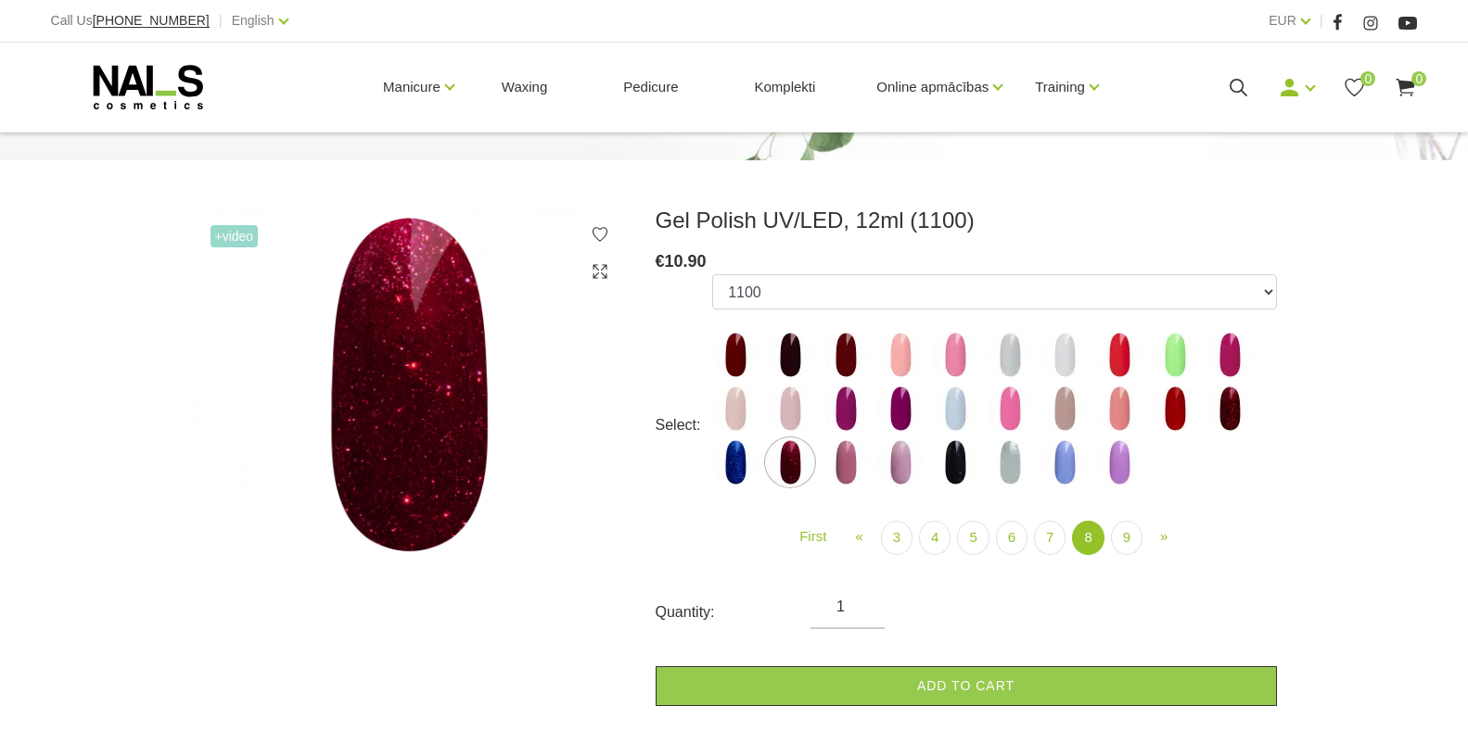
click at [839, 458] on img at bounding box center [845, 462] width 46 height 46
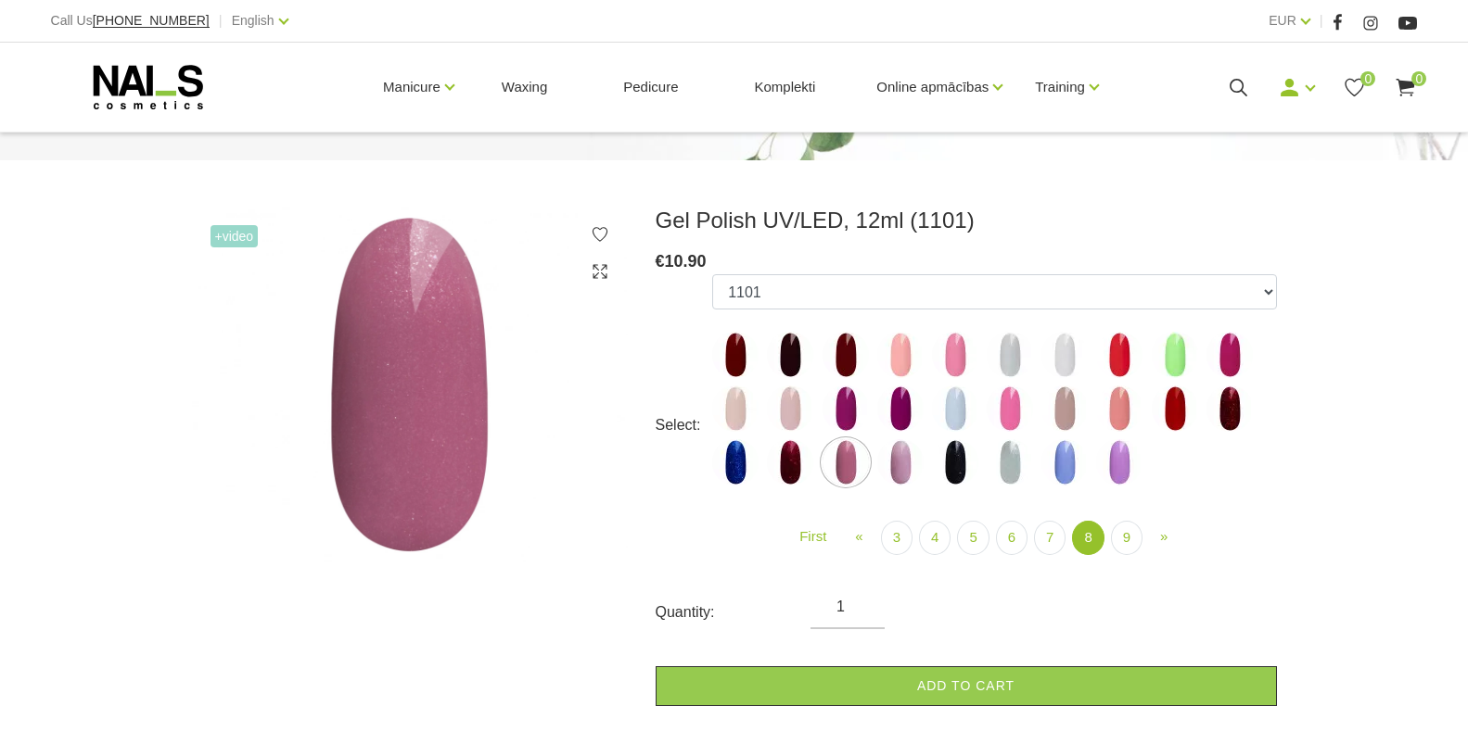
click at [893, 458] on img at bounding box center [900, 462] width 46 height 46
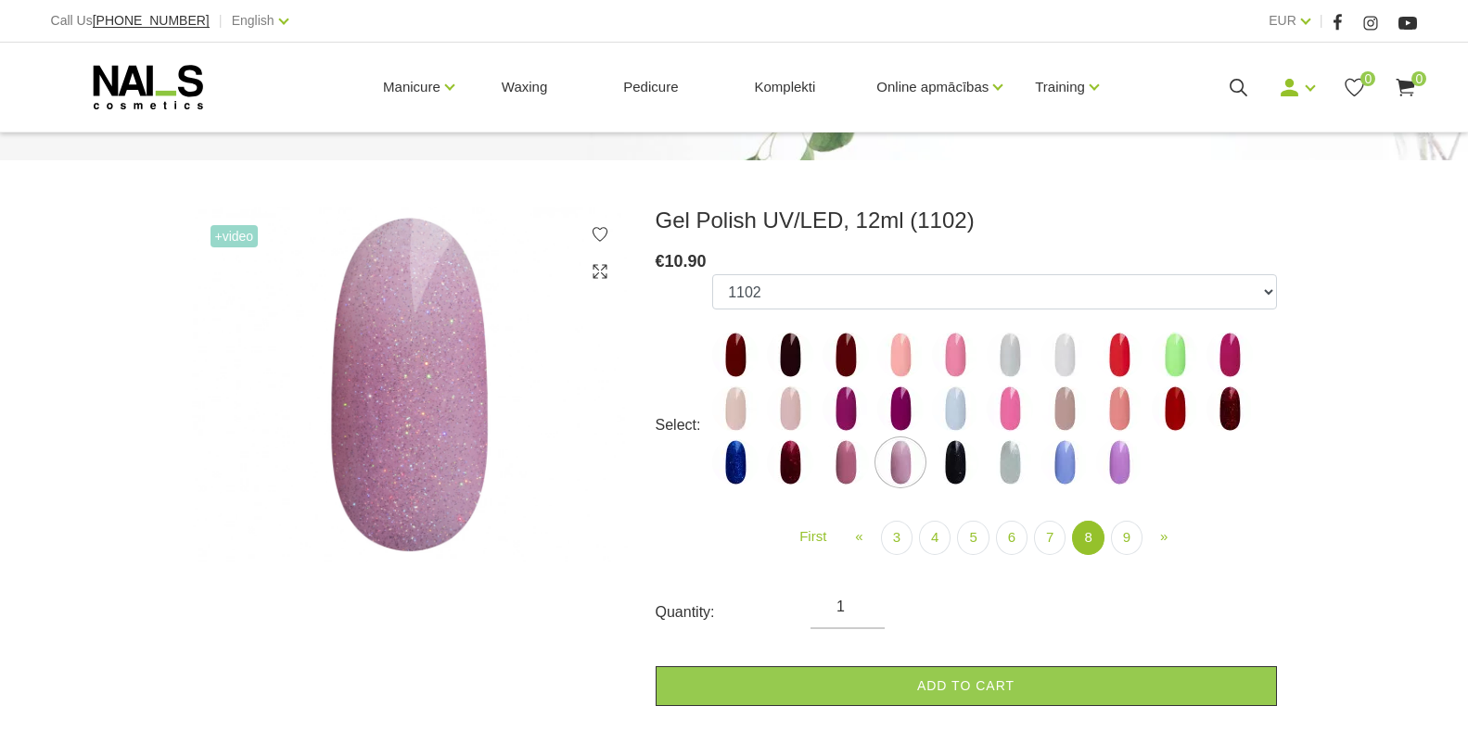
click at [851, 464] on img at bounding box center [845, 462] width 46 height 46
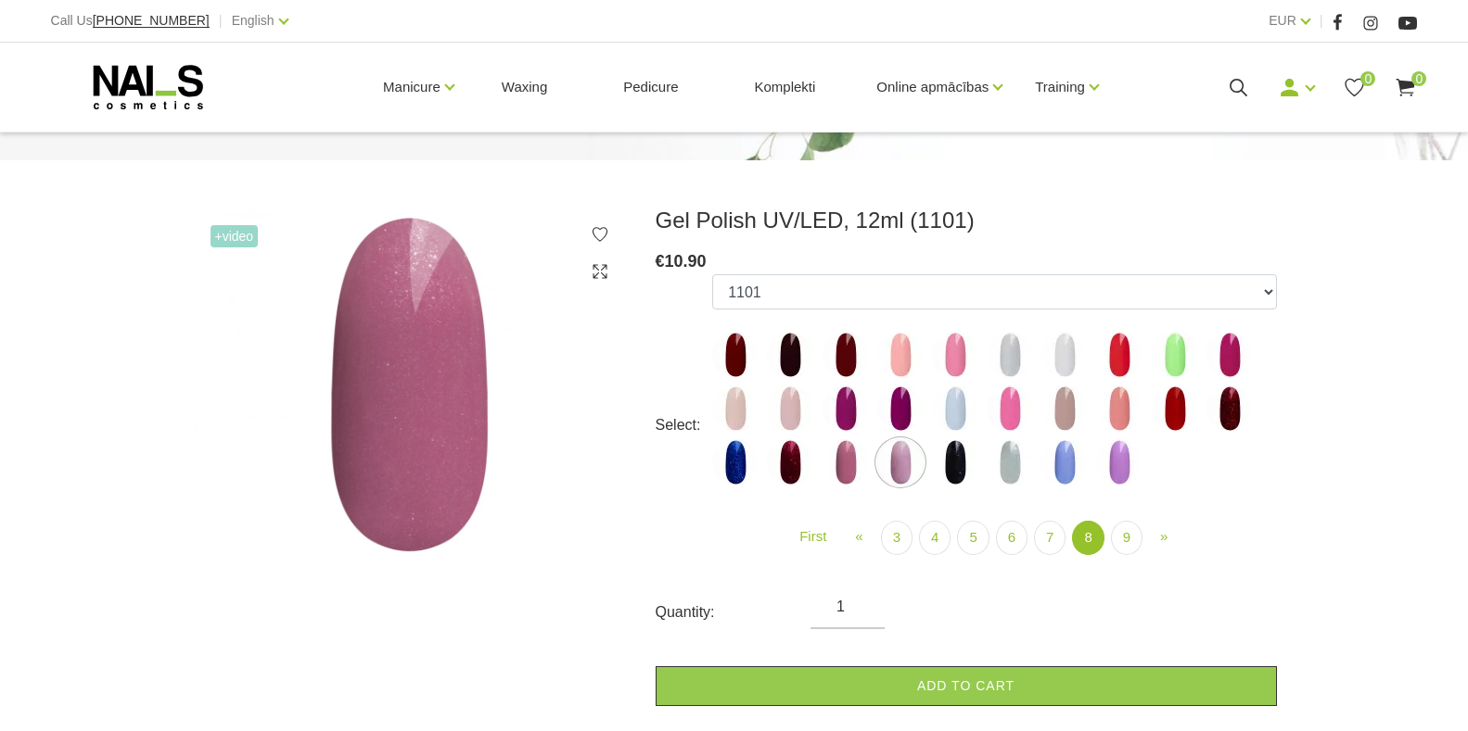
click at [839, 469] on img at bounding box center [845, 462] width 46 height 46
click at [845, 460] on img at bounding box center [845, 462] width 46 height 46
click at [841, 463] on img at bounding box center [845, 462] width 46 height 46
click at [835, 467] on img at bounding box center [845, 462] width 46 height 46
click at [904, 458] on img at bounding box center [900, 462] width 46 height 46
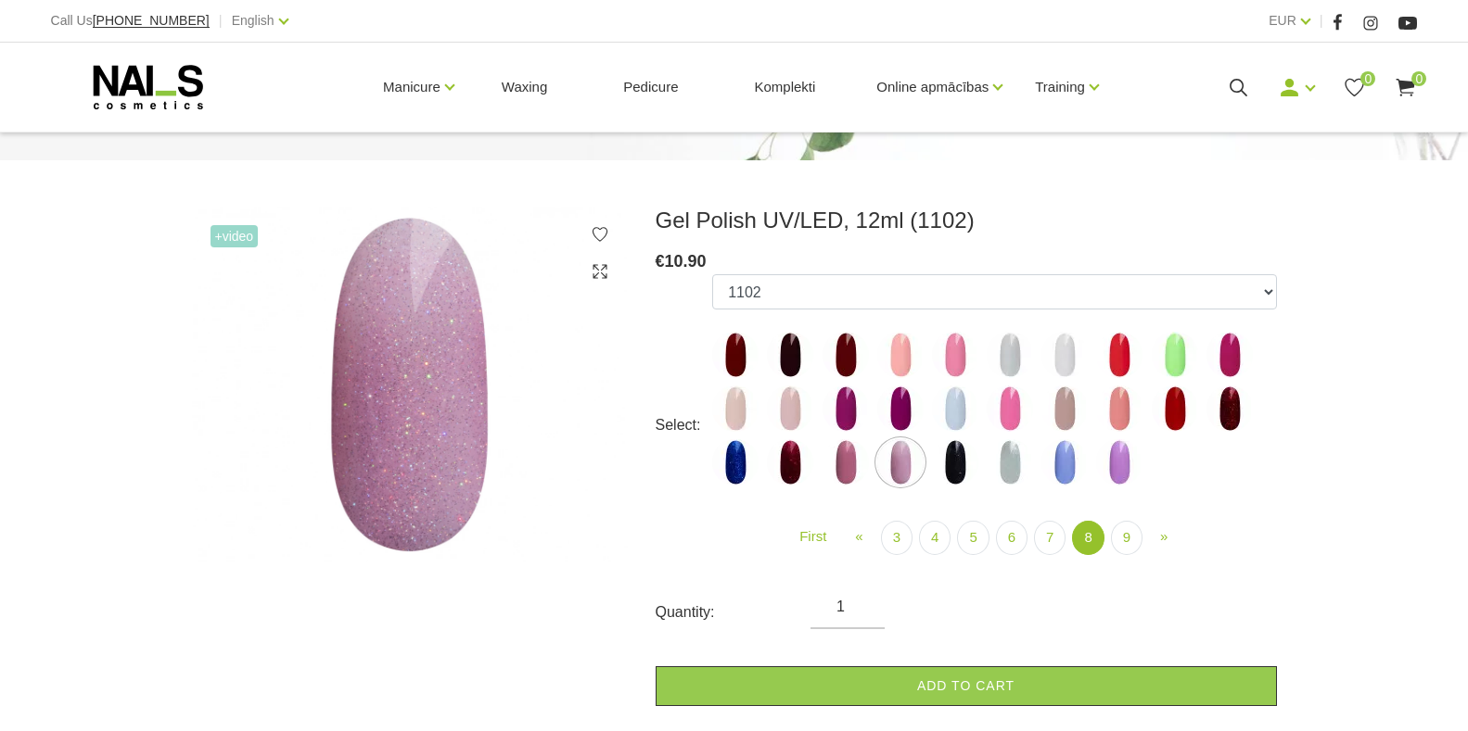
click at [956, 474] on img at bounding box center [955, 462] width 46 height 46
select select "6025"
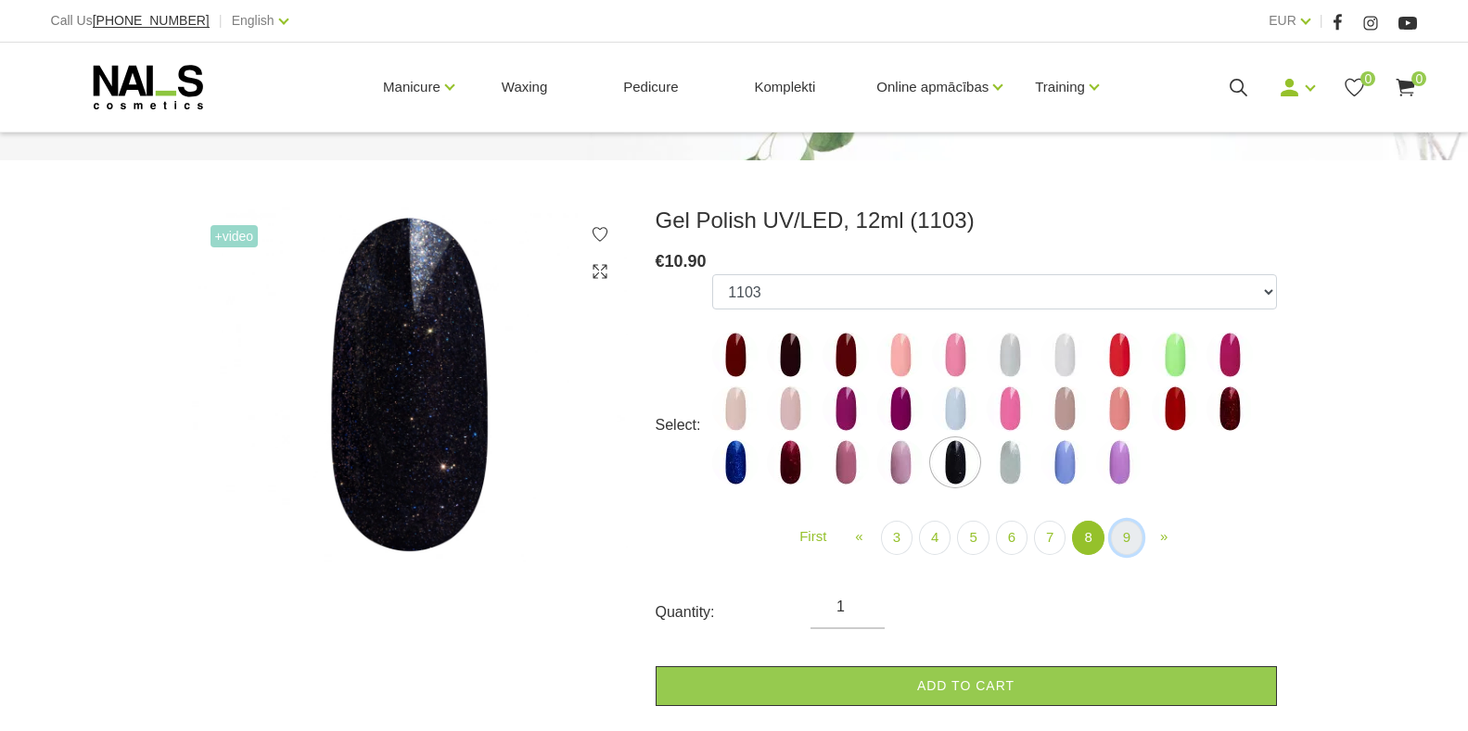
click at [1128, 539] on link "9" at bounding box center [1127, 538] width 32 height 34
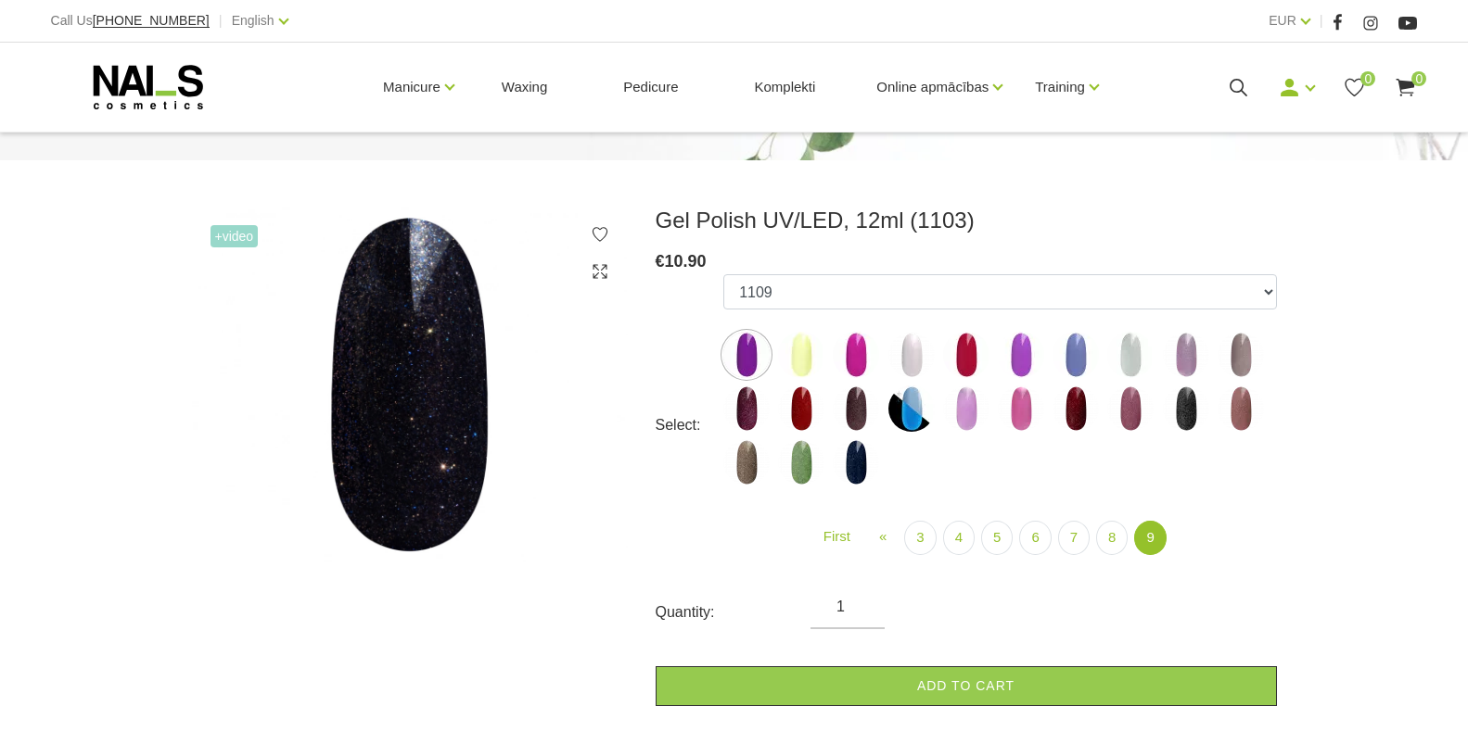
click at [1243, 365] on img at bounding box center [1240, 355] width 46 height 46
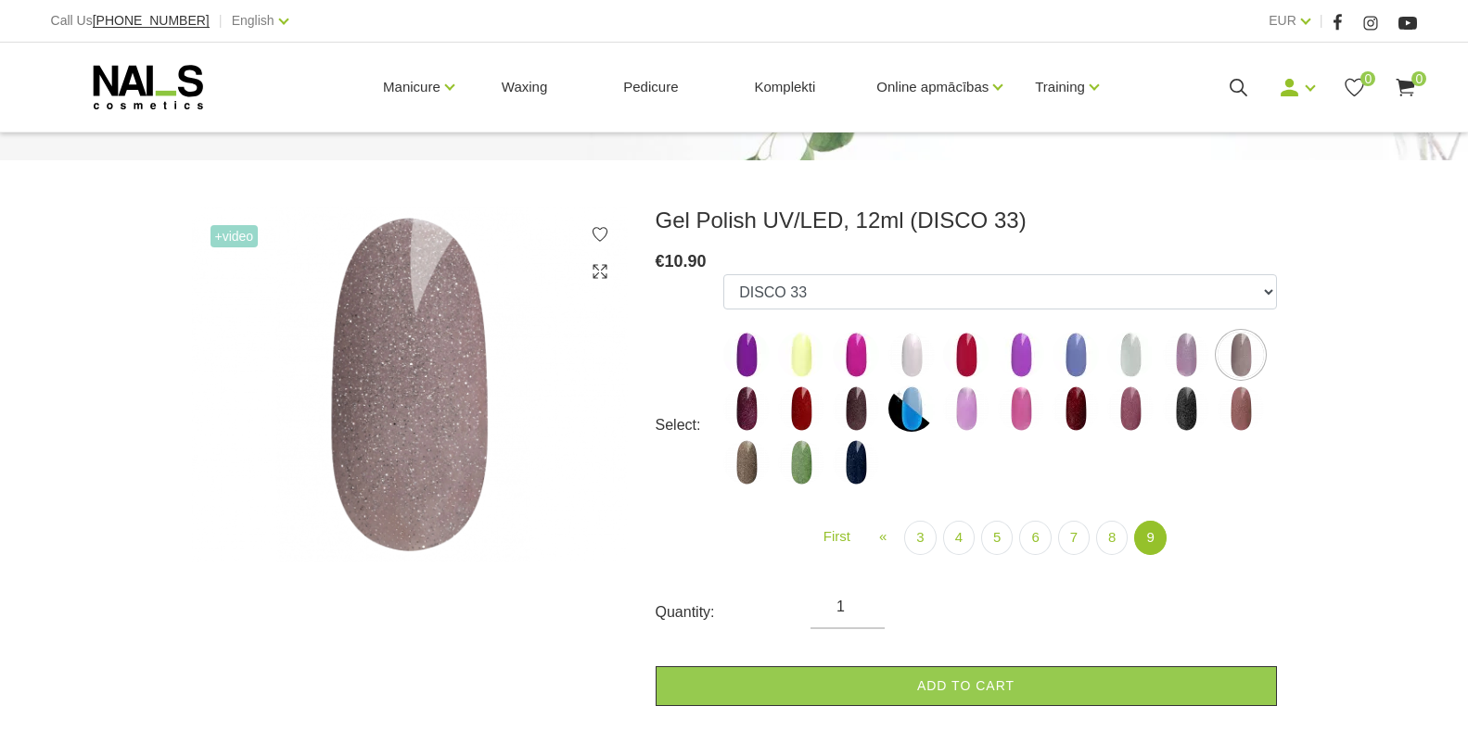
click at [745, 412] on img at bounding box center [746, 409] width 46 height 46
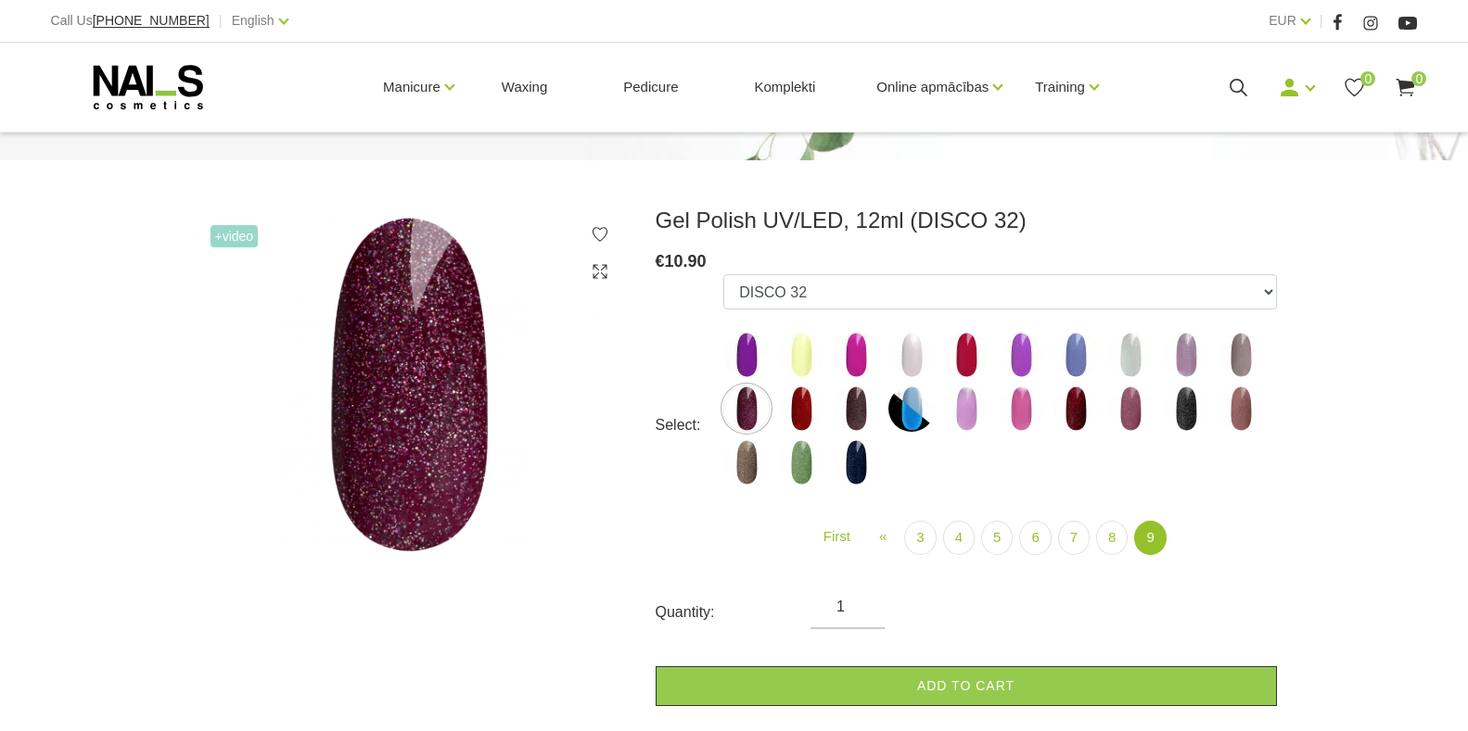
click at [795, 413] on img at bounding box center [801, 409] width 46 height 46
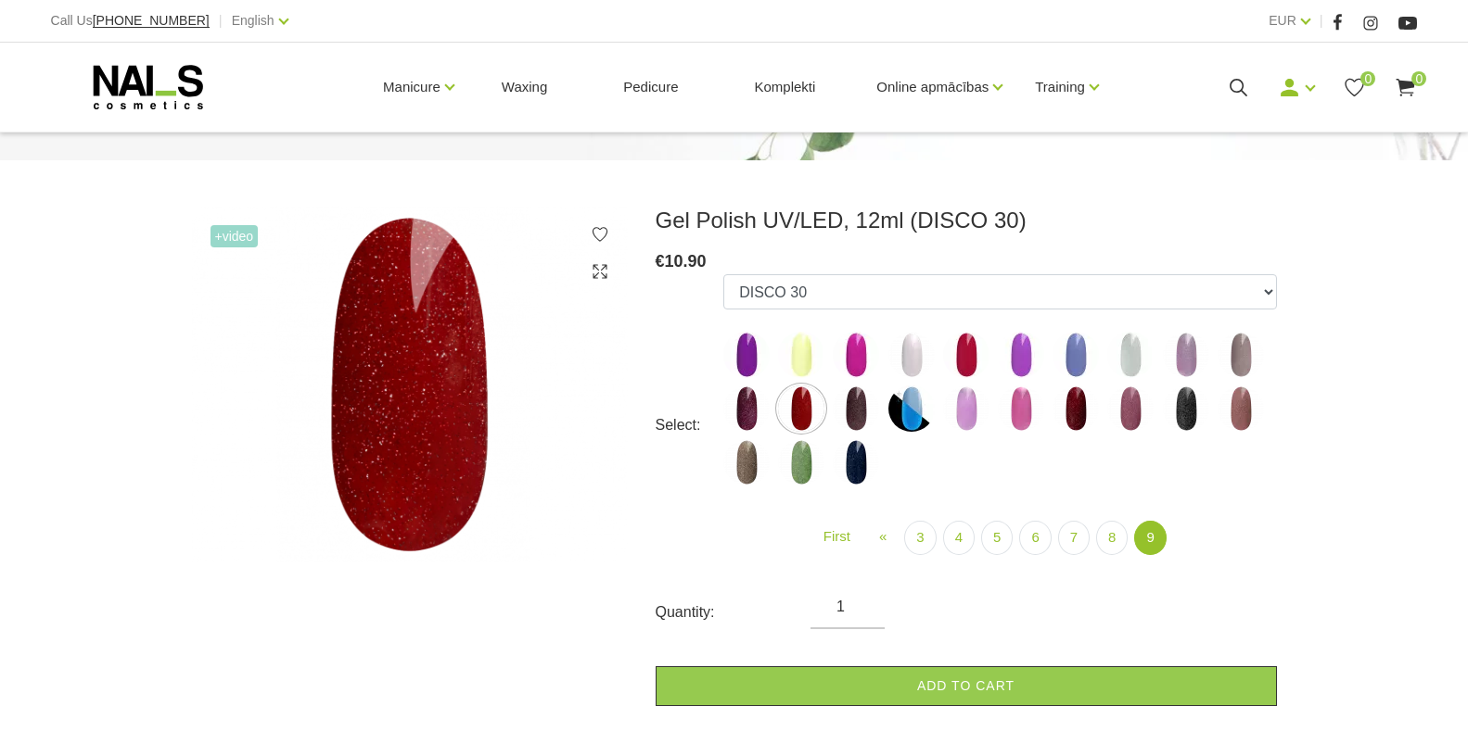
click at [1071, 411] on img at bounding box center [1075, 409] width 46 height 46
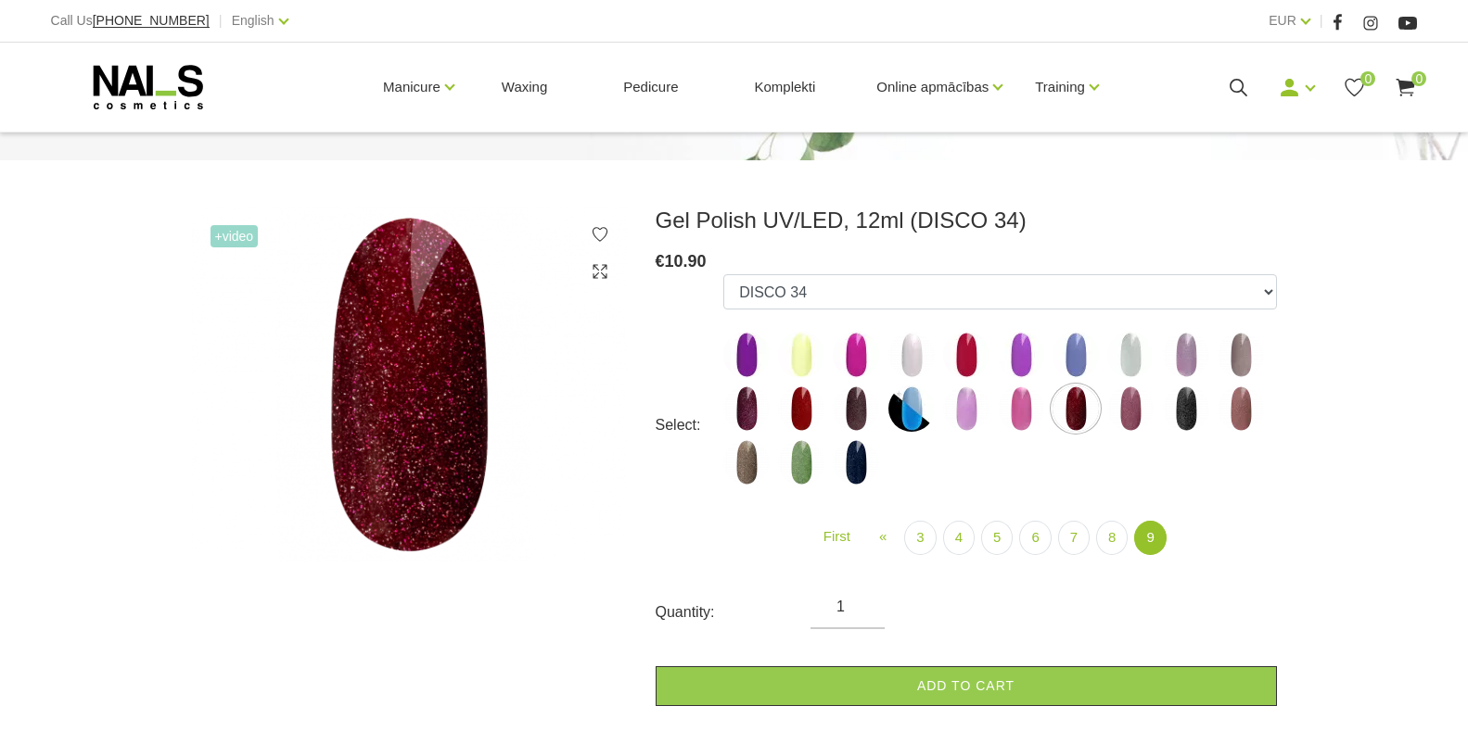
click at [1132, 400] on img at bounding box center [1130, 409] width 46 height 46
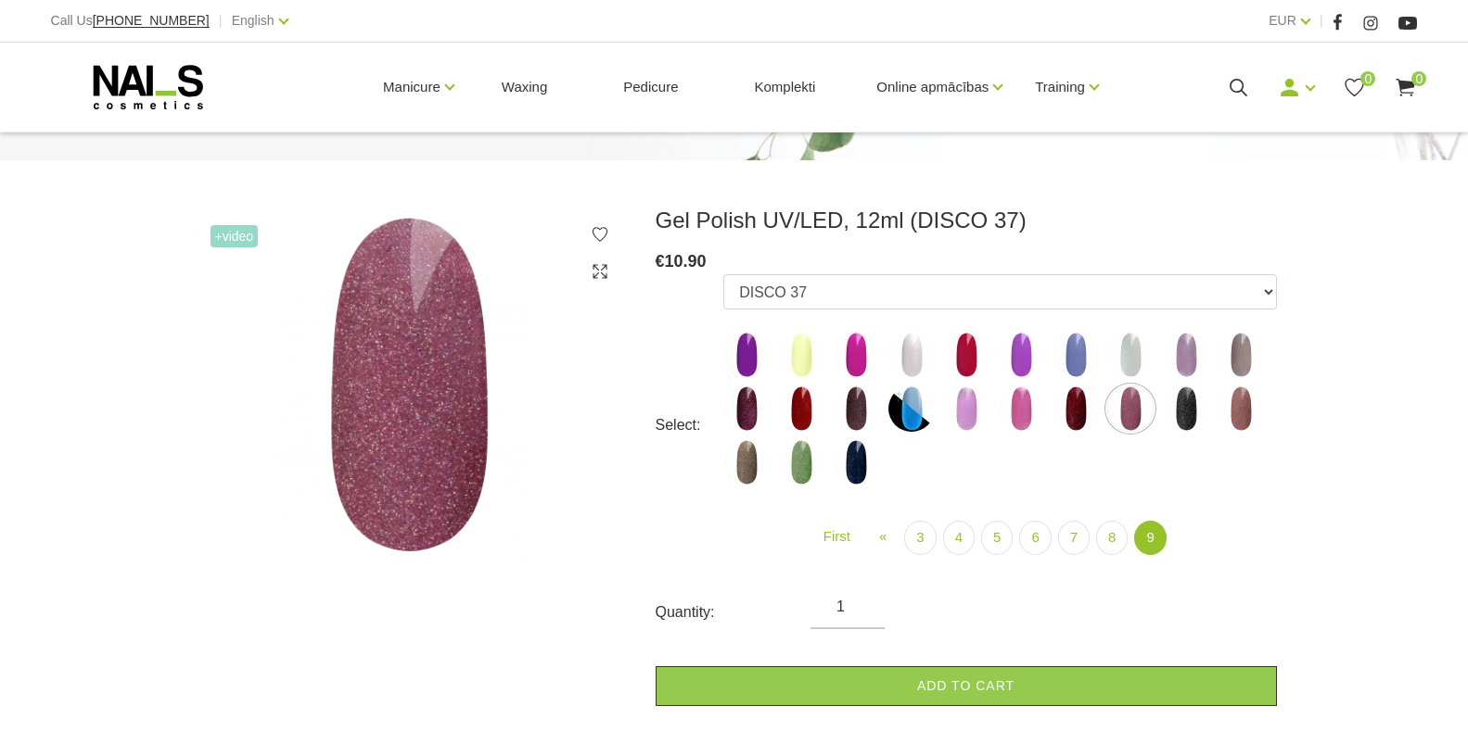
click at [1184, 391] on img at bounding box center [1186, 409] width 46 height 46
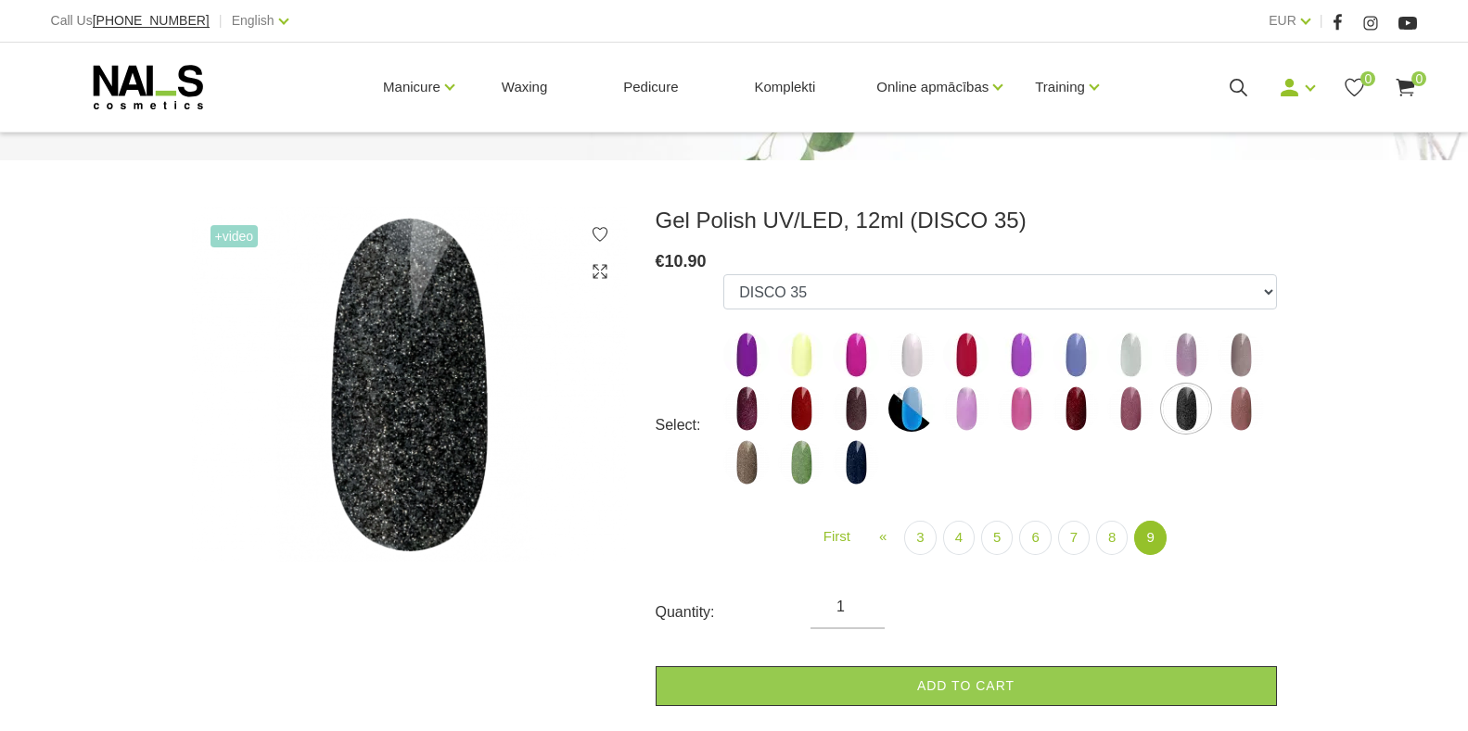
click at [1243, 400] on img at bounding box center [1240, 409] width 46 height 46
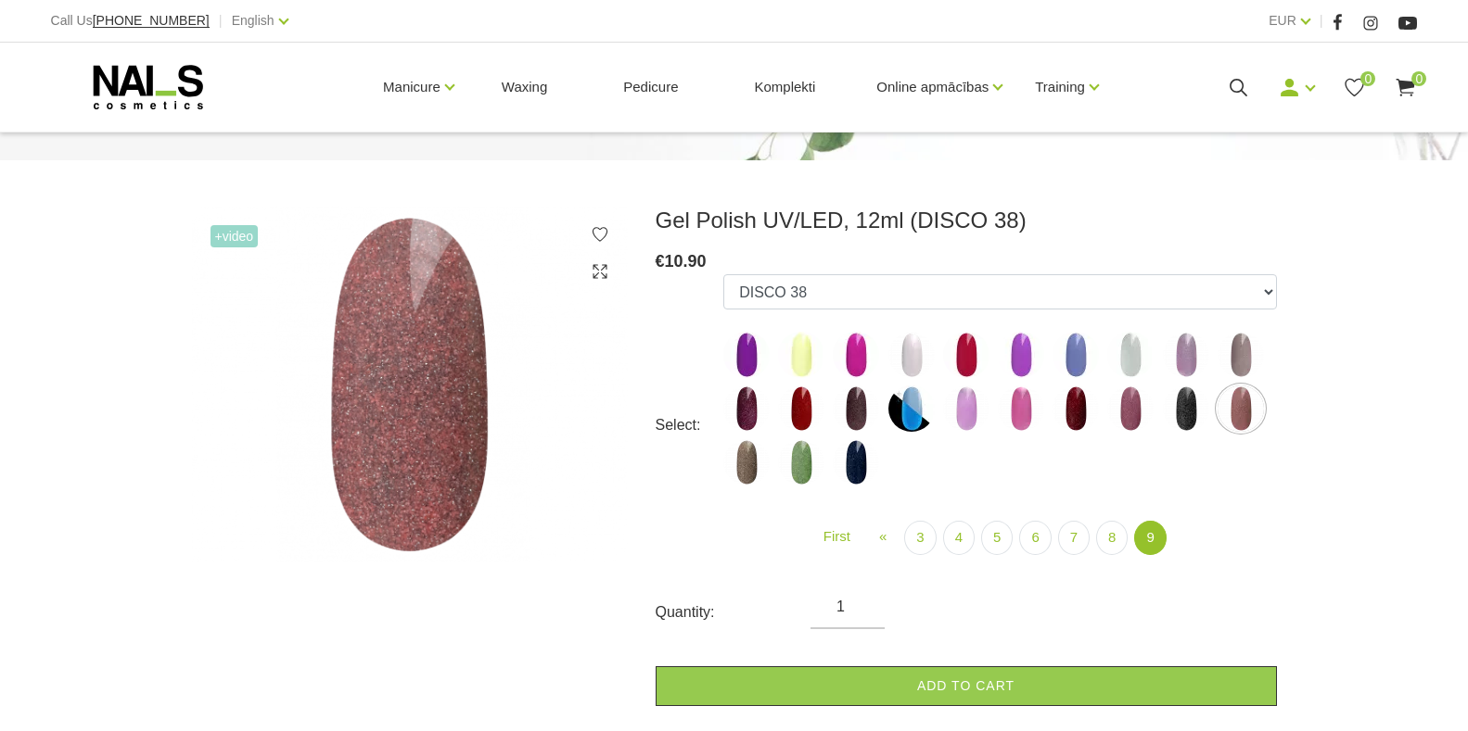
click at [736, 464] on img at bounding box center [746, 462] width 46 height 46
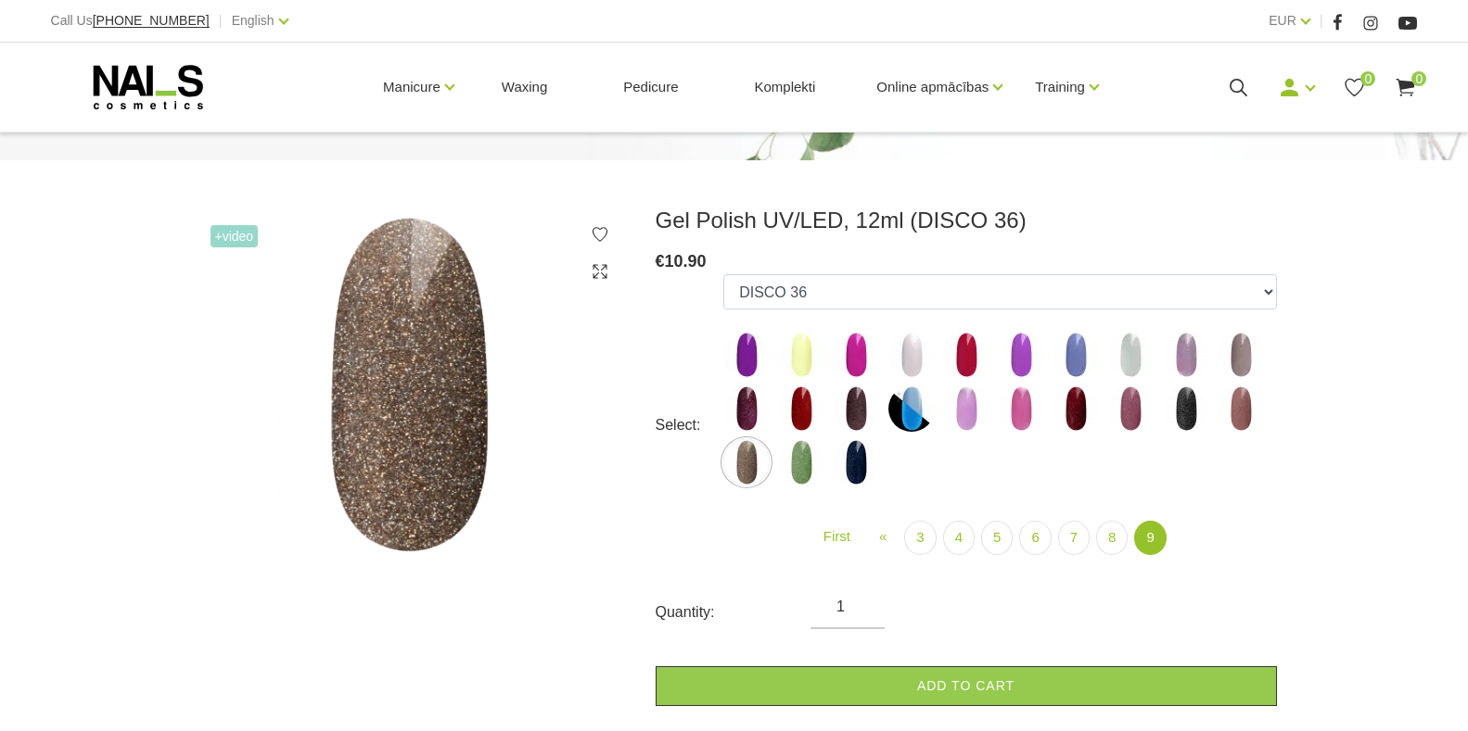
click at [806, 466] on img at bounding box center [801, 462] width 46 height 46
select select "6409"
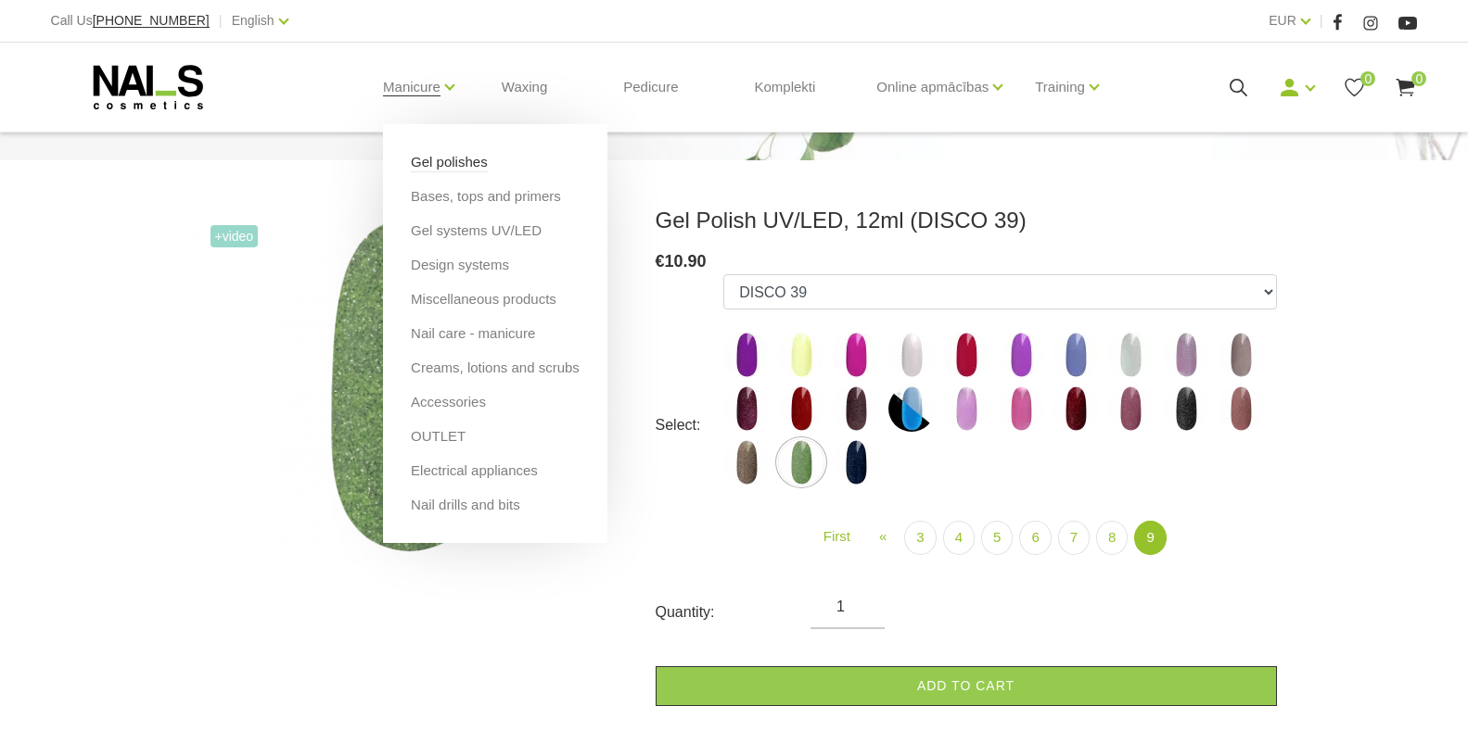
click at [426, 167] on link "Gel polishes" at bounding box center [449, 162] width 77 height 20
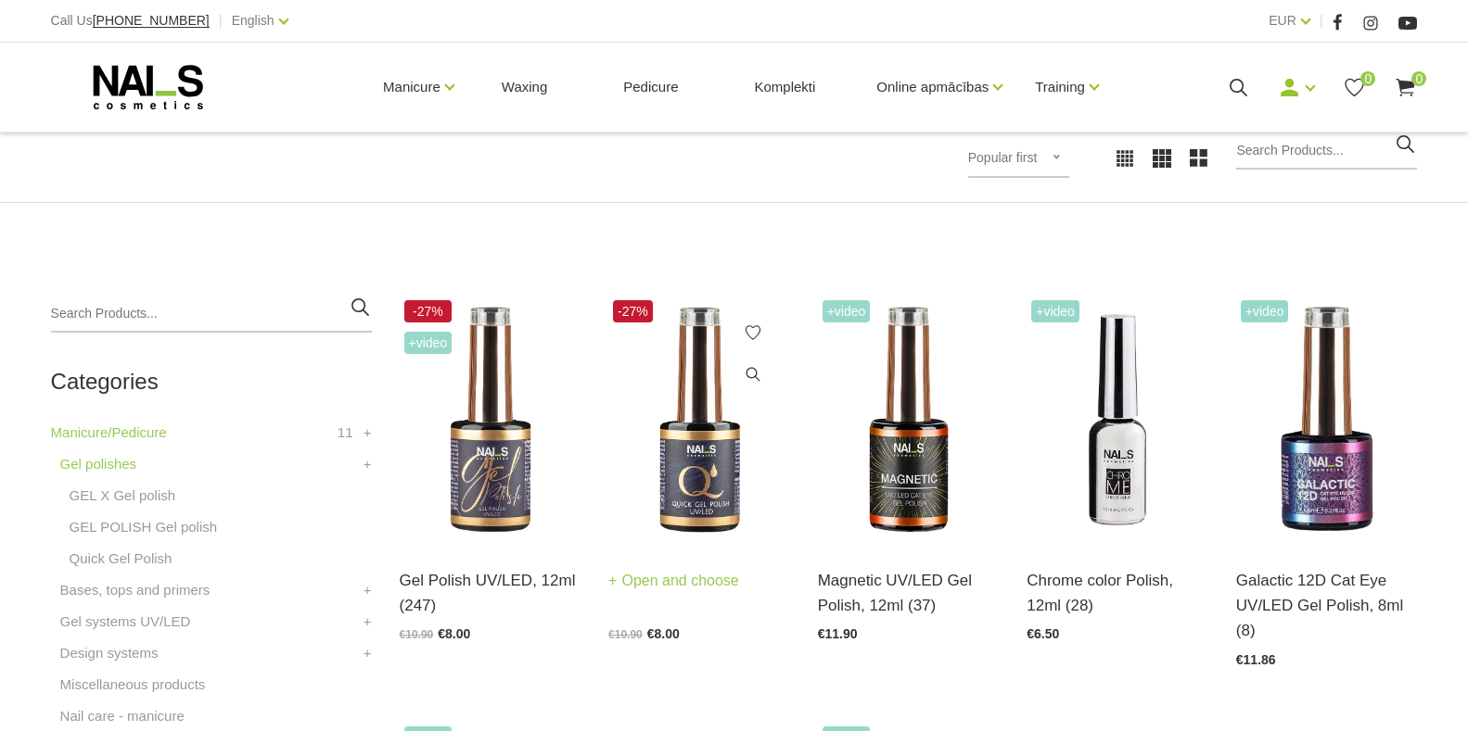
scroll to position [278, 0]
click at [687, 578] on link "Open and choose" at bounding box center [673, 581] width 131 height 26
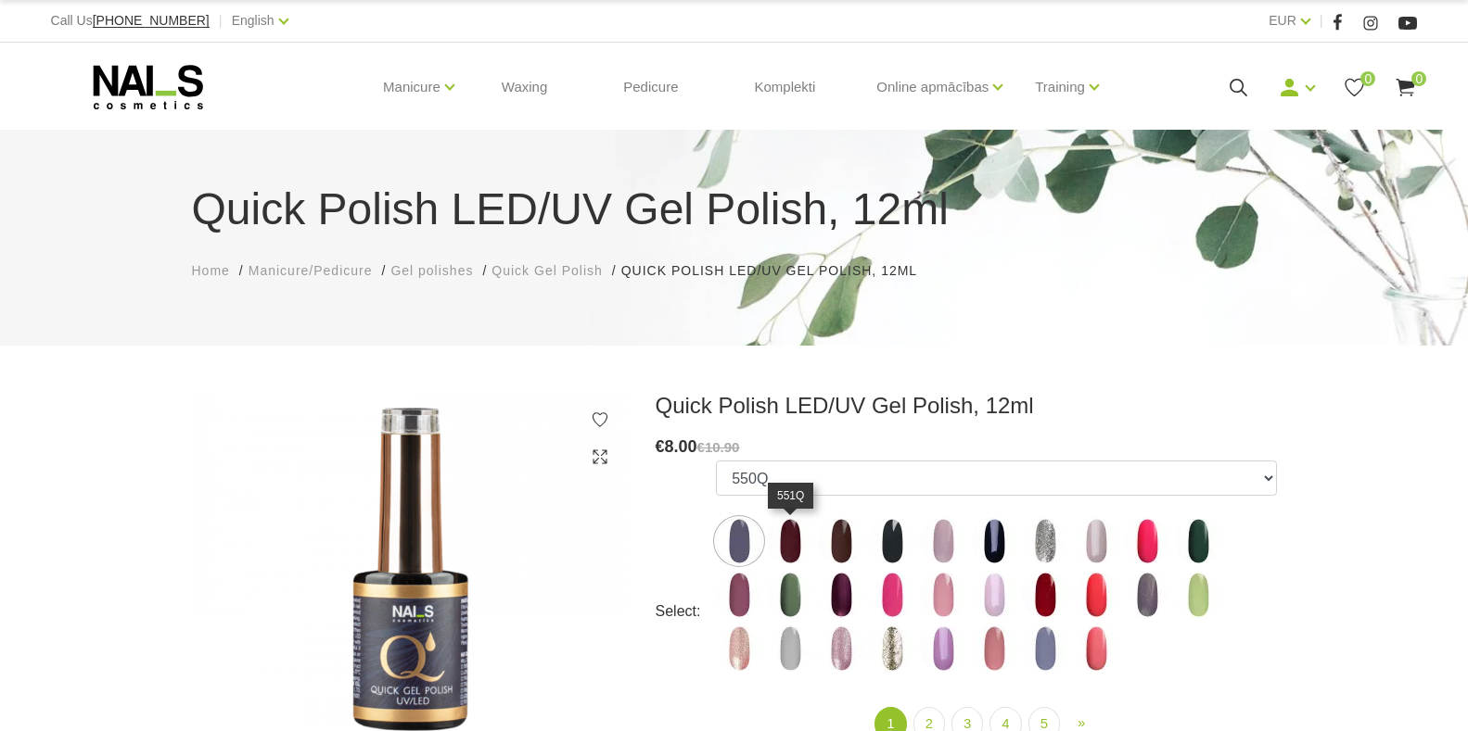
click at [800, 544] on img at bounding box center [790, 541] width 46 height 46
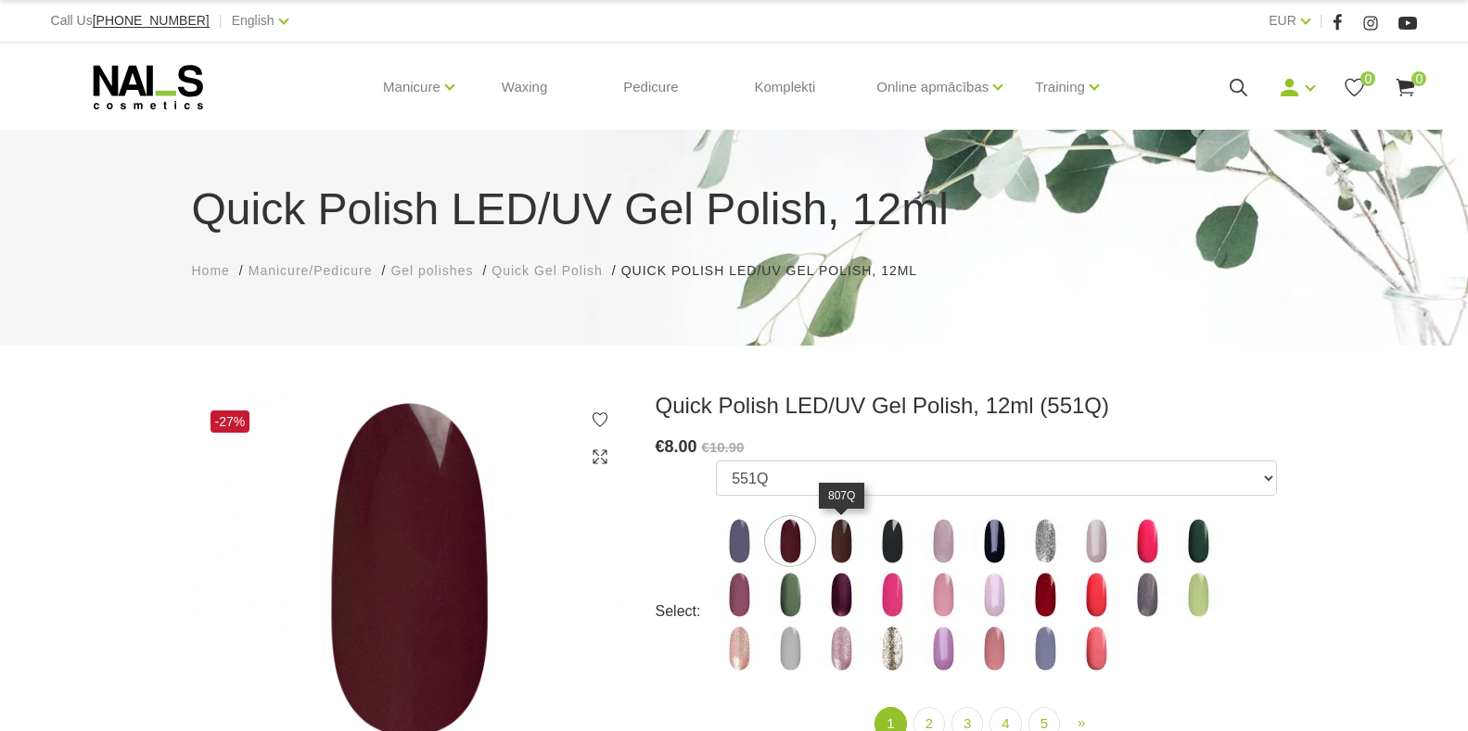
click at [834, 548] on img at bounding box center [841, 541] width 46 height 46
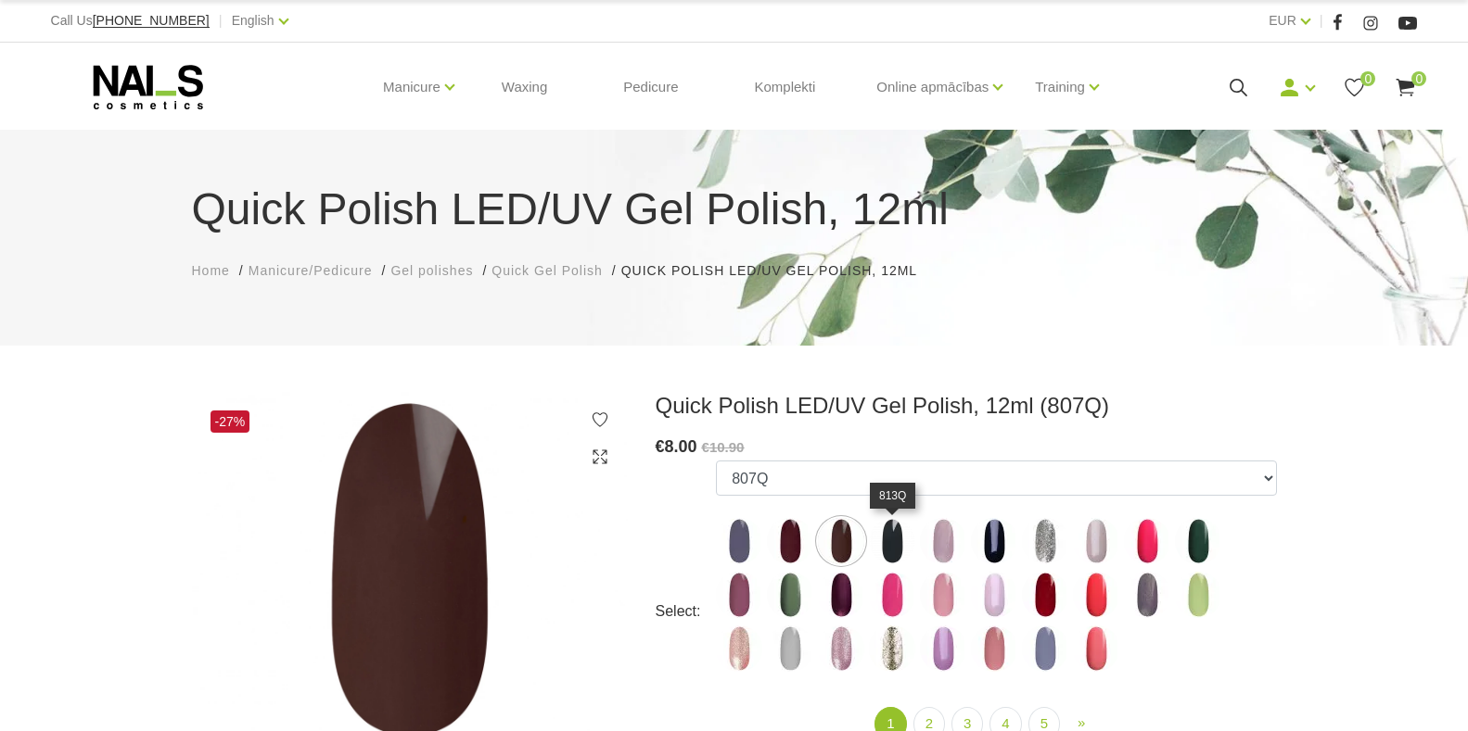
click at [893, 536] on img at bounding box center [892, 541] width 46 height 46
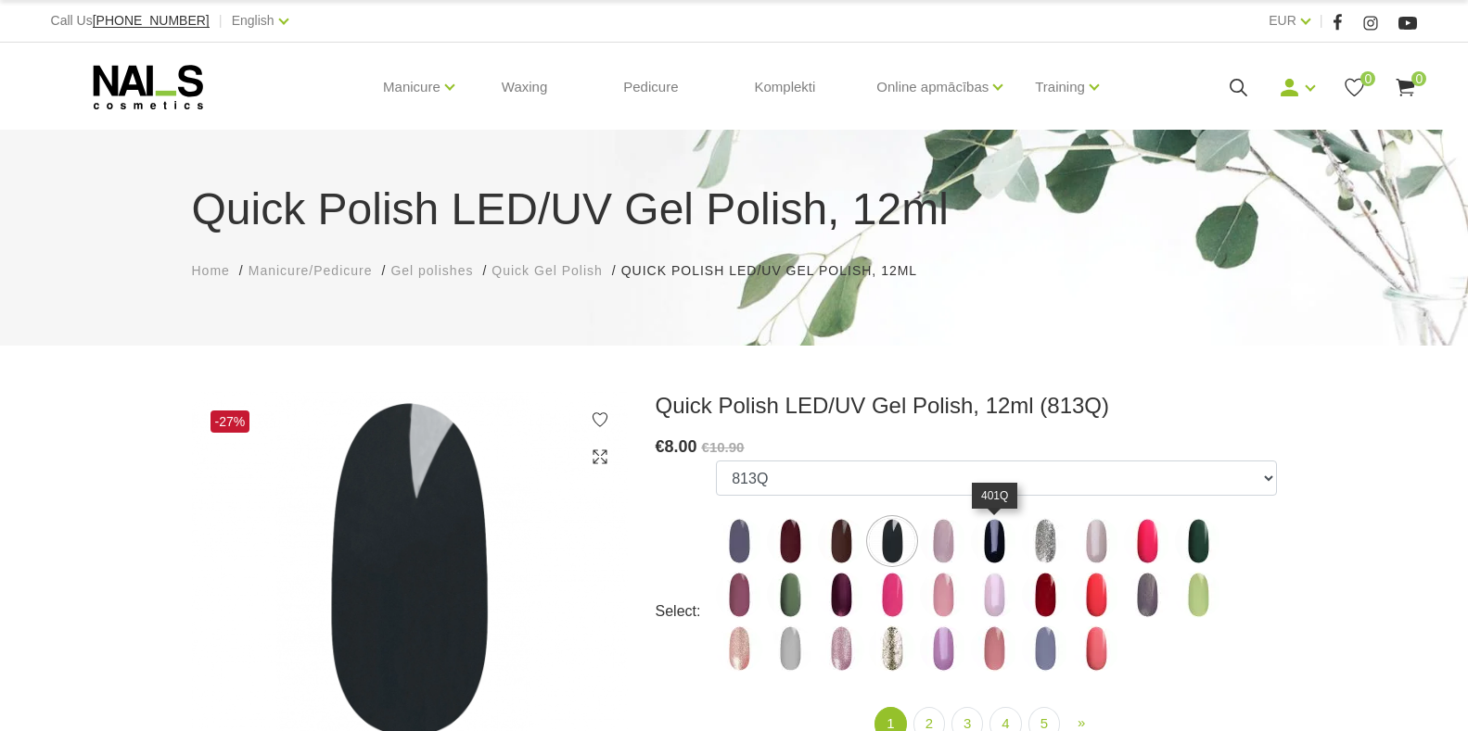
click at [990, 539] on img at bounding box center [994, 541] width 46 height 46
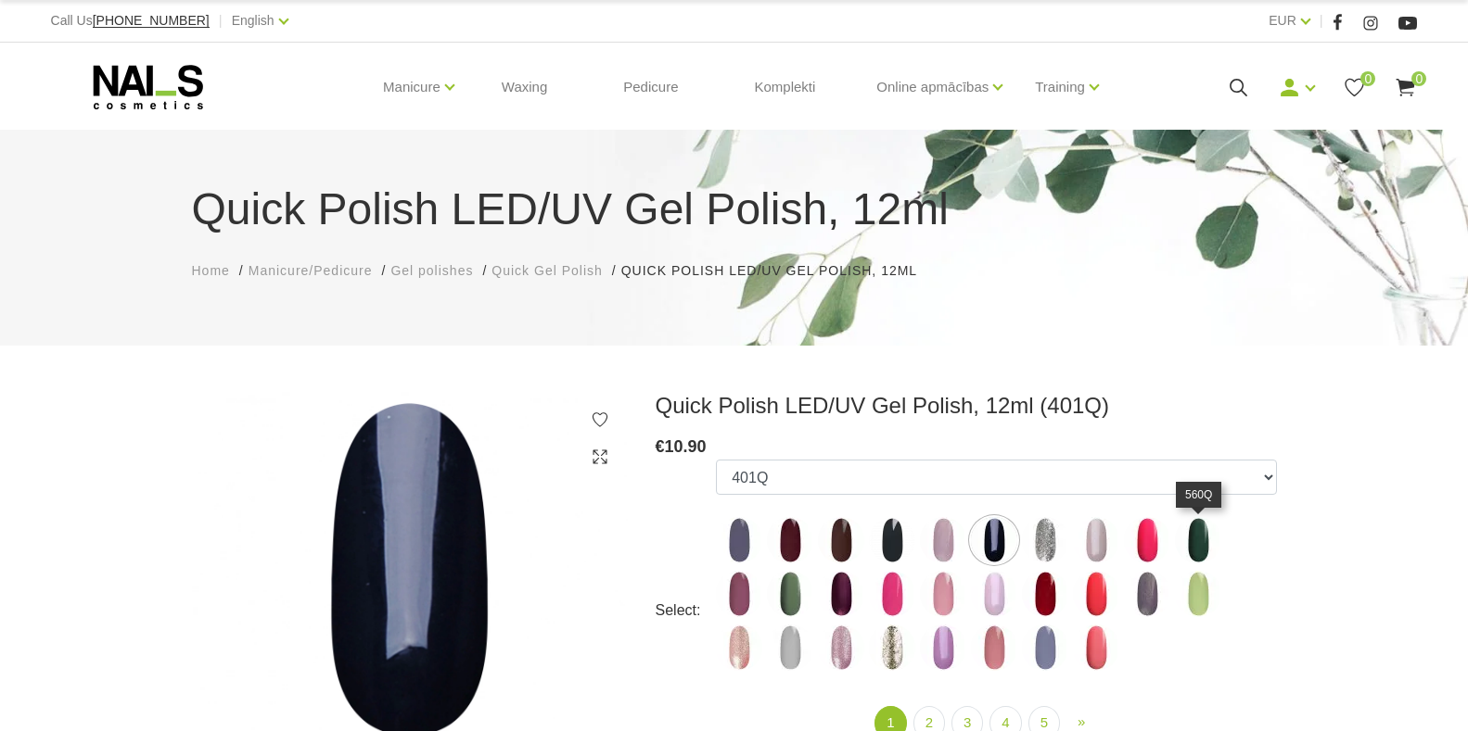
click at [1204, 553] on img at bounding box center [1198, 540] width 46 height 46
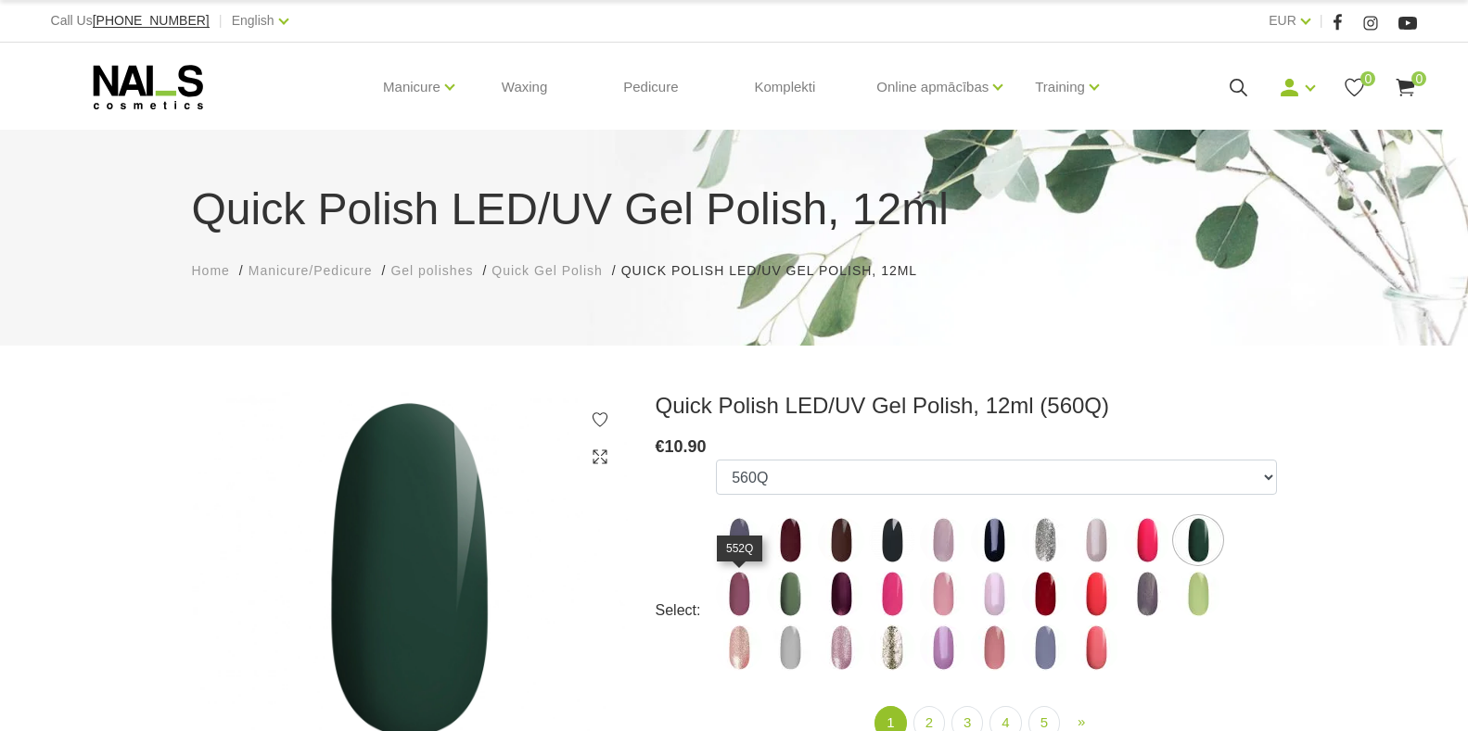
click at [747, 597] on img at bounding box center [739, 594] width 46 height 46
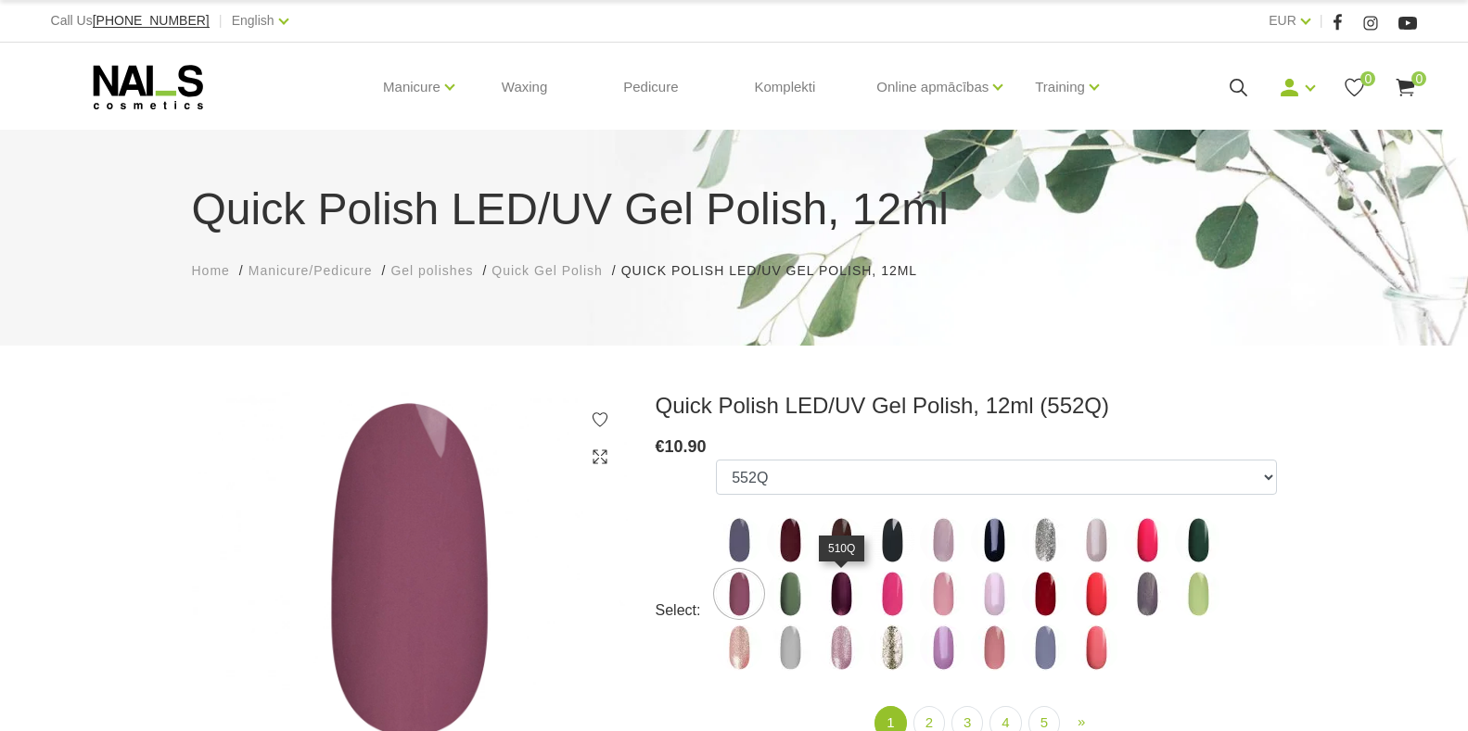
click at [848, 605] on img at bounding box center [841, 594] width 46 height 46
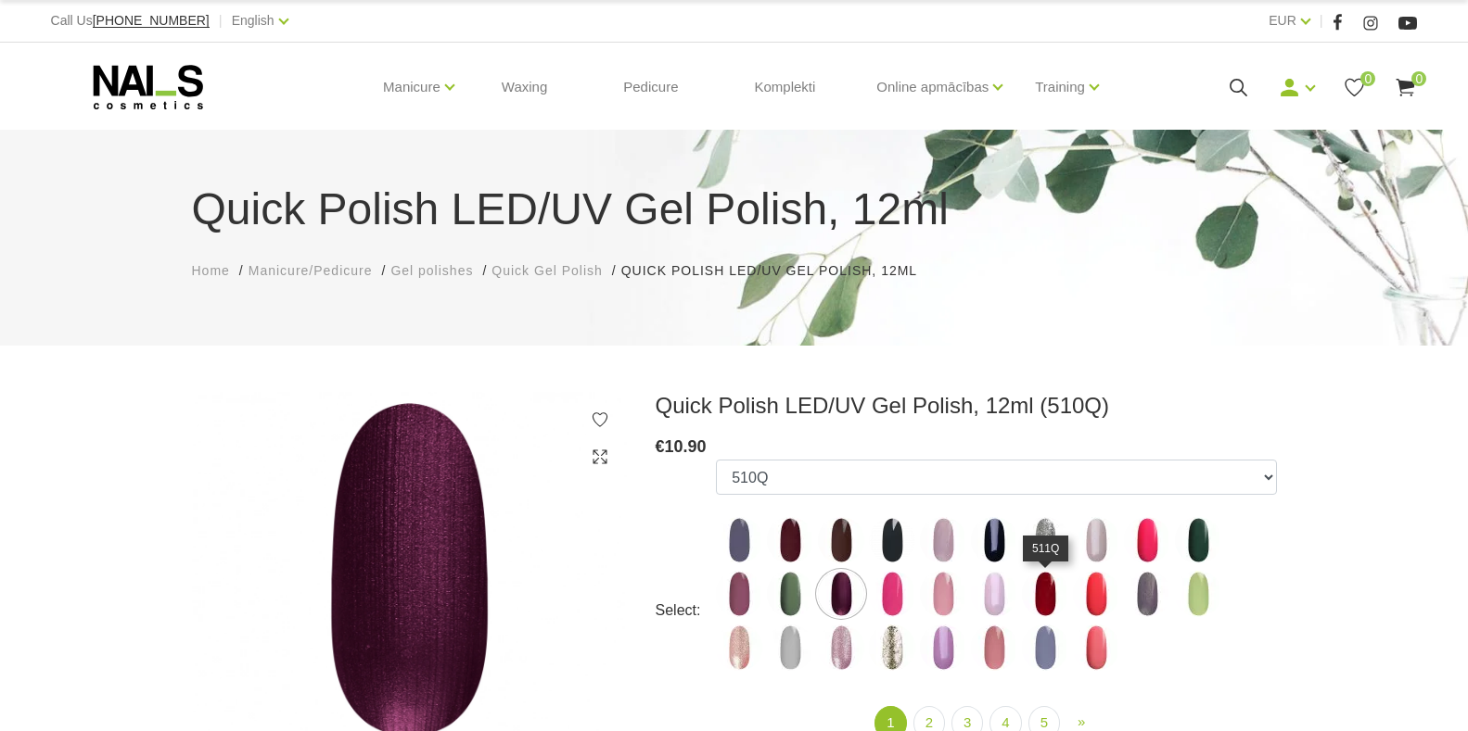
click at [1042, 590] on img at bounding box center [1045, 594] width 46 height 46
select select "4344"
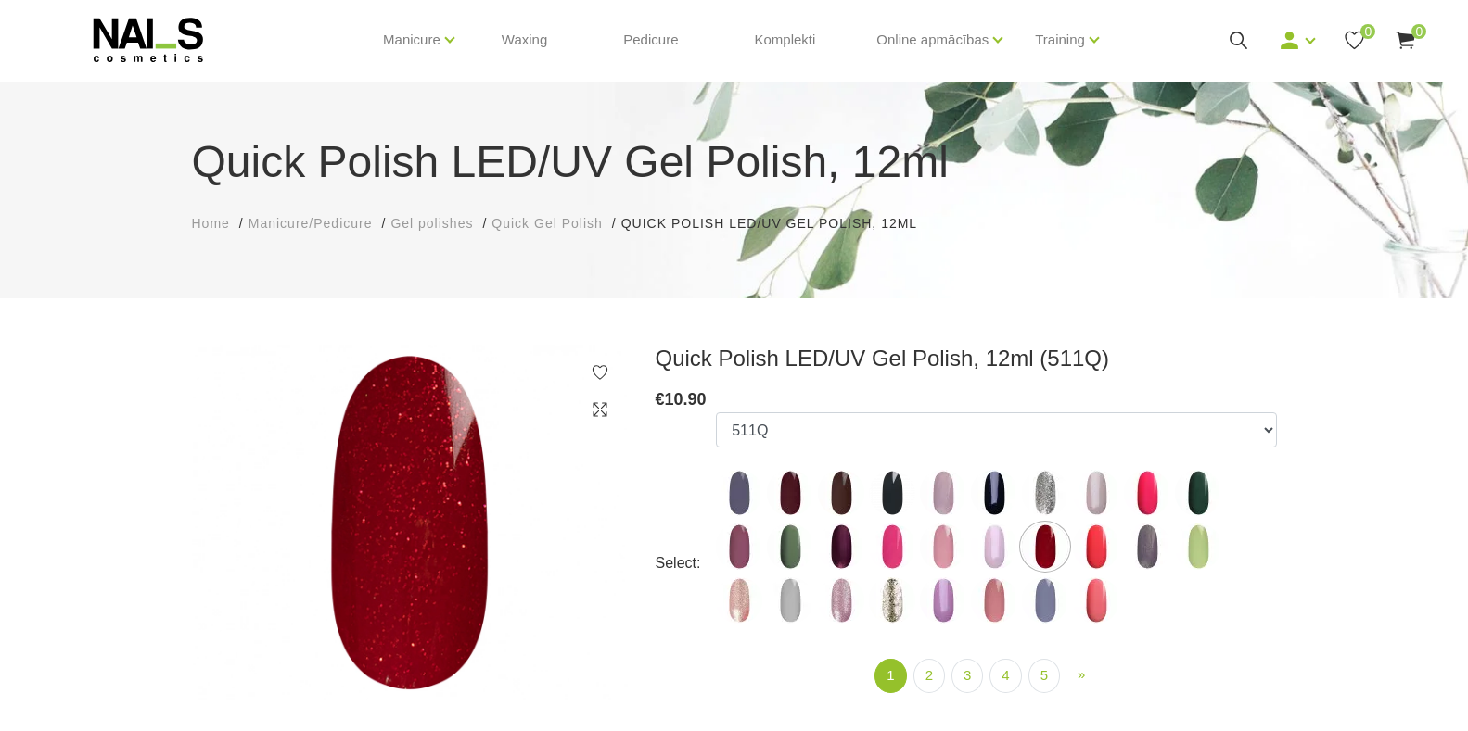
scroll to position [93, 0]
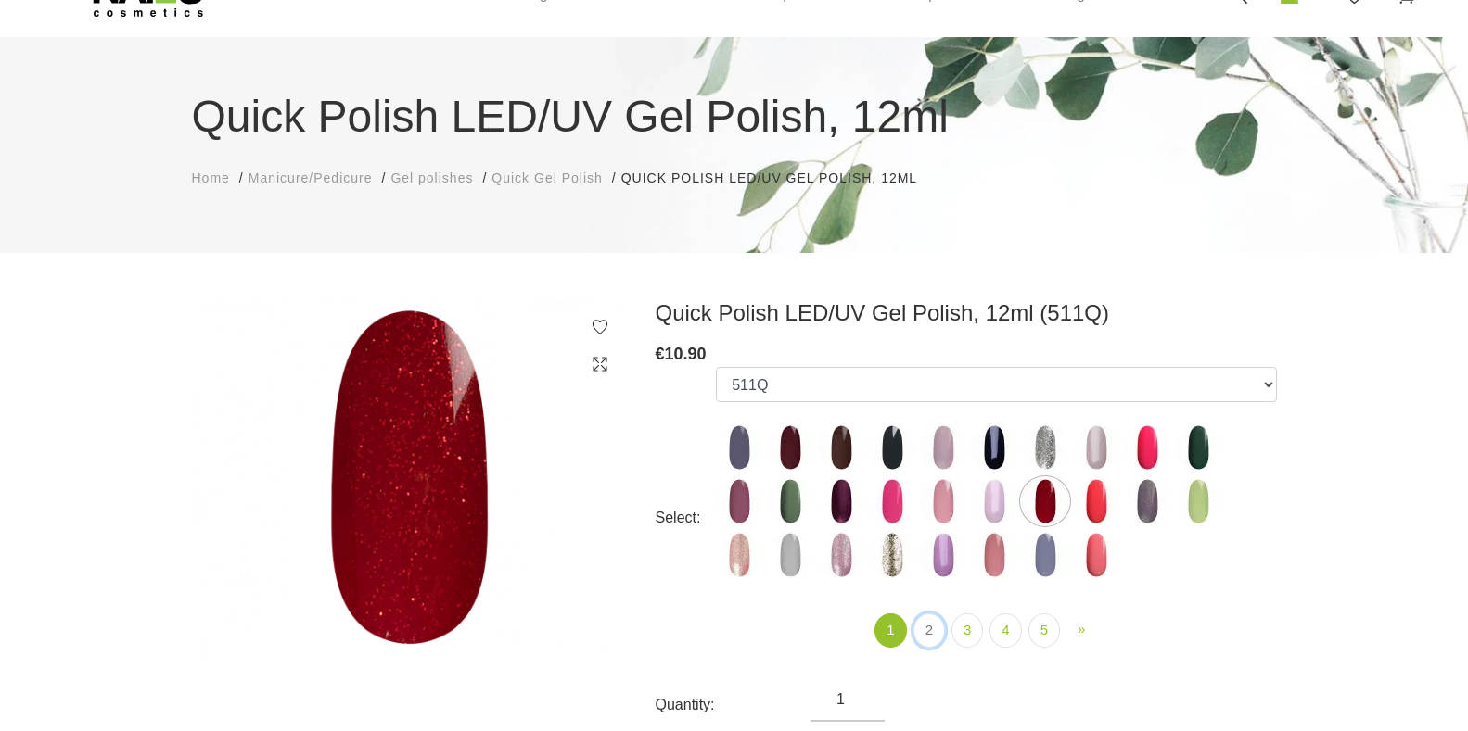
drag, startPoint x: 927, startPoint y: 632, endPoint x: 1002, endPoint y: 694, distance: 97.4
click at [927, 633] on link "2" at bounding box center [929, 631] width 32 height 34
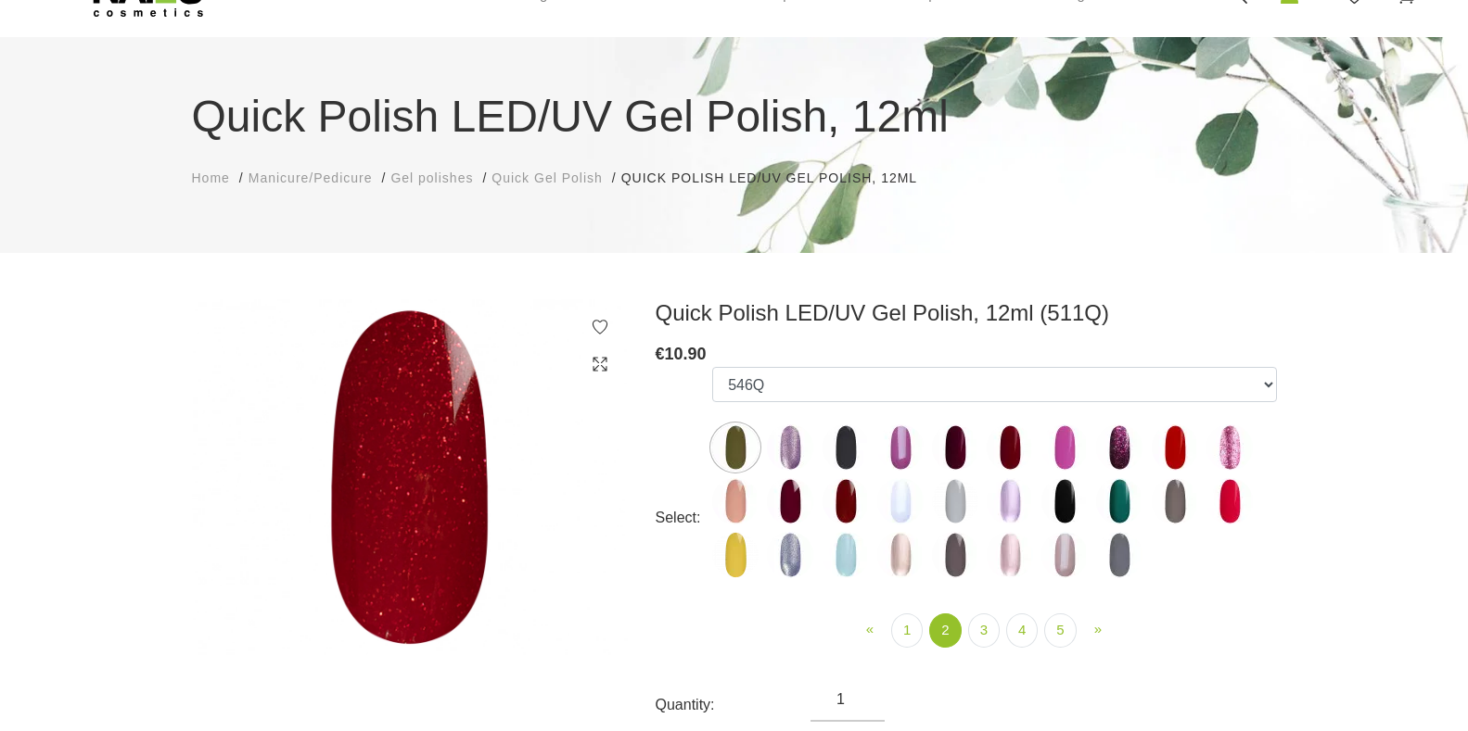
click at [746, 438] on img at bounding box center [735, 448] width 46 height 46
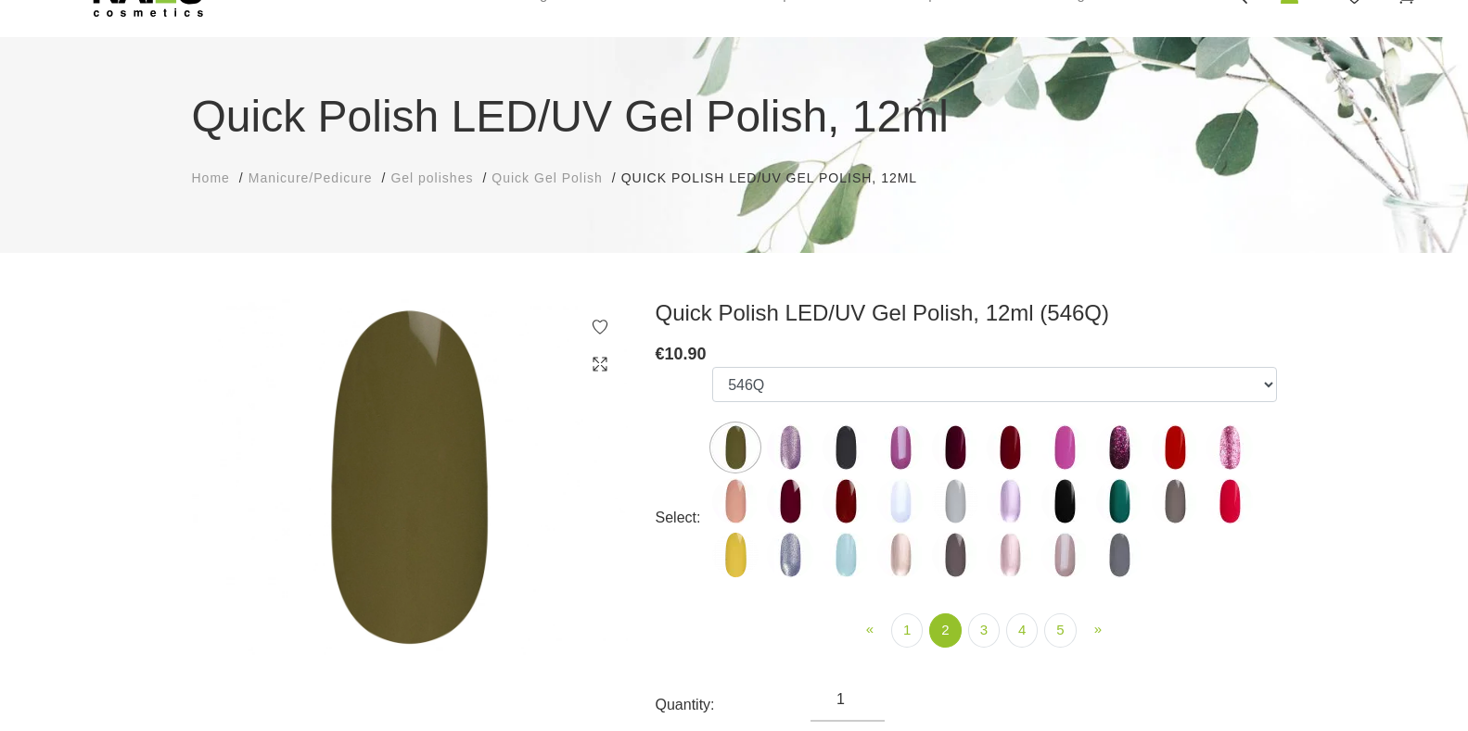
click at [836, 450] on img at bounding box center [845, 448] width 46 height 46
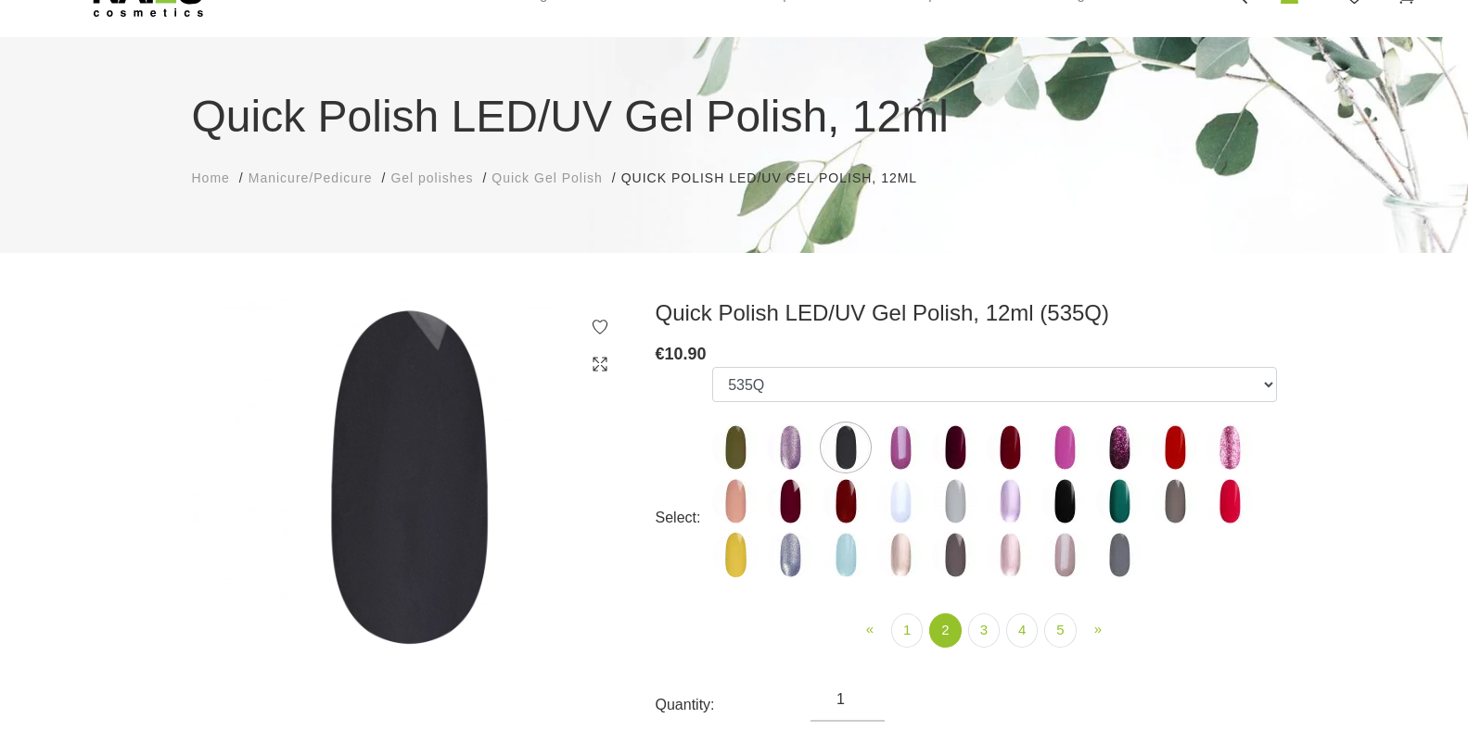
click at [958, 448] on img at bounding box center [955, 448] width 46 height 46
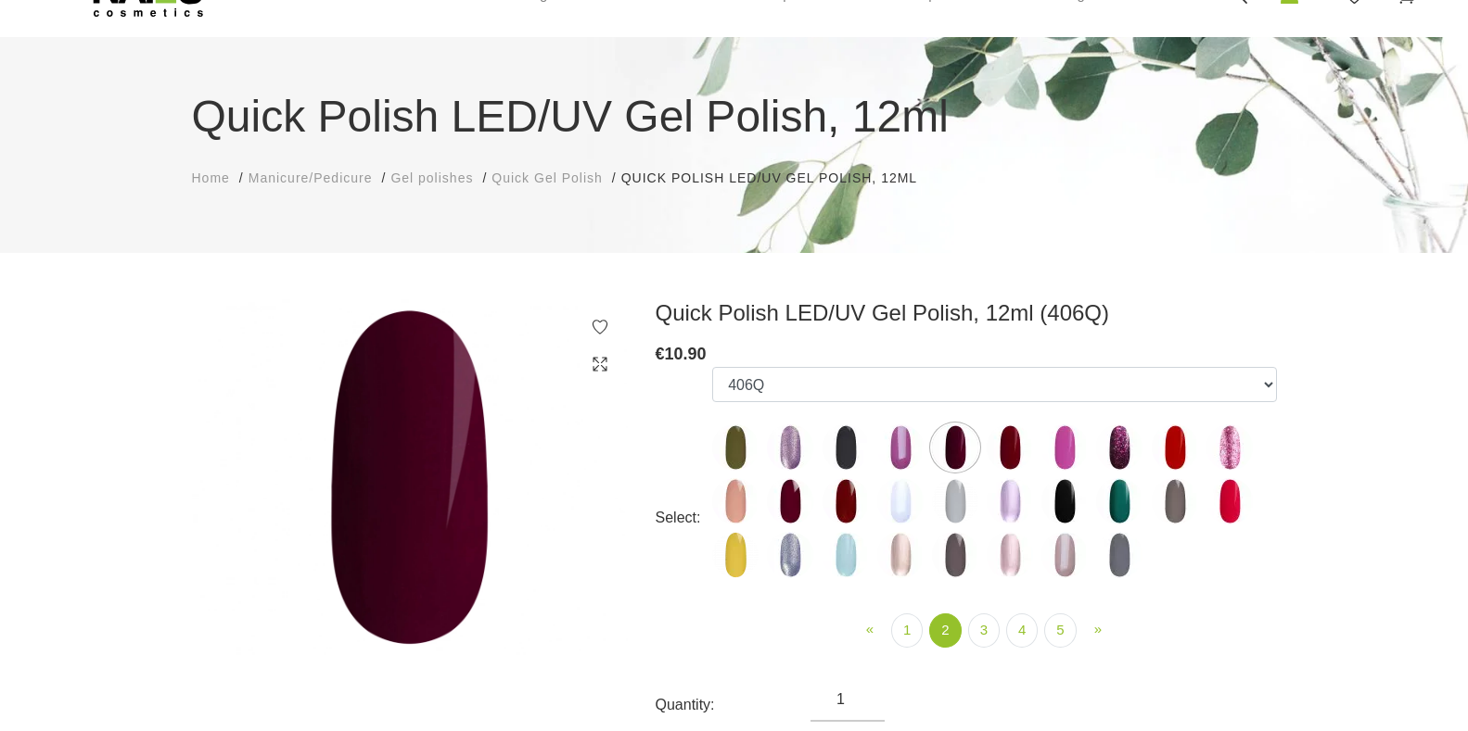
click at [1010, 438] on img at bounding box center [1009, 448] width 46 height 46
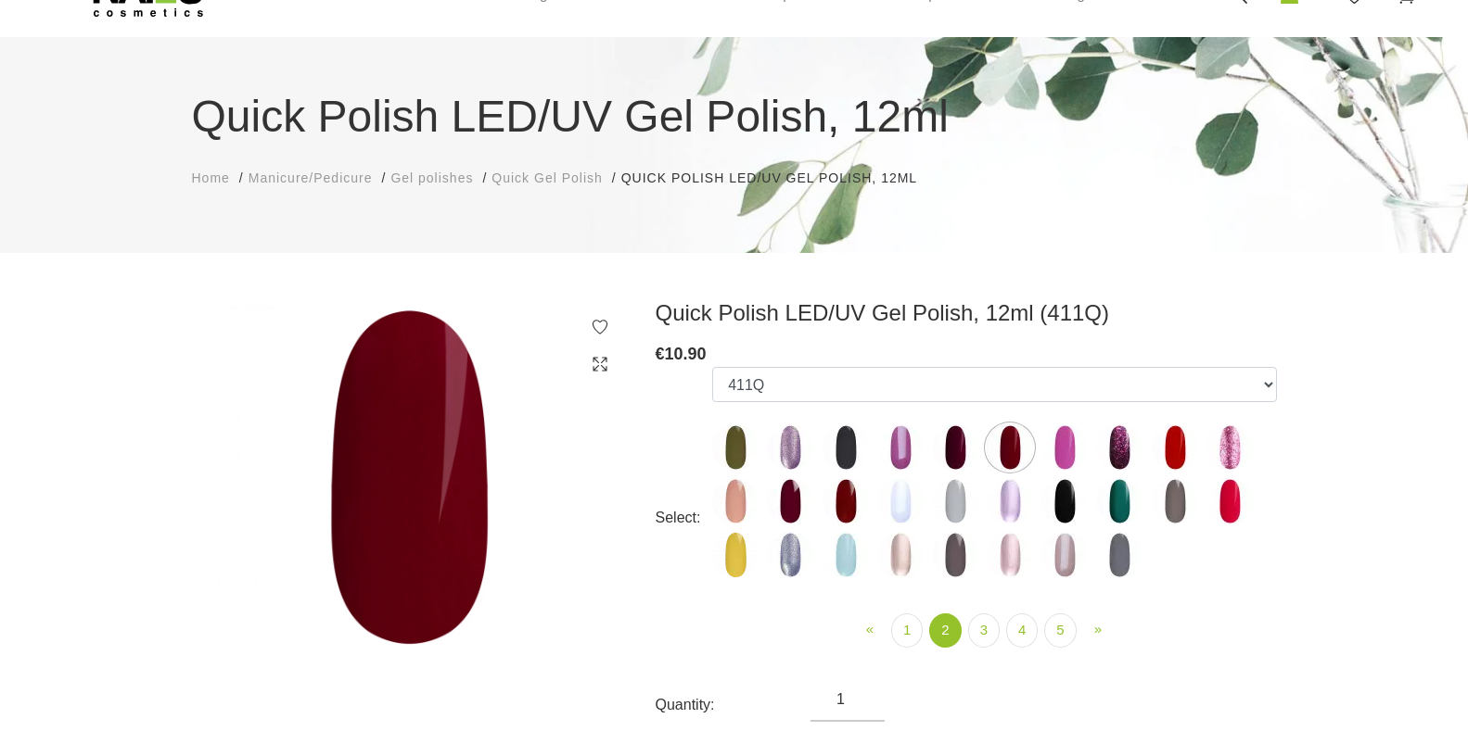
click at [727, 506] on img at bounding box center [735, 501] width 46 height 46
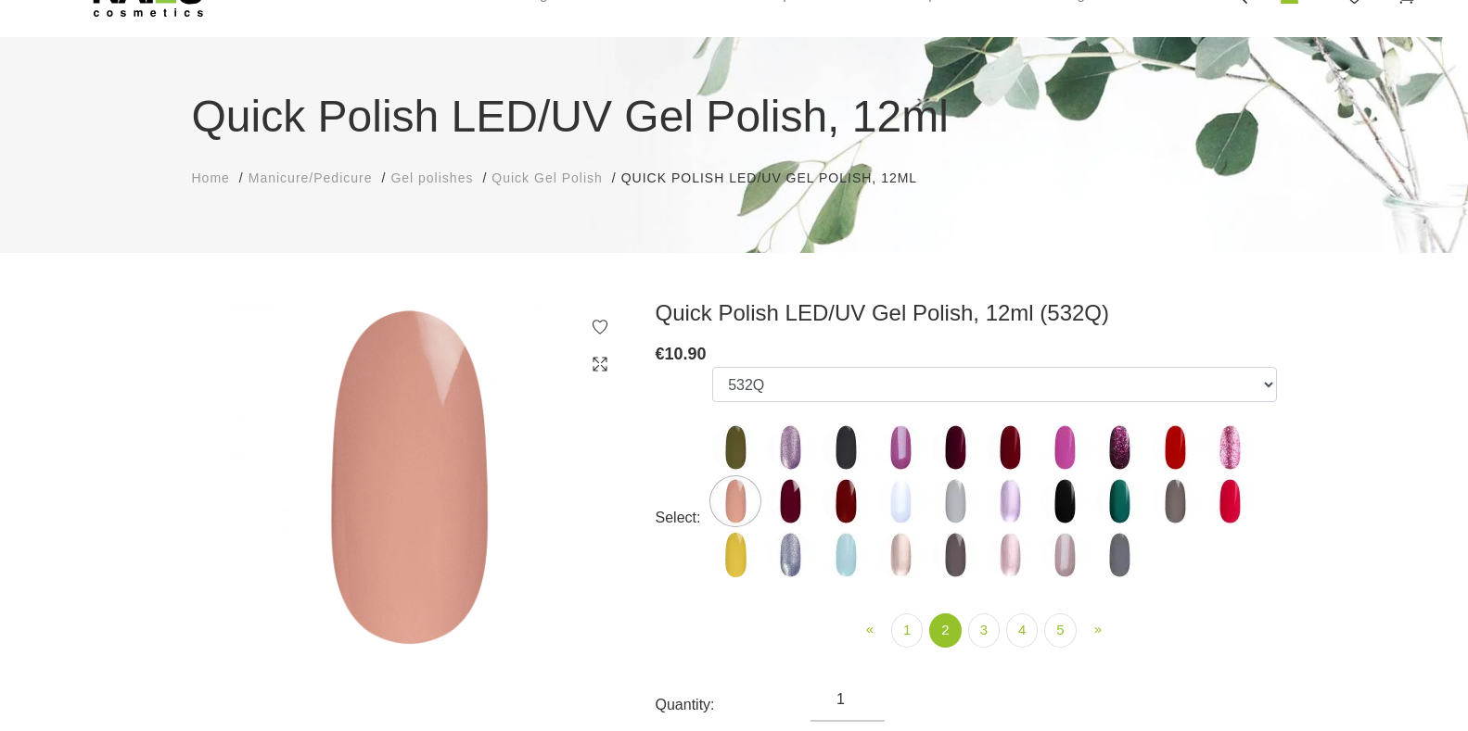
click at [794, 495] on img at bounding box center [790, 501] width 46 height 46
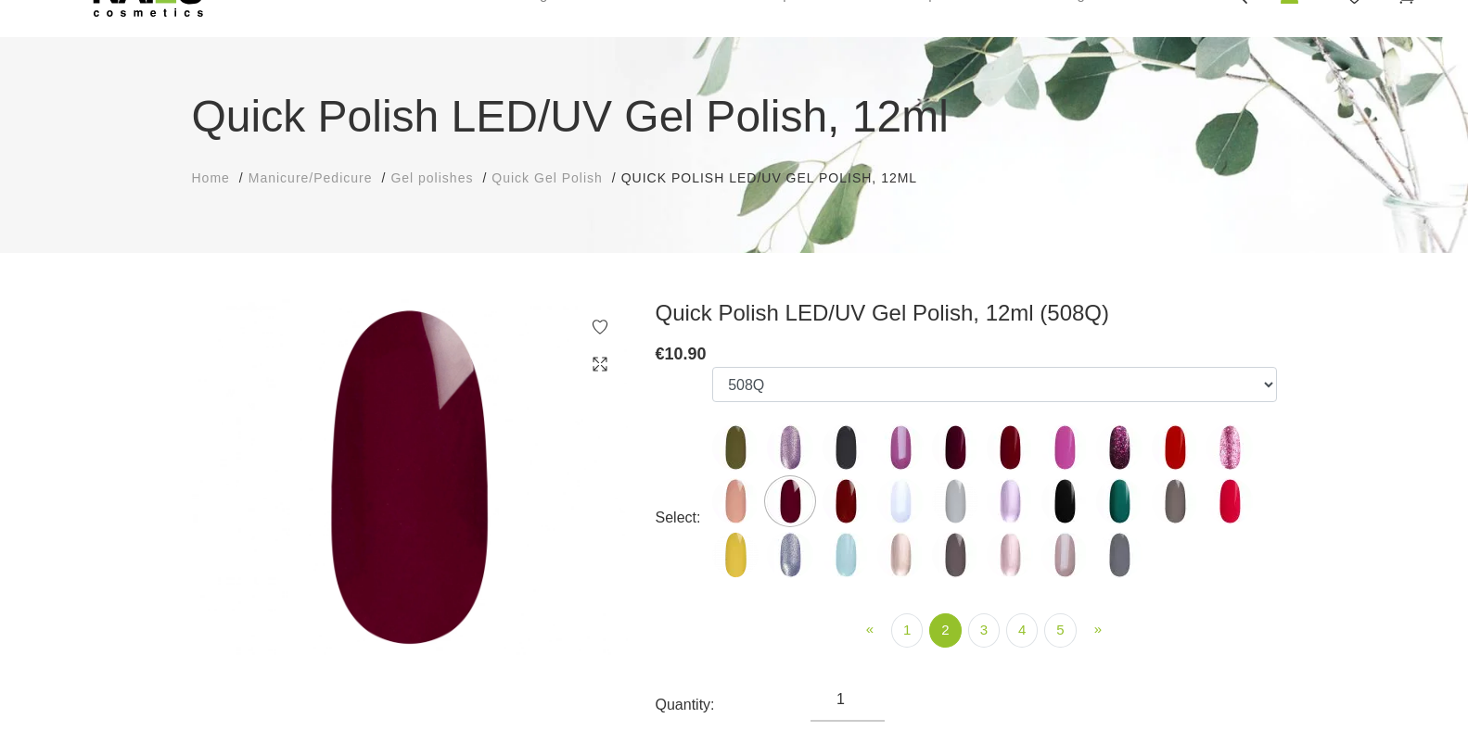
click at [849, 490] on img at bounding box center [845, 501] width 46 height 46
select select "4384"
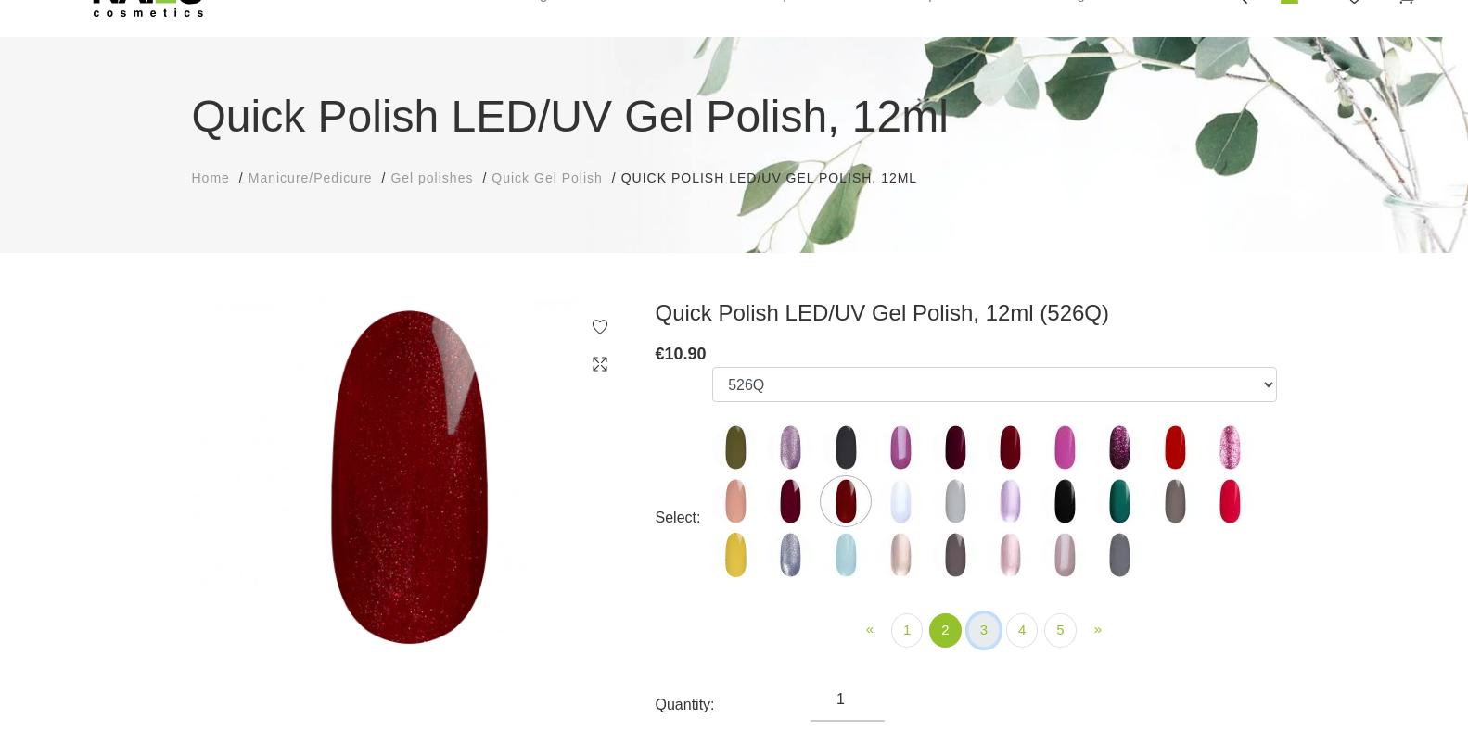
click at [971, 635] on link "3" at bounding box center [984, 631] width 32 height 34
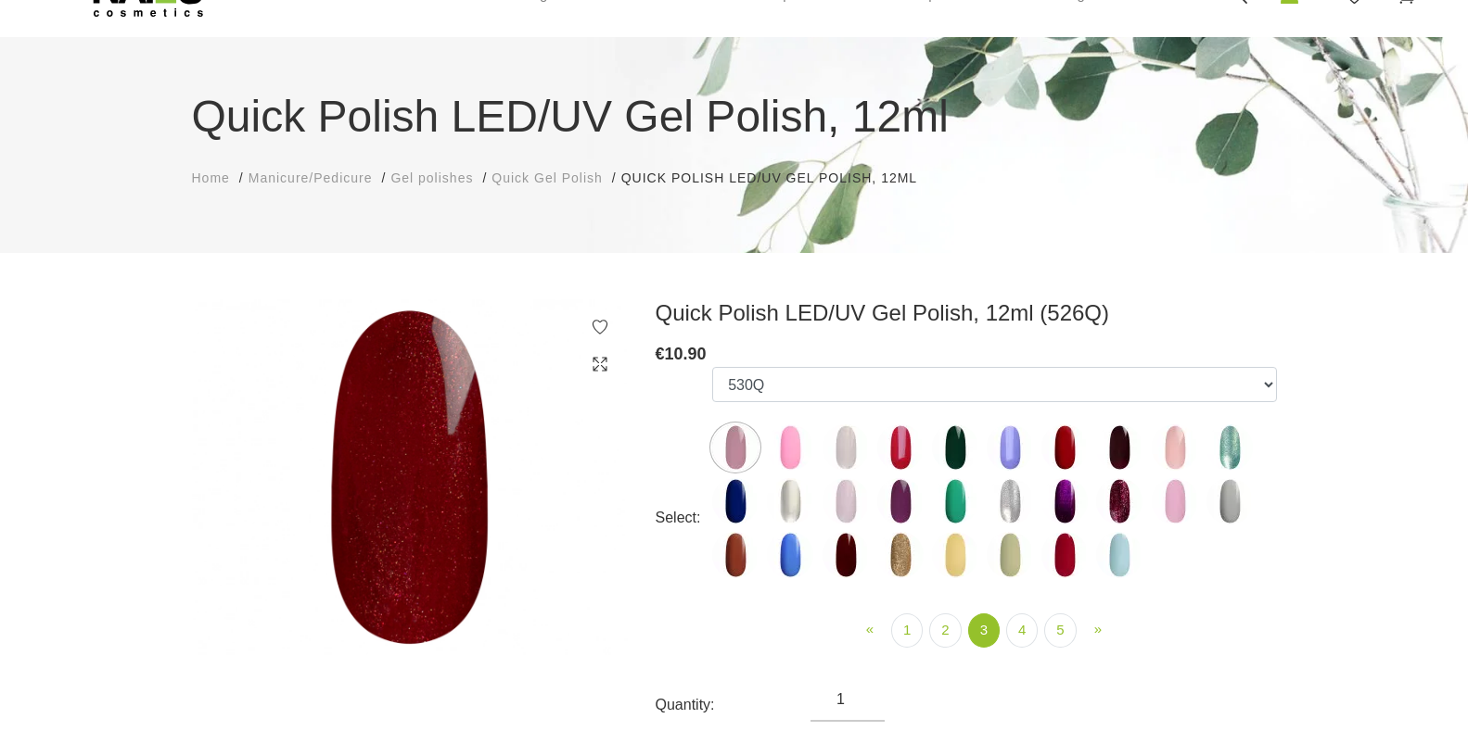
click at [961, 446] on img at bounding box center [955, 448] width 46 height 46
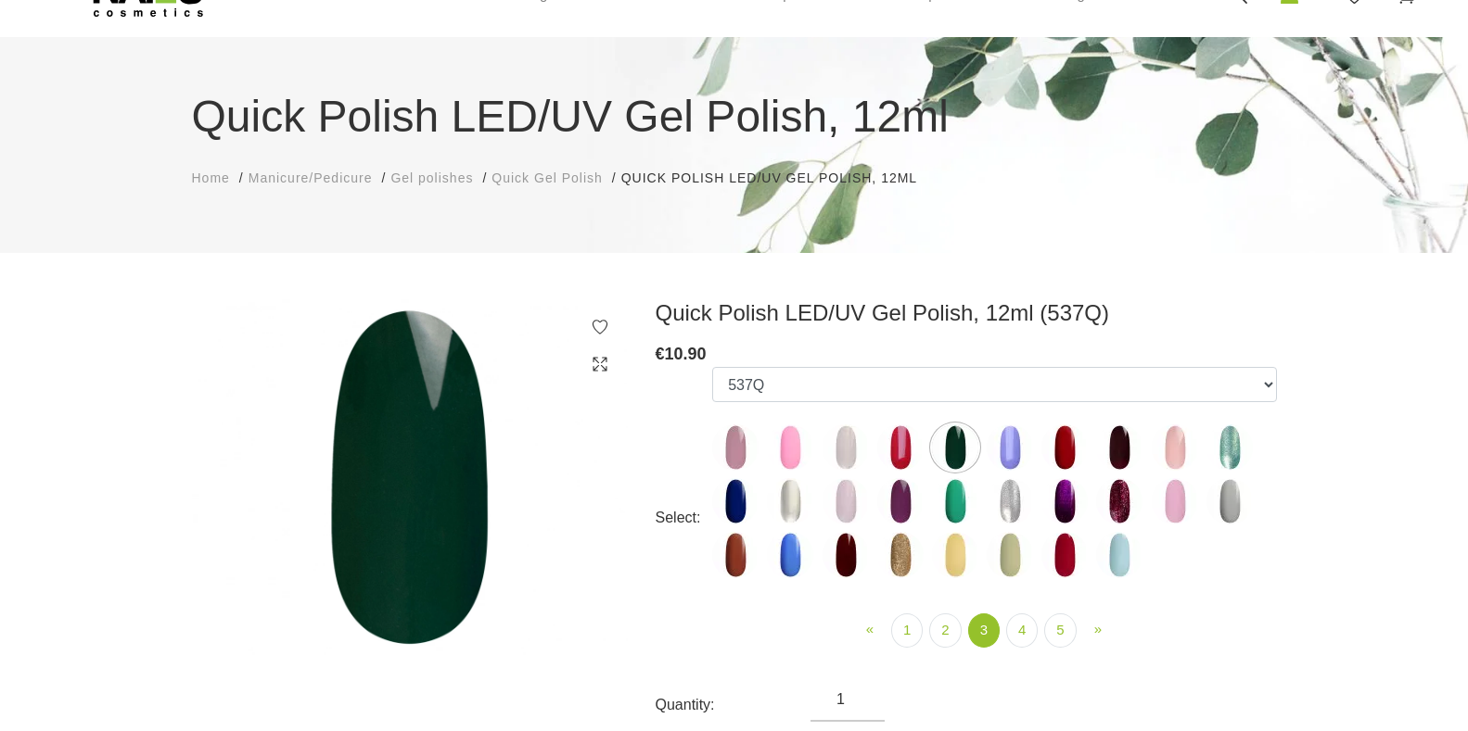
click at [1074, 451] on img at bounding box center [1064, 448] width 46 height 46
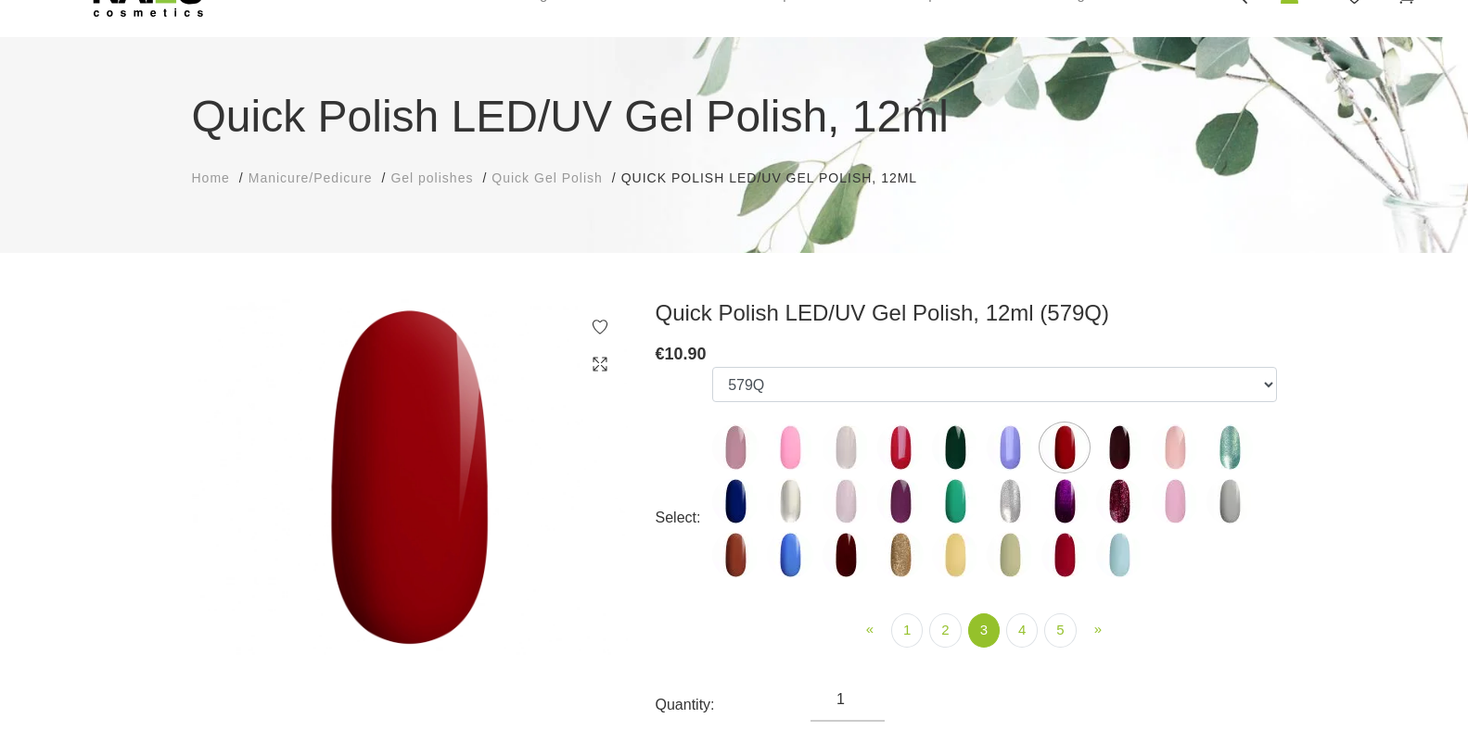
click at [1218, 448] on img at bounding box center [1229, 448] width 46 height 46
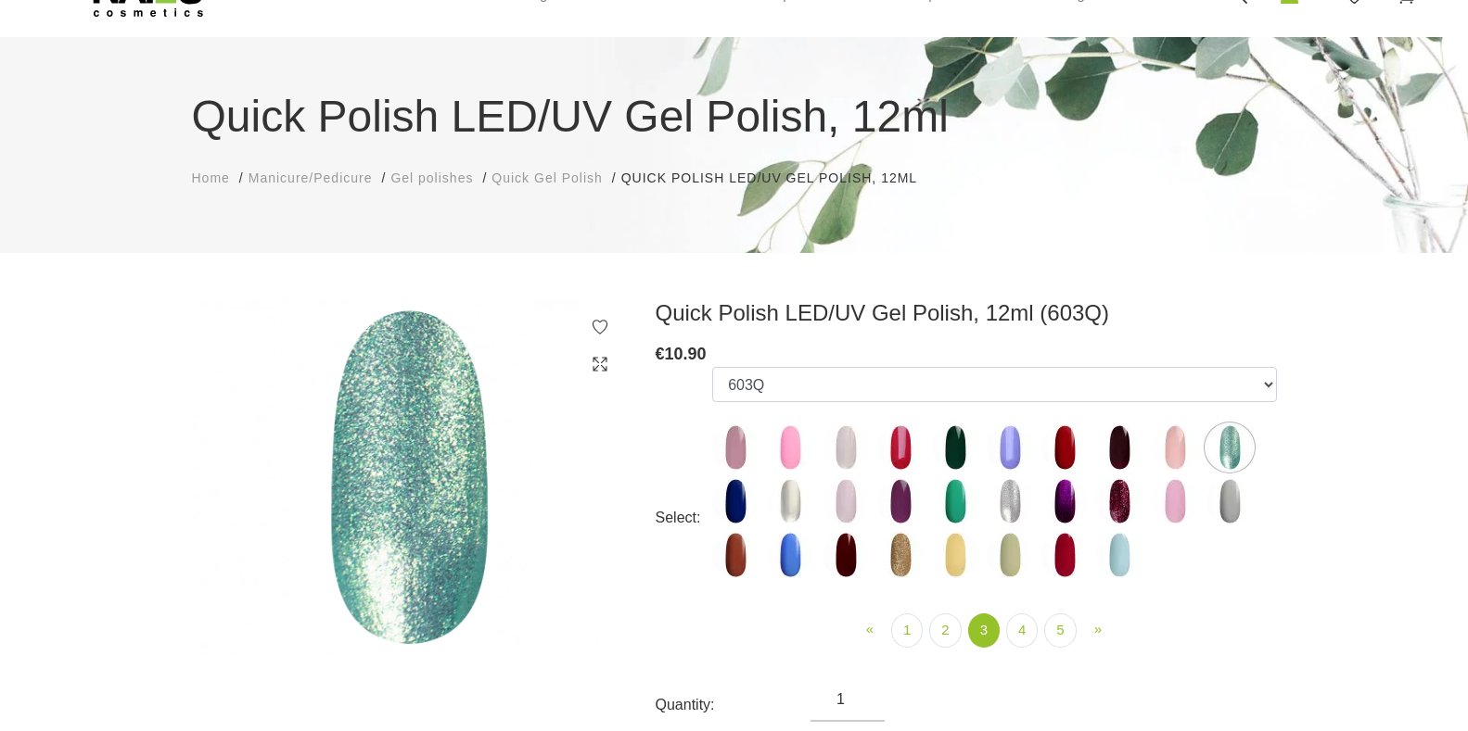
click at [782, 504] on img at bounding box center [790, 501] width 46 height 46
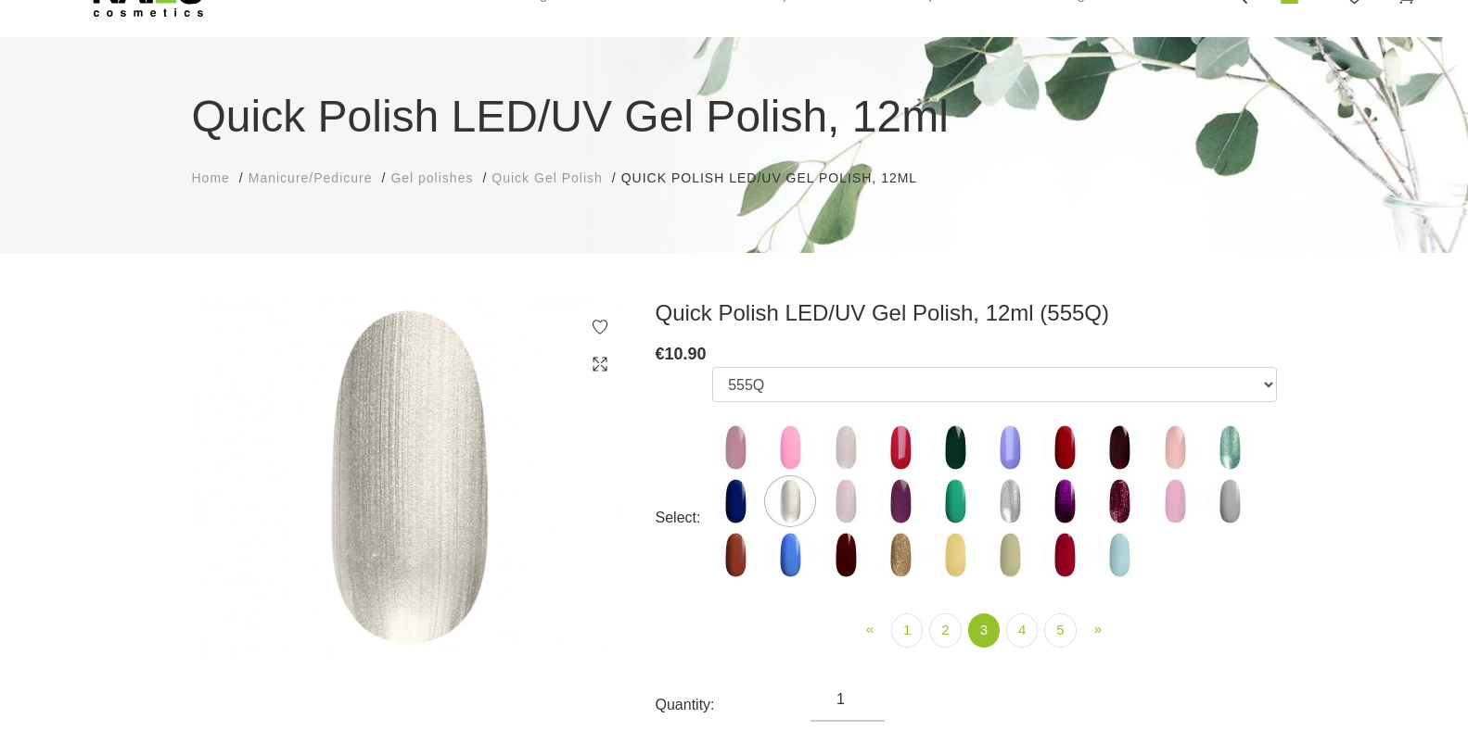
click at [1065, 495] on img at bounding box center [1064, 501] width 46 height 46
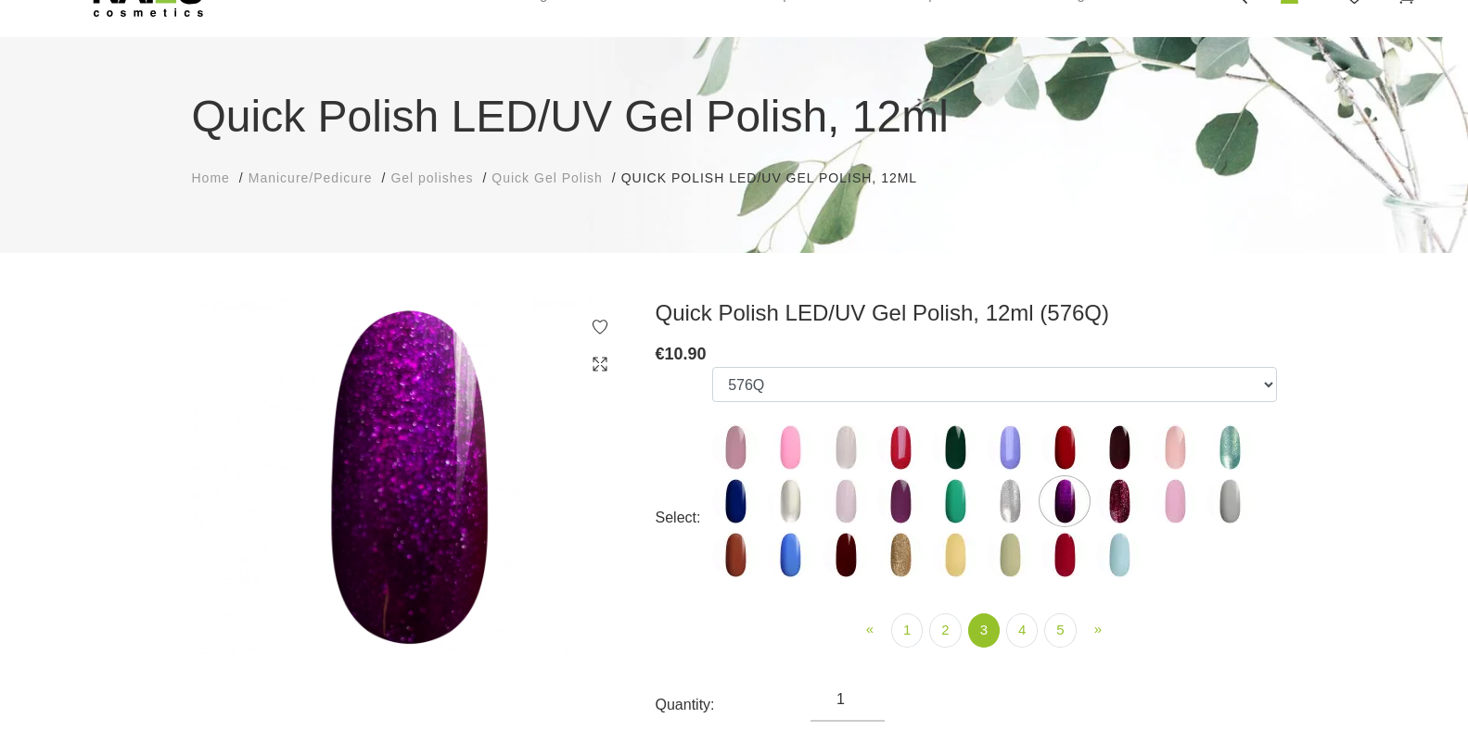
click at [844, 550] on img at bounding box center [845, 555] width 46 height 46
select select "5168"
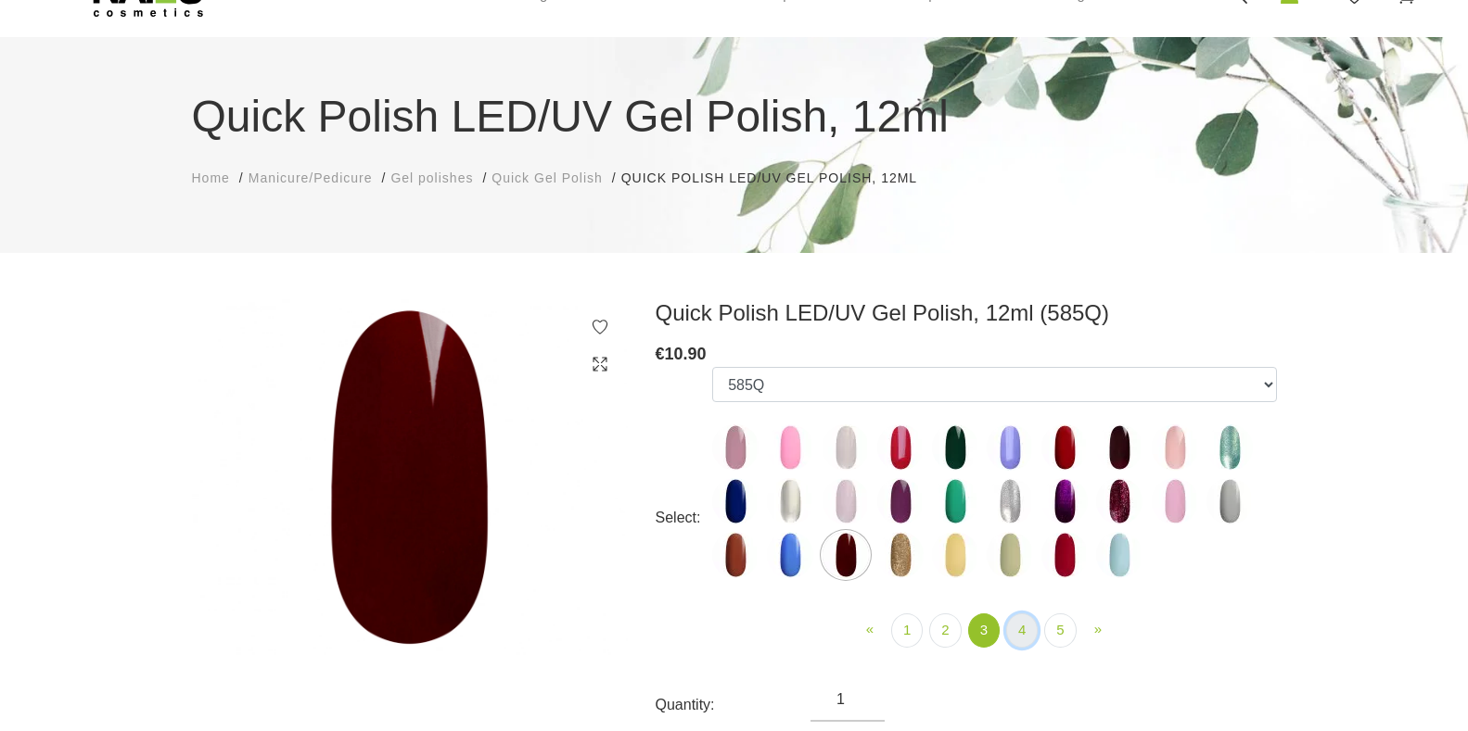
click at [1018, 631] on link "4" at bounding box center [1022, 631] width 32 height 34
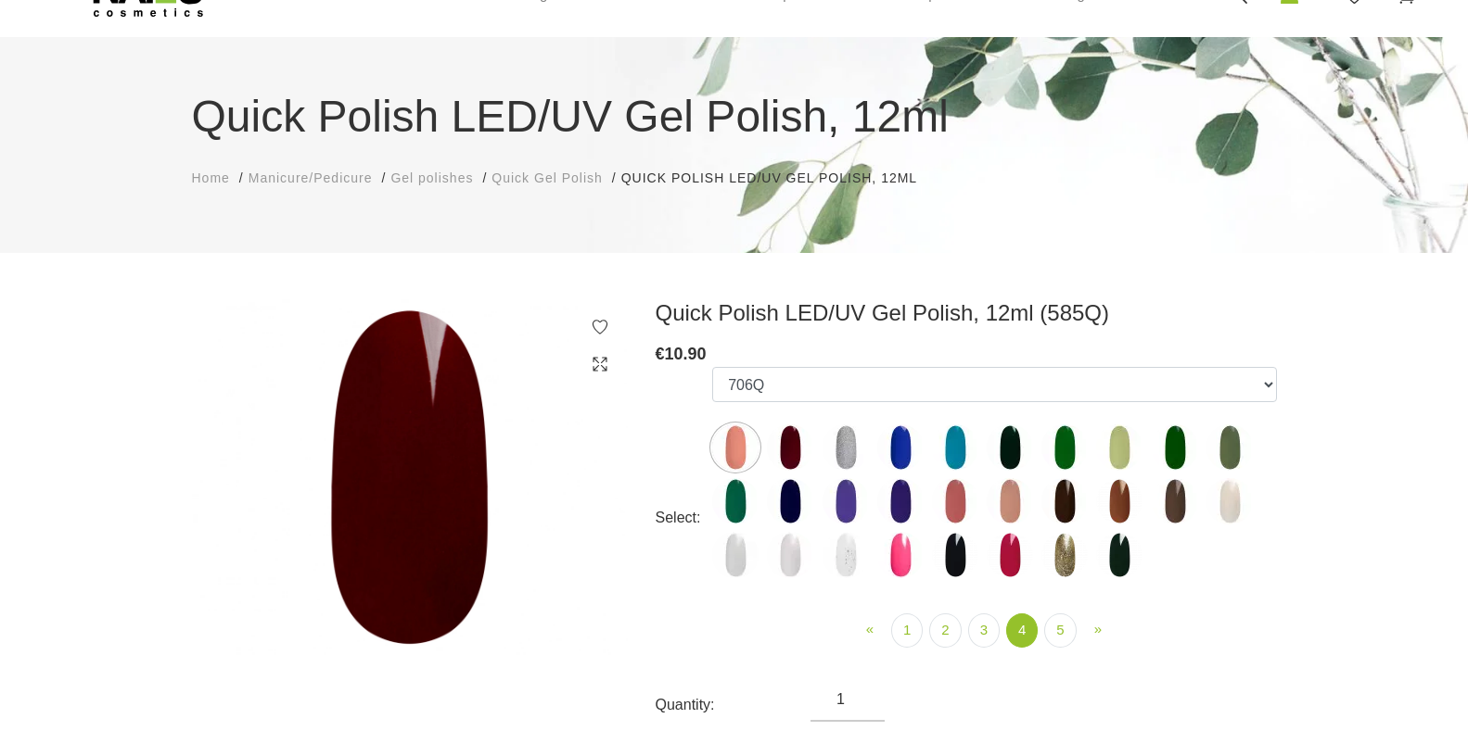
click at [743, 457] on img at bounding box center [735, 448] width 46 height 46
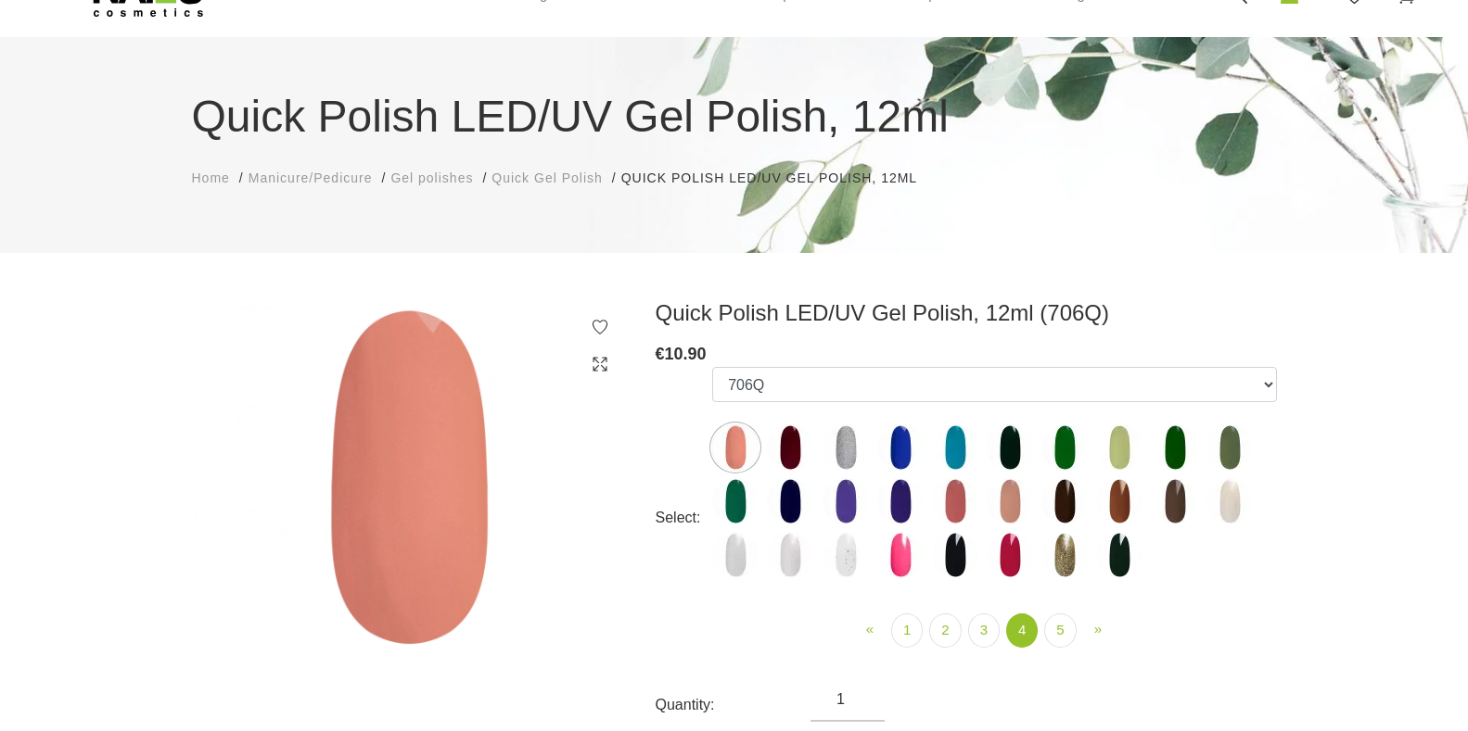
click at [794, 457] on img at bounding box center [790, 448] width 46 height 46
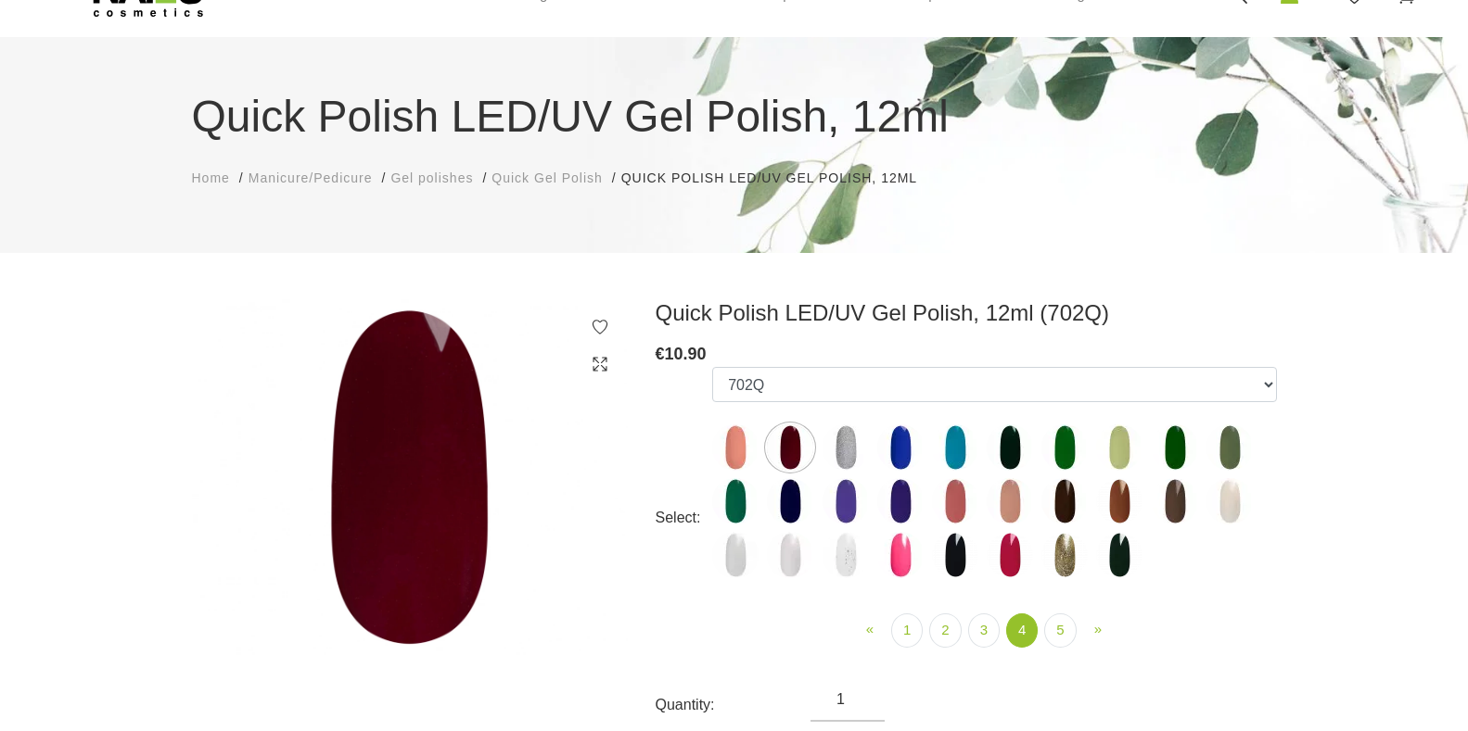
click at [1006, 444] on img at bounding box center [1009, 448] width 46 height 46
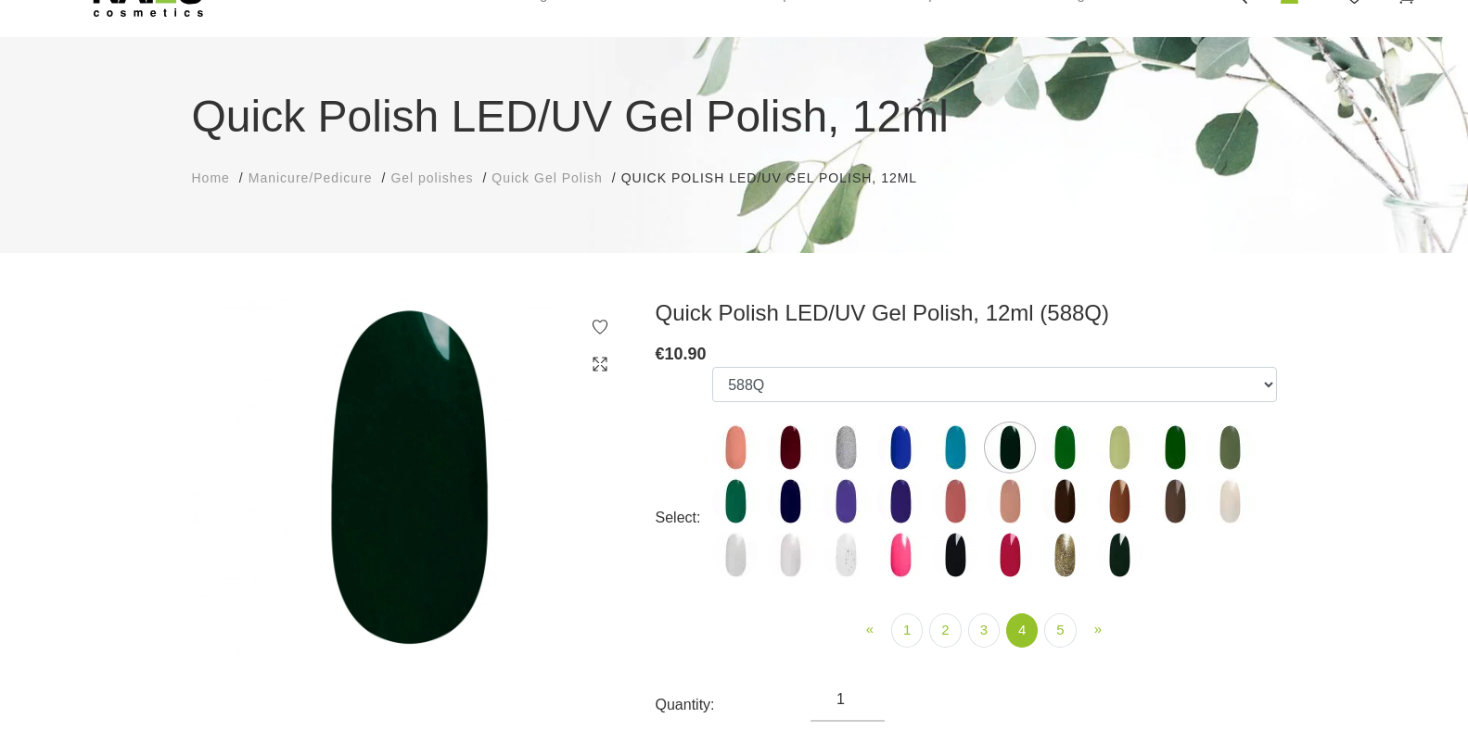
click at [1072, 453] on img at bounding box center [1064, 448] width 46 height 46
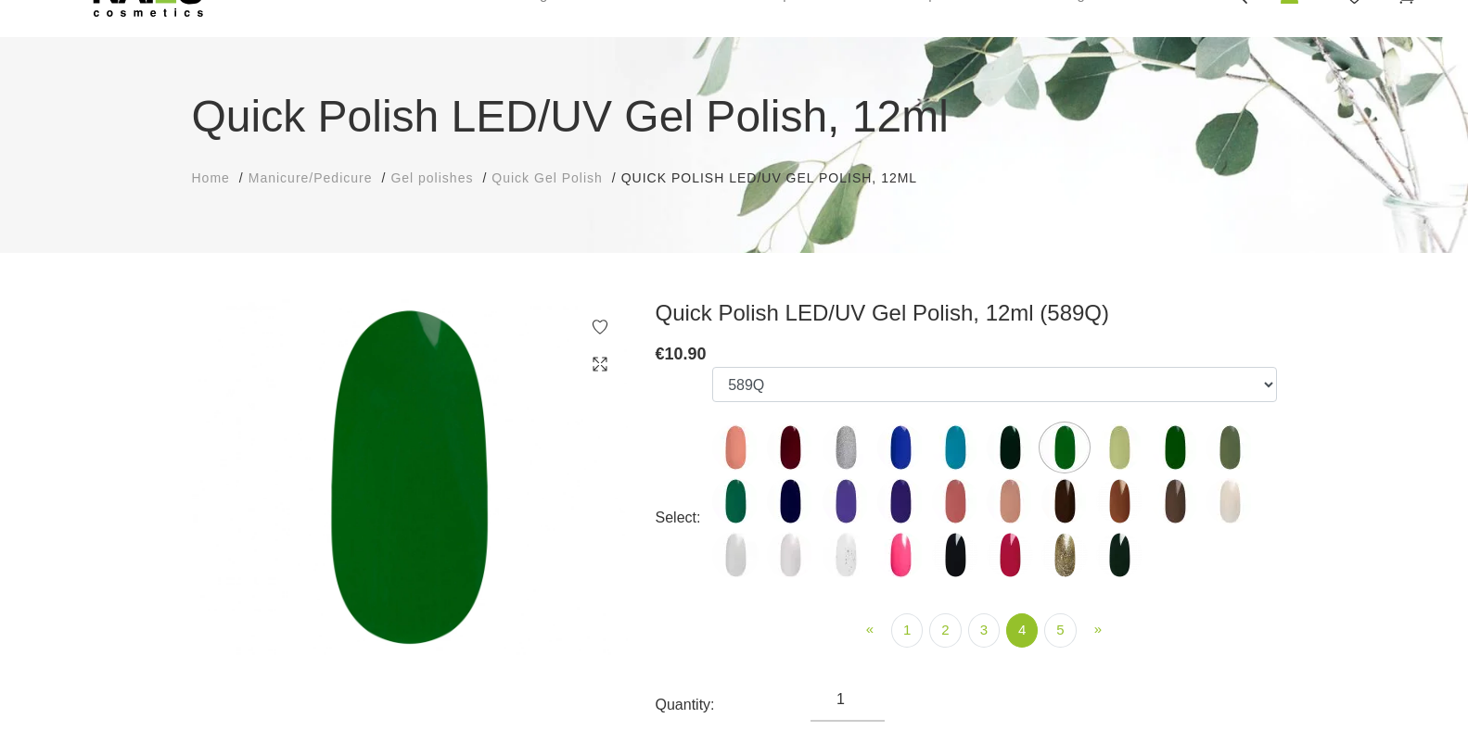
click at [1172, 445] on img at bounding box center [1174, 448] width 46 height 46
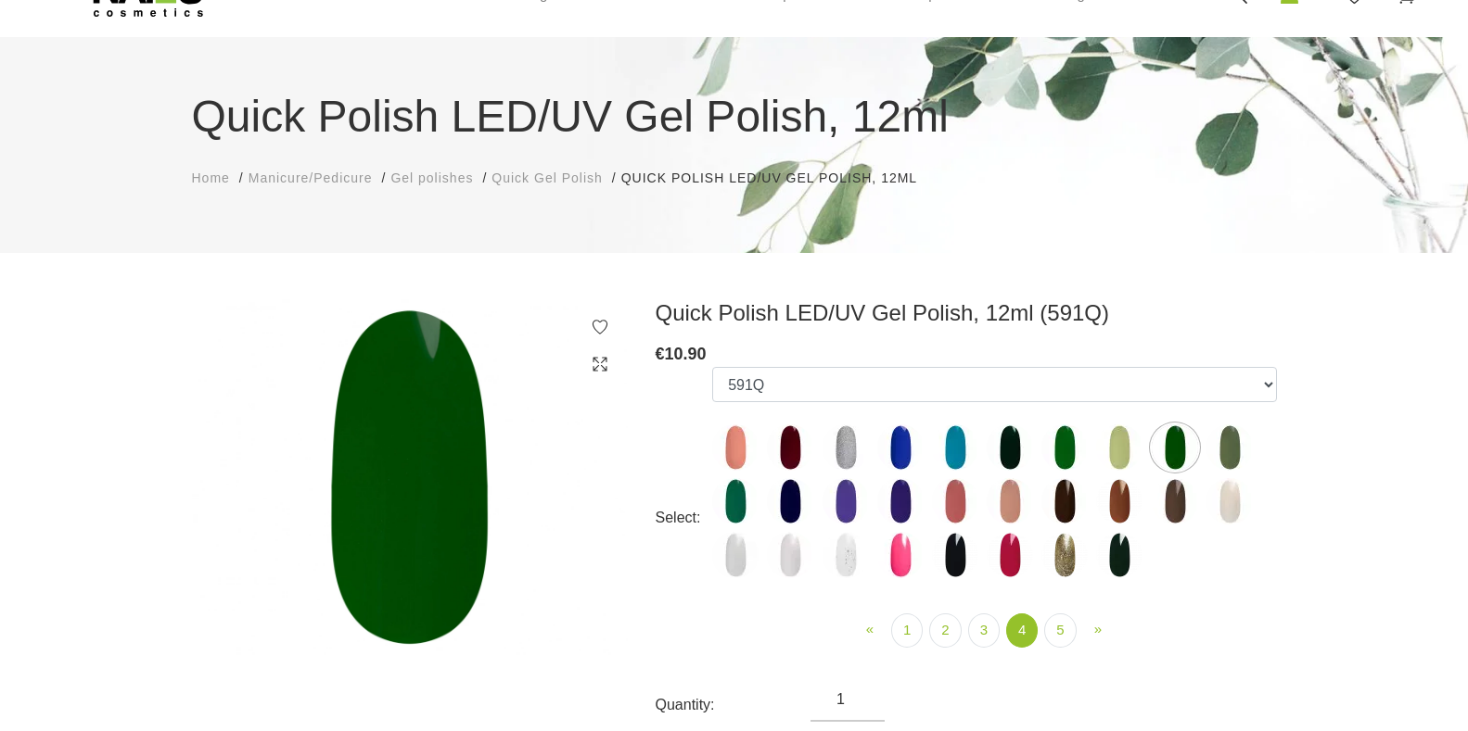
click at [1237, 442] on img at bounding box center [1229, 448] width 46 height 46
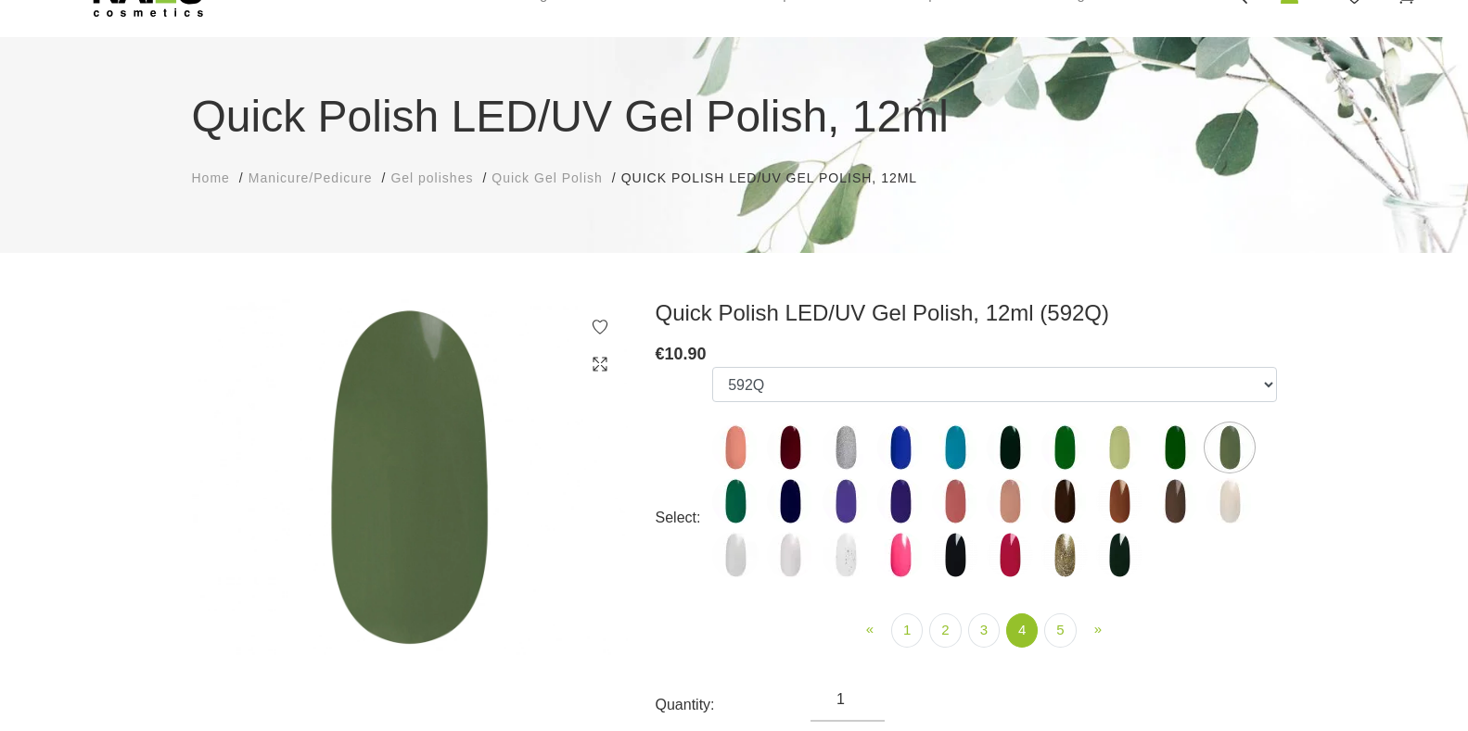
click at [962, 499] on img at bounding box center [955, 501] width 46 height 46
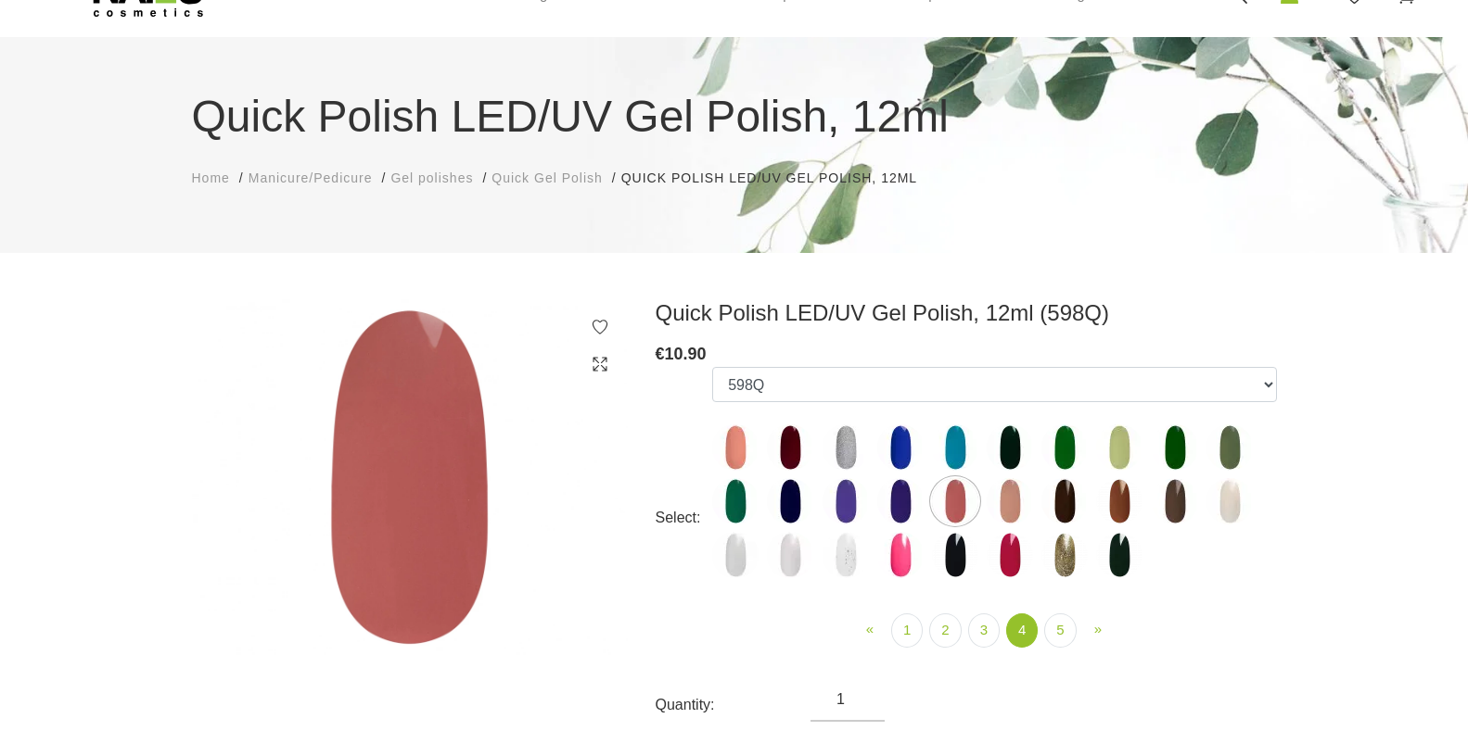
click at [1010, 482] on img at bounding box center [1009, 501] width 46 height 46
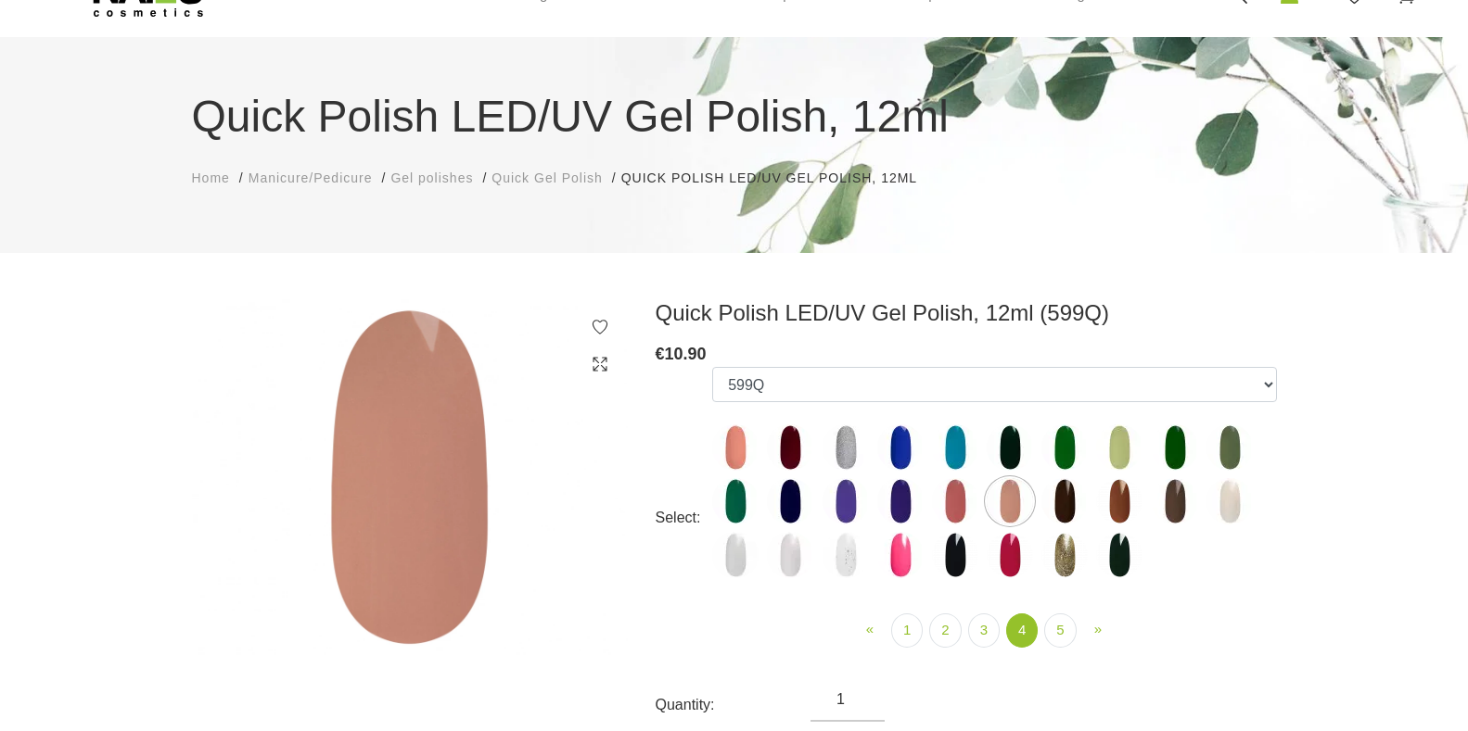
click at [1059, 502] on img at bounding box center [1064, 501] width 46 height 46
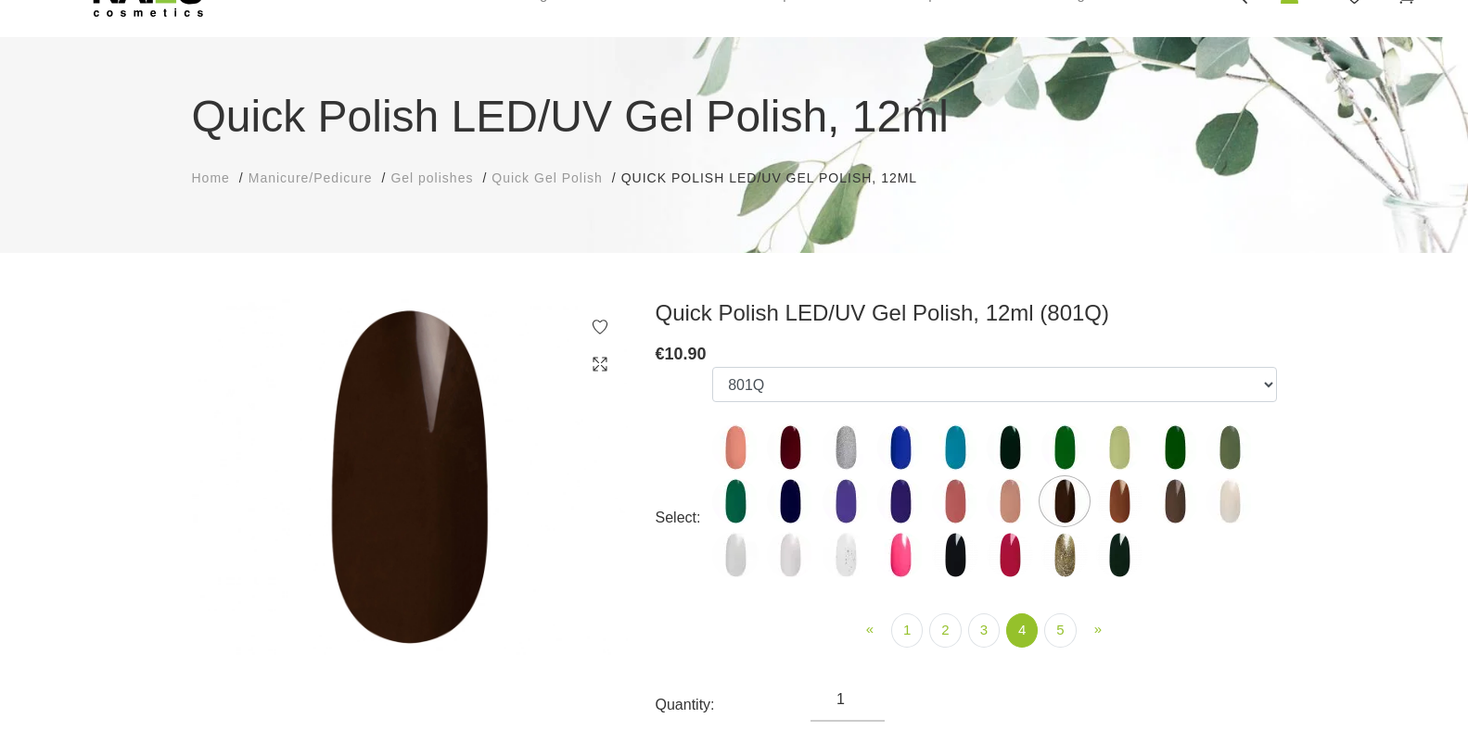
click at [1110, 495] on img at bounding box center [1119, 501] width 46 height 46
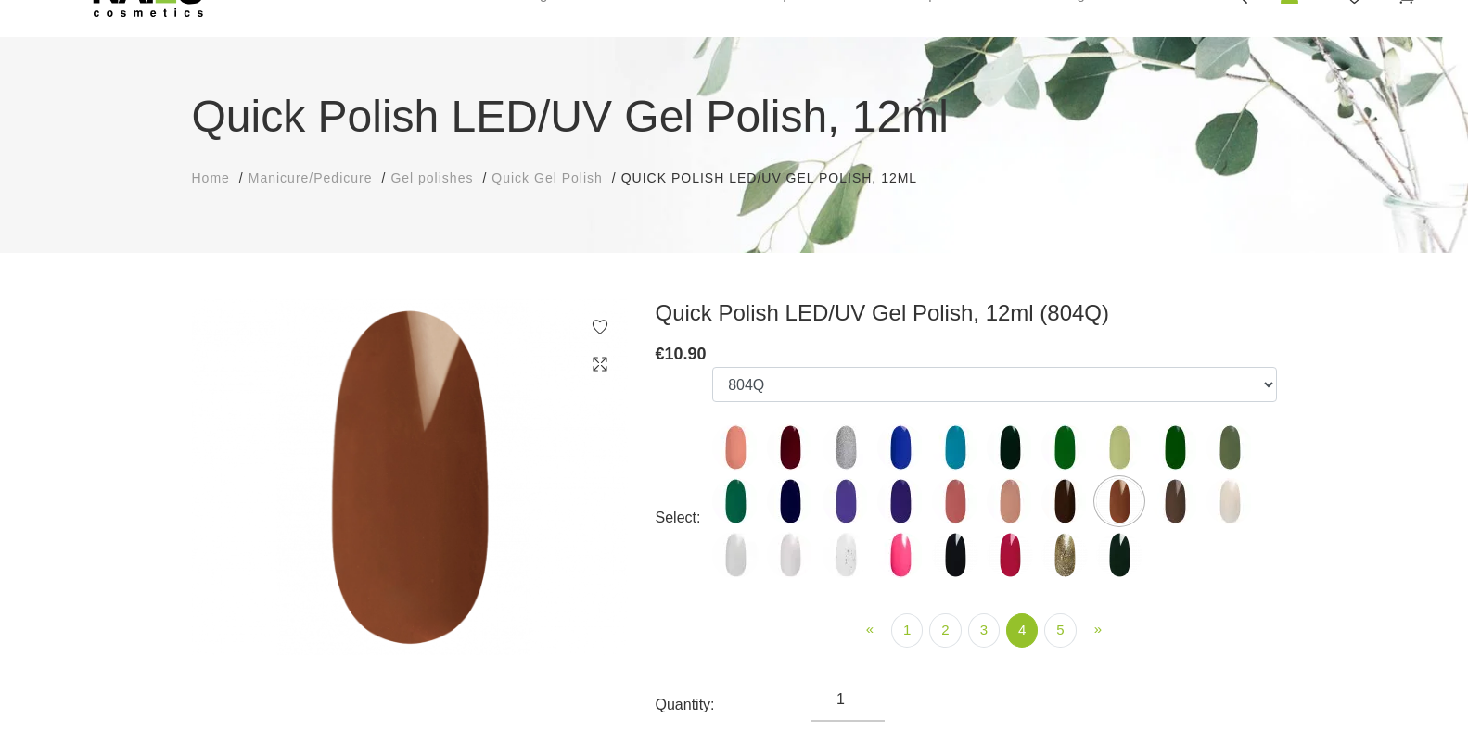
click at [1180, 491] on img at bounding box center [1174, 501] width 46 height 46
select select "5729"
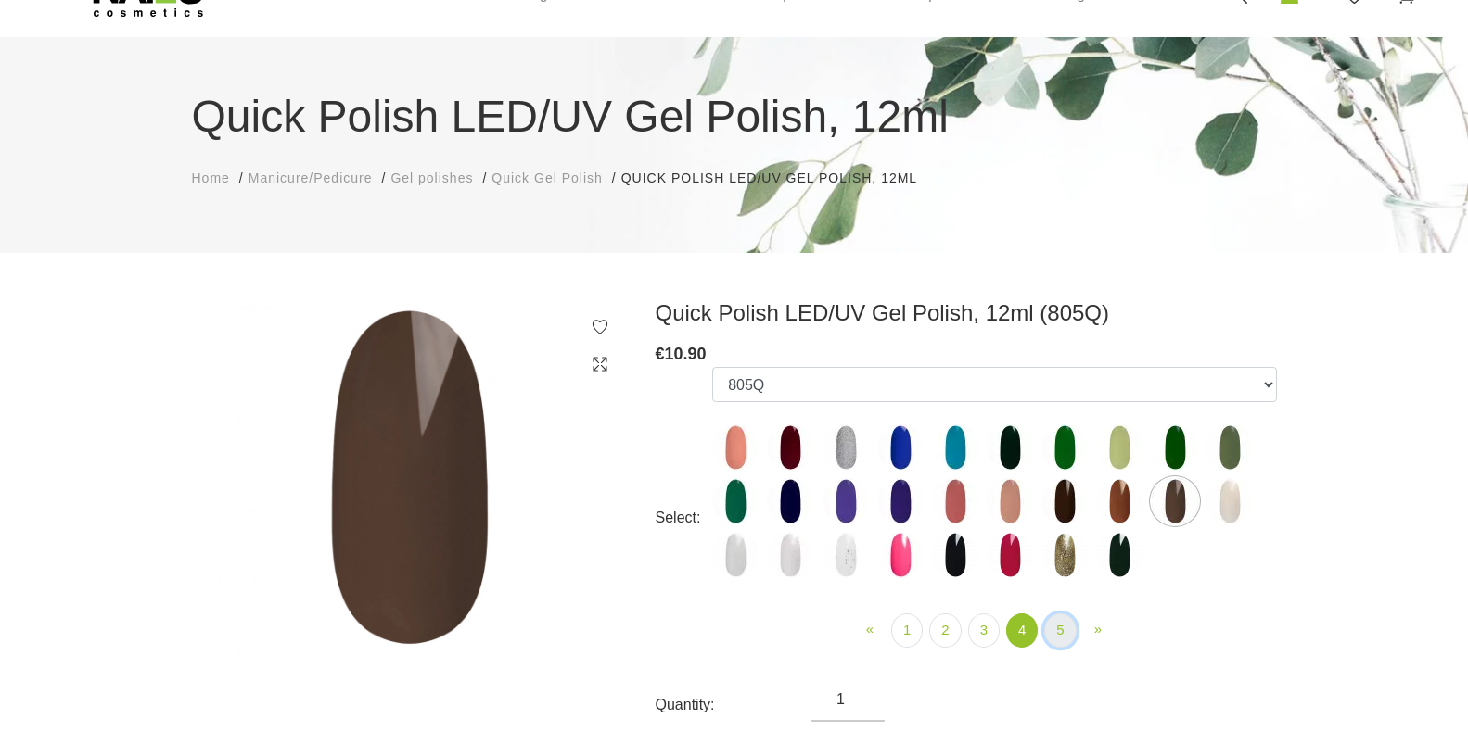
click at [1063, 630] on link "5" at bounding box center [1060, 631] width 32 height 34
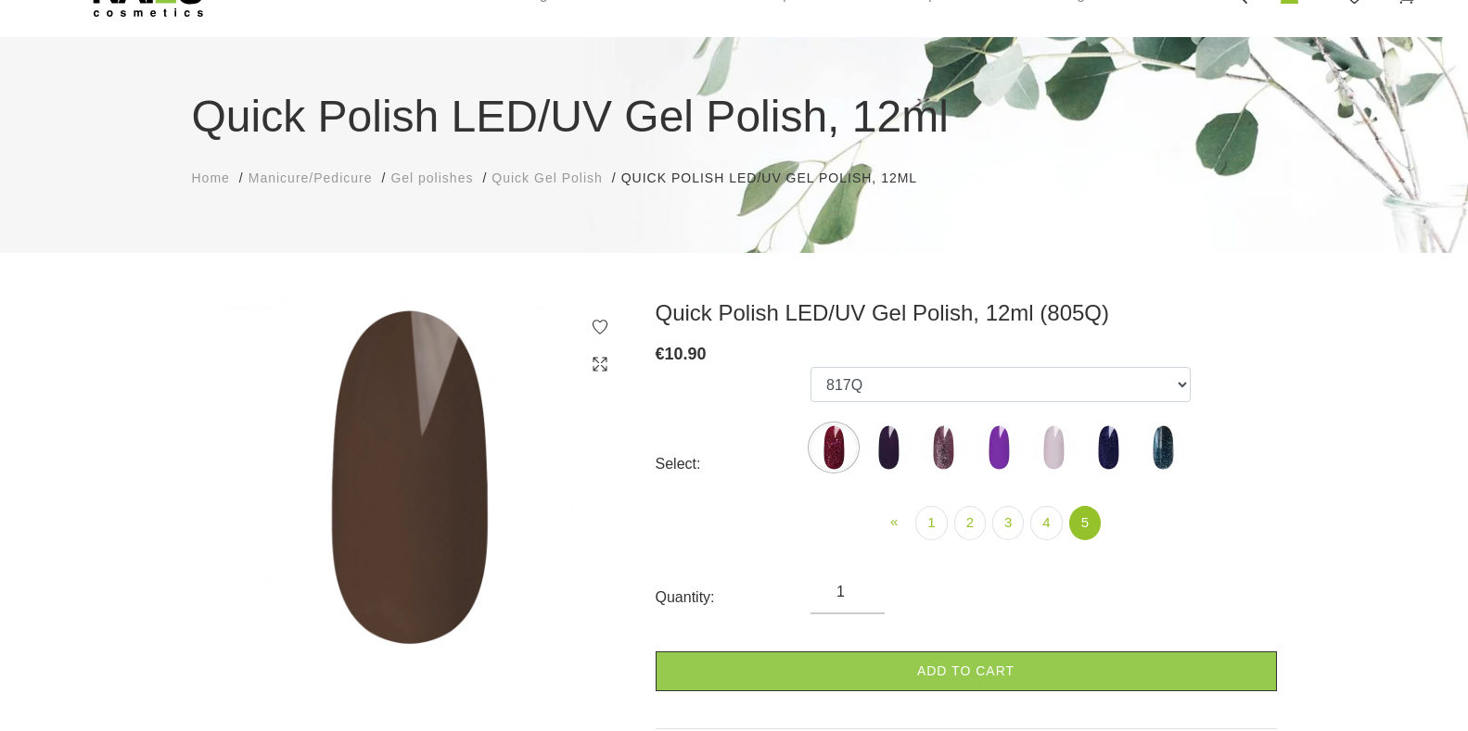
click at [830, 454] on img at bounding box center [833, 448] width 46 height 46
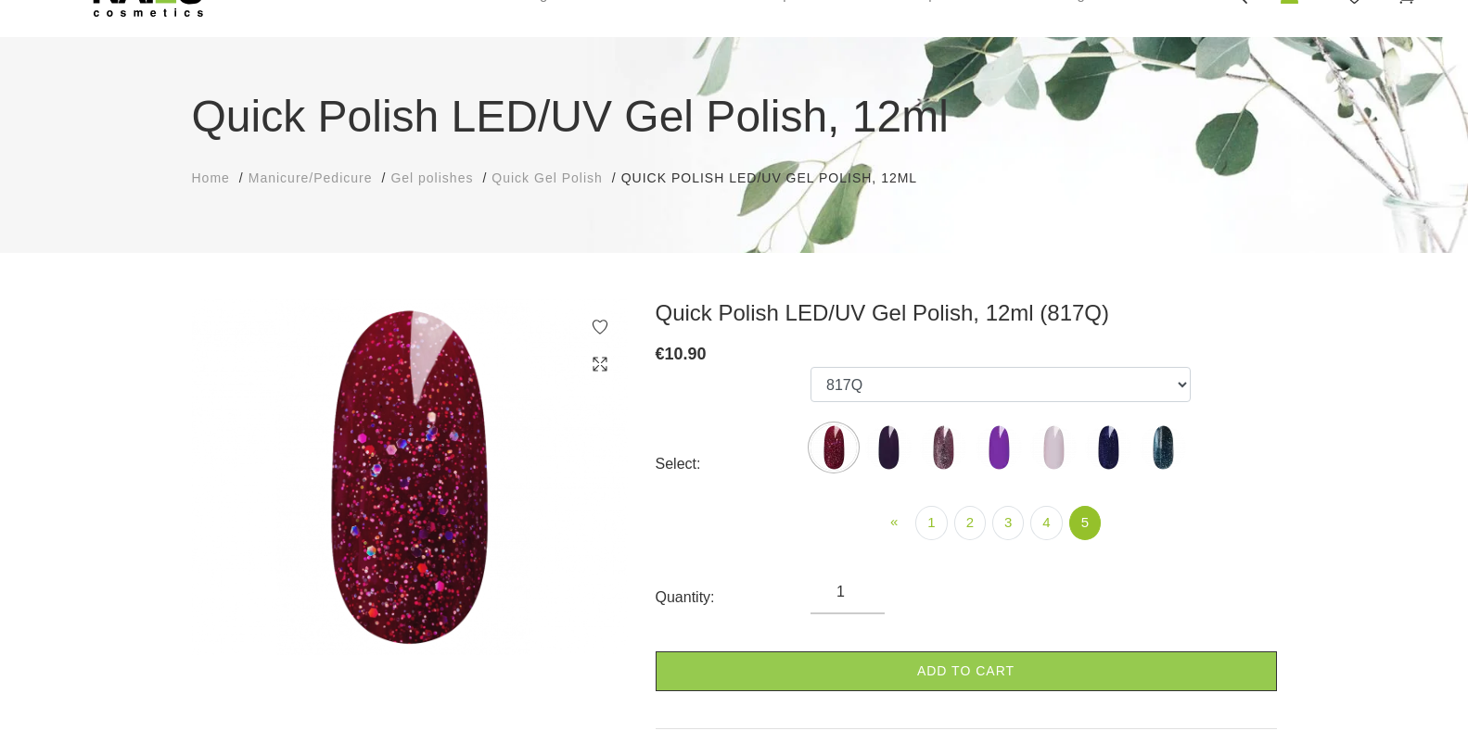
click at [900, 453] on img at bounding box center [888, 448] width 46 height 46
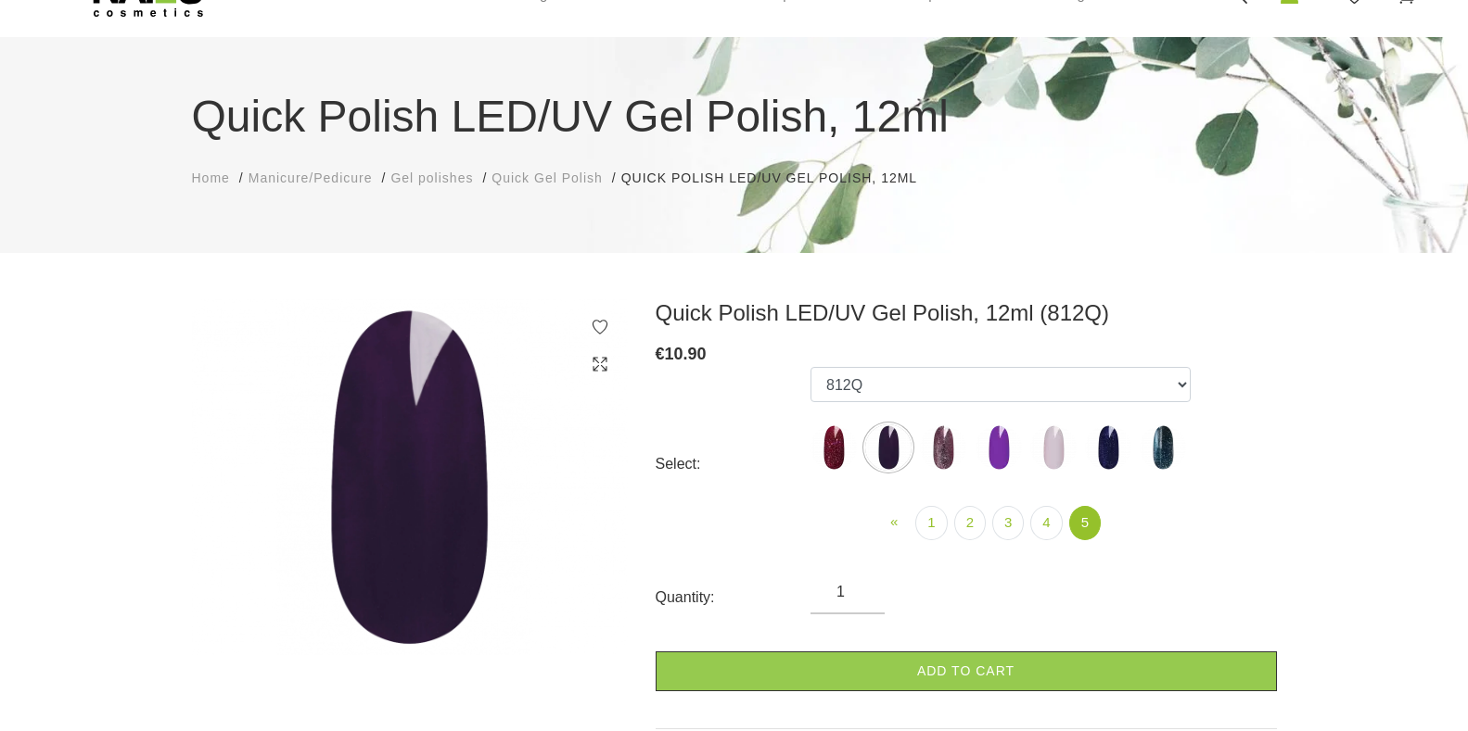
click at [948, 458] on img at bounding box center [943, 448] width 46 height 46
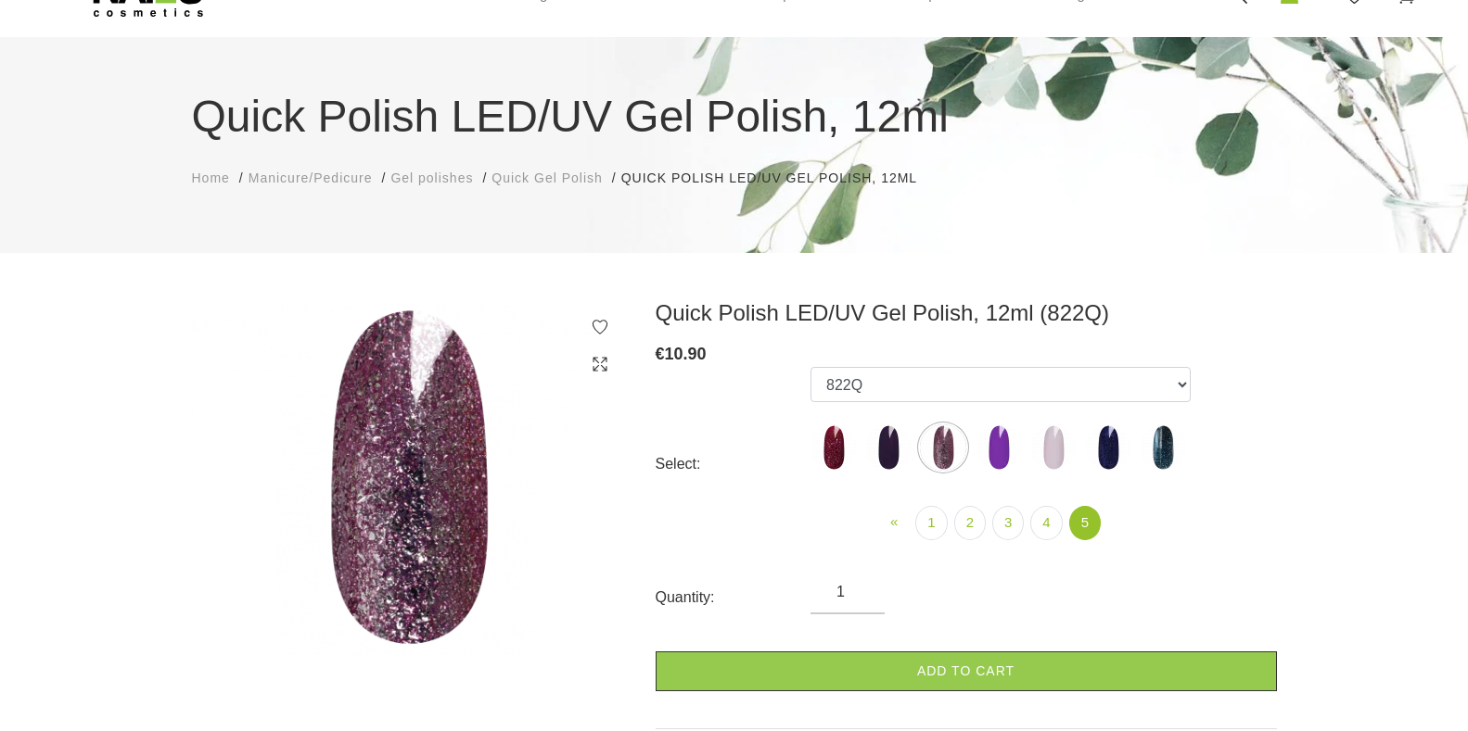
click at [996, 457] on img at bounding box center [998, 448] width 46 height 46
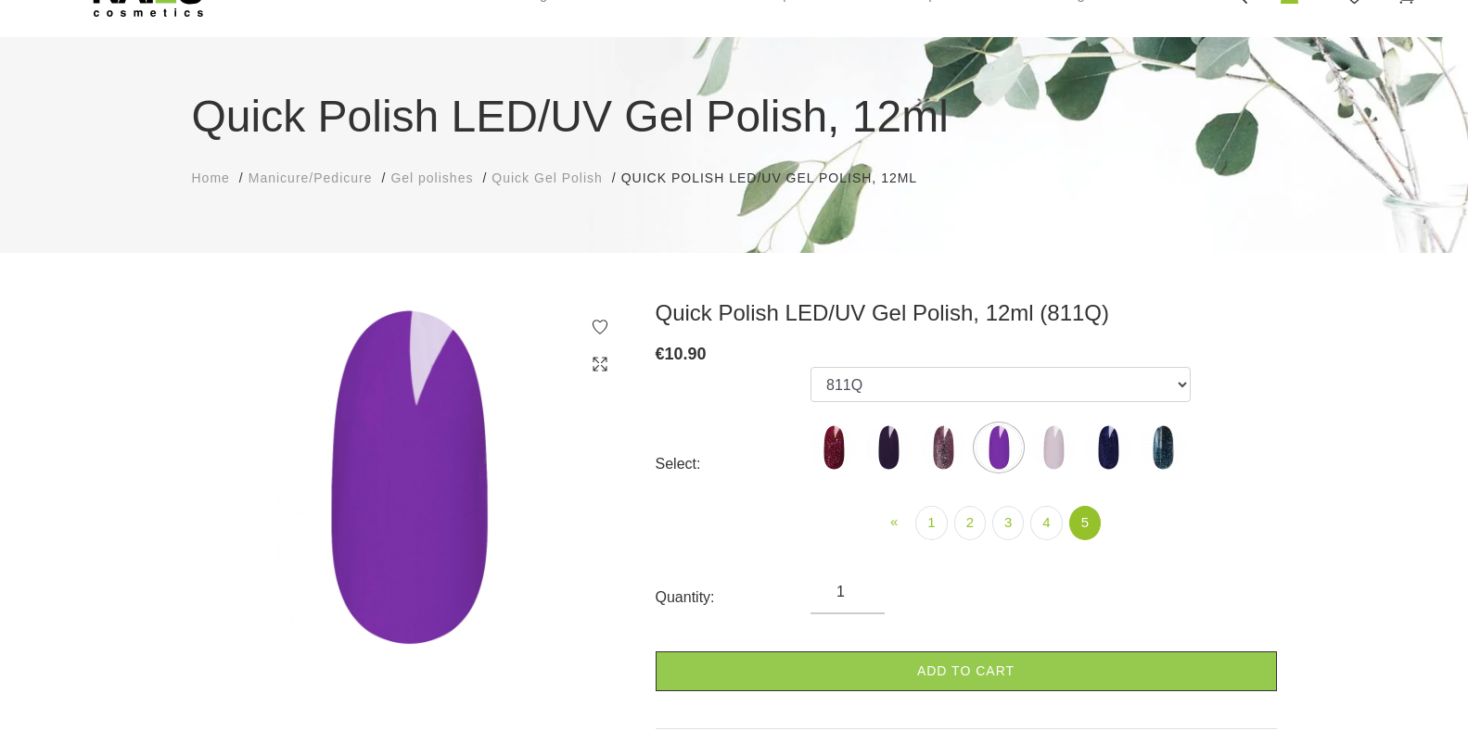
click at [1041, 449] on img at bounding box center [1053, 448] width 46 height 46
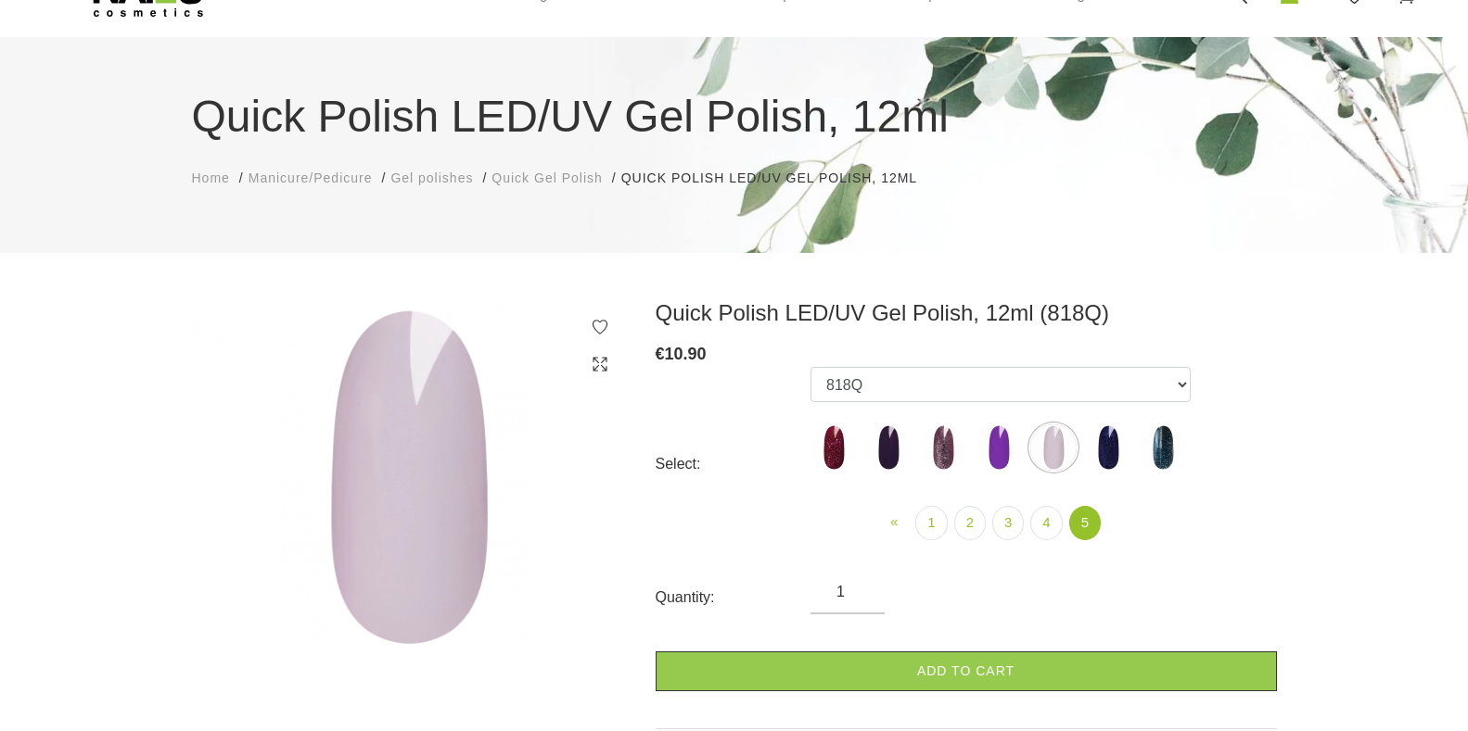
click at [1103, 449] on img at bounding box center [1108, 448] width 46 height 46
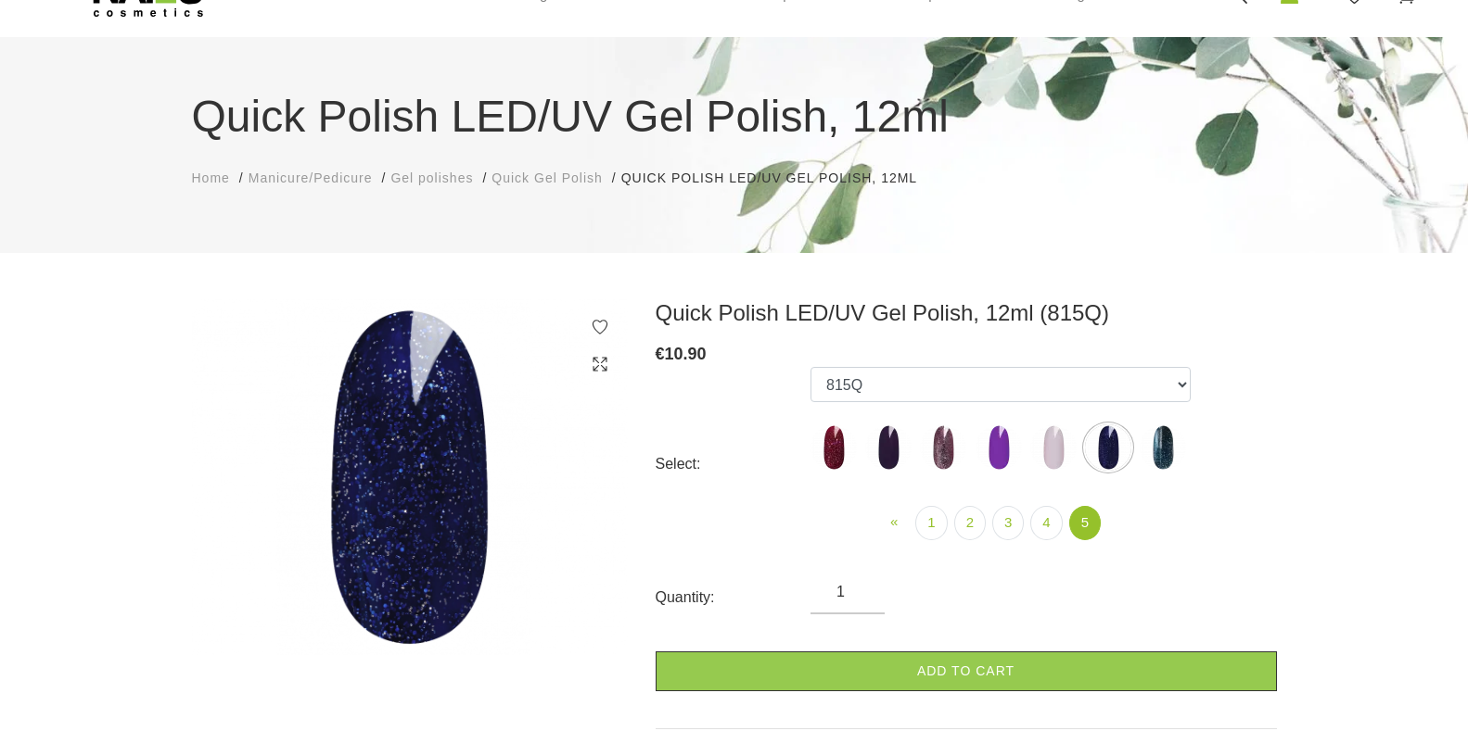
click at [1161, 439] on img at bounding box center [1162, 448] width 46 height 46
select select "6327"
